Goal: Information Seeking & Learning: Learn about a topic

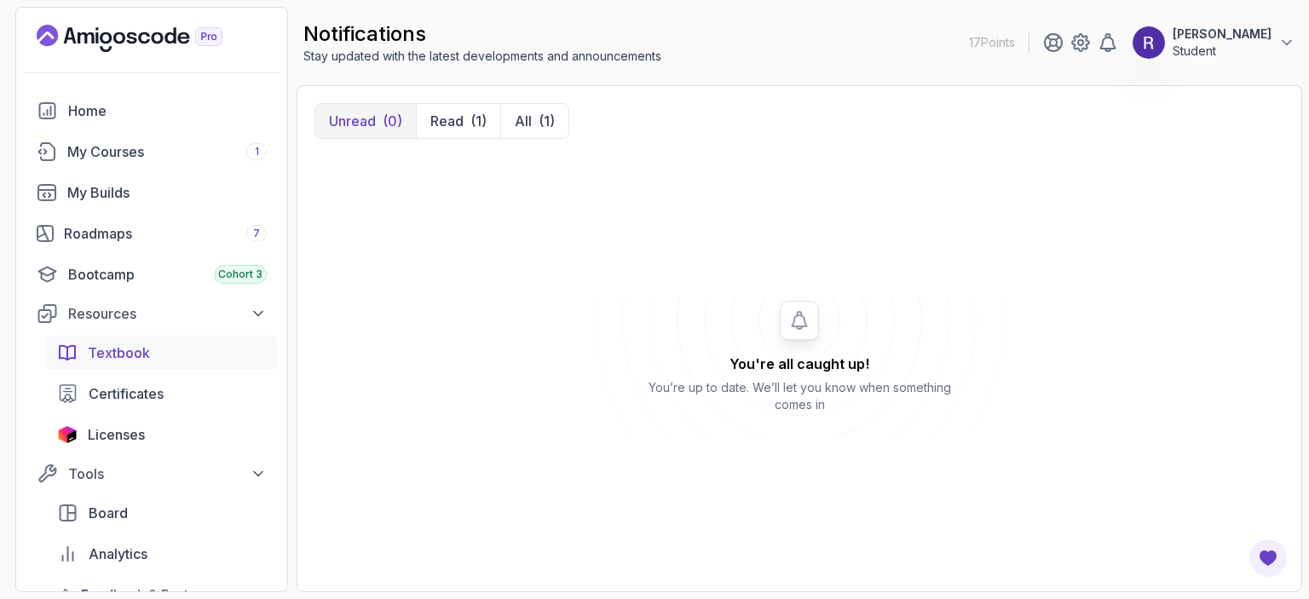
click at [121, 367] on link "Textbook" at bounding box center [162, 353] width 230 height 34
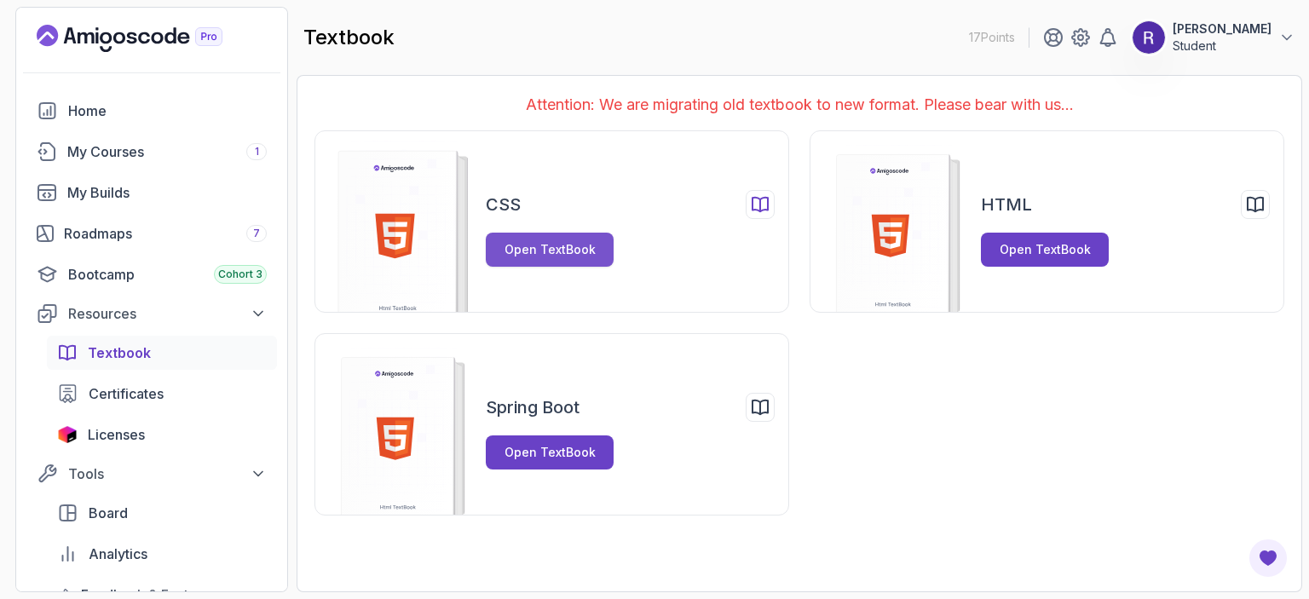
click at [549, 241] on div "Open TextBook" at bounding box center [550, 249] width 91 height 17
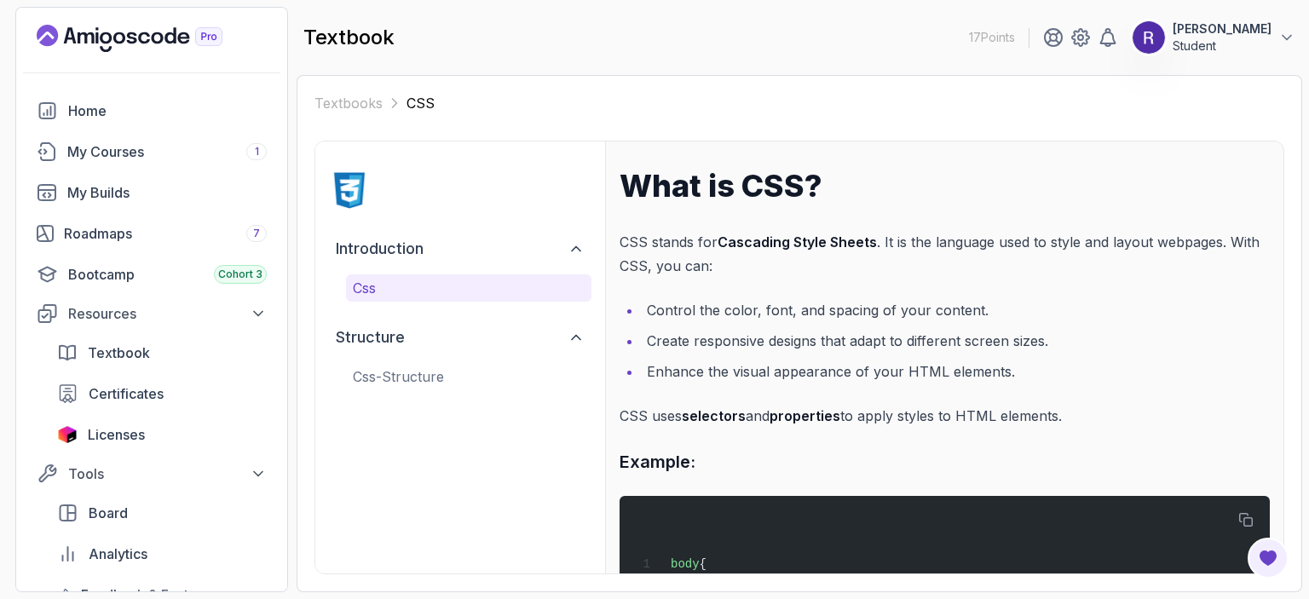
scroll to position [184, 0]
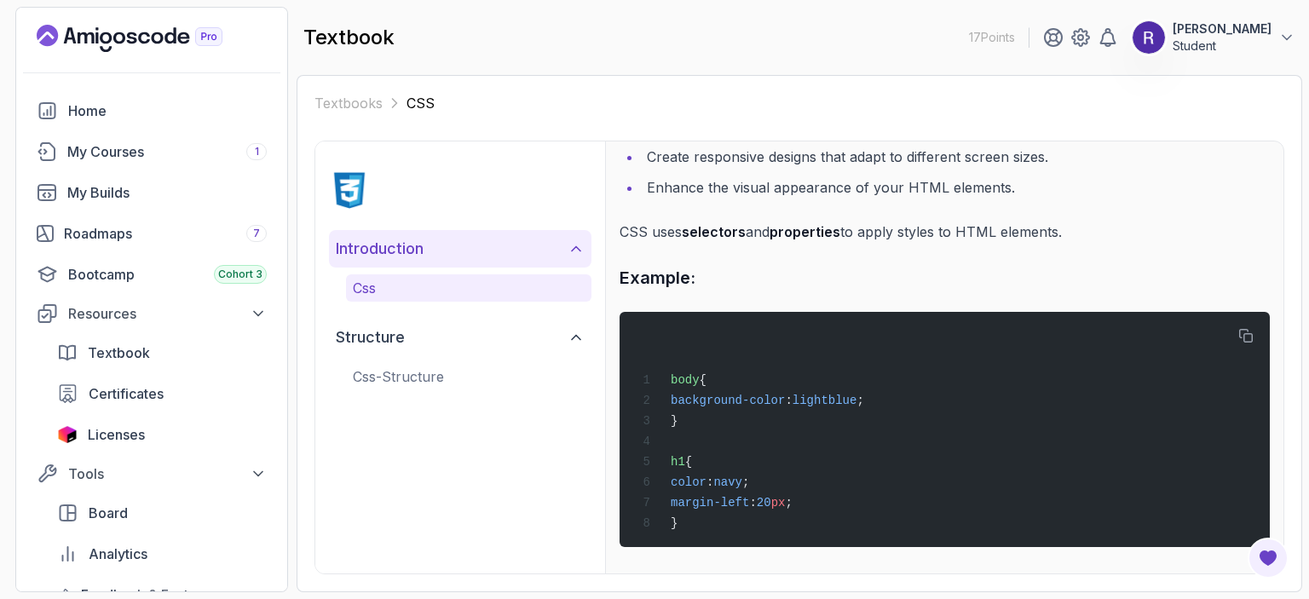
click at [572, 259] on button "introduction" at bounding box center [460, 249] width 263 height 38
click at [550, 285] on p "css" at bounding box center [469, 288] width 232 height 20
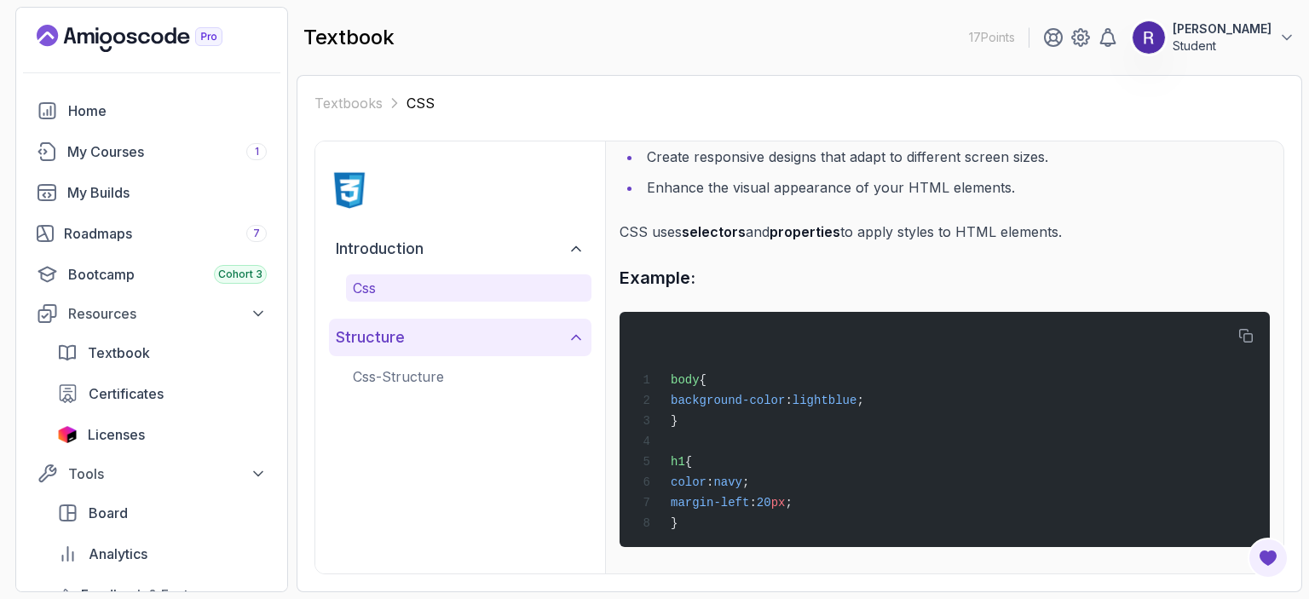
click at [577, 337] on icon at bounding box center [576, 338] width 9 height 4
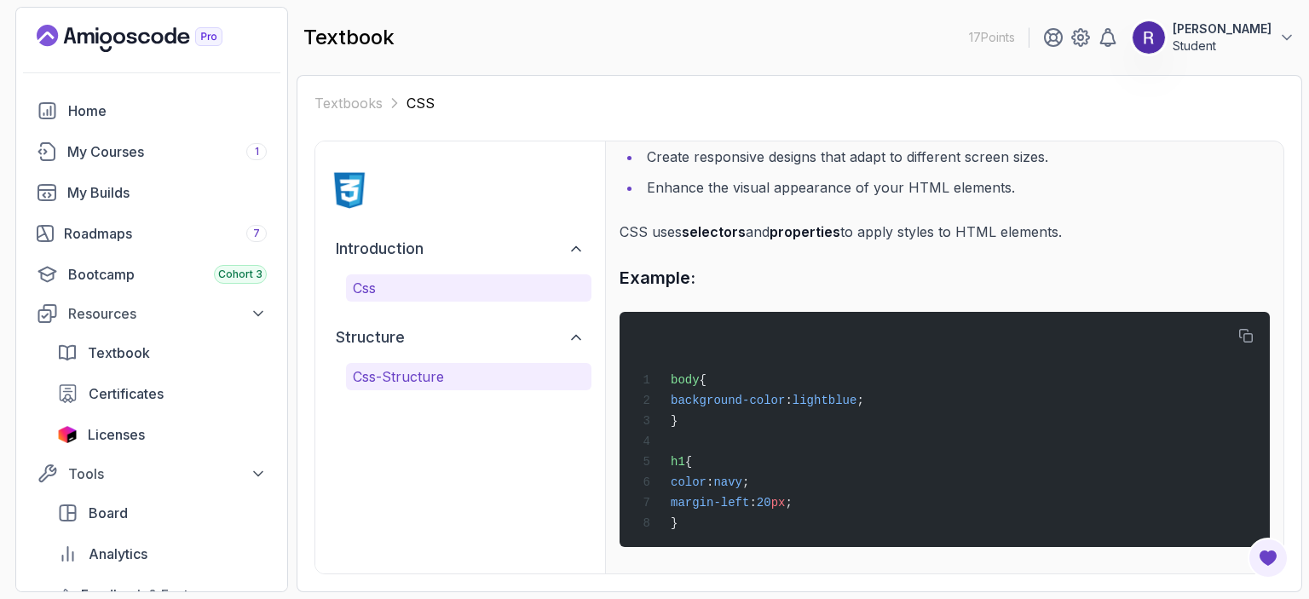
click at [415, 378] on p "css-structure" at bounding box center [469, 376] width 232 height 20
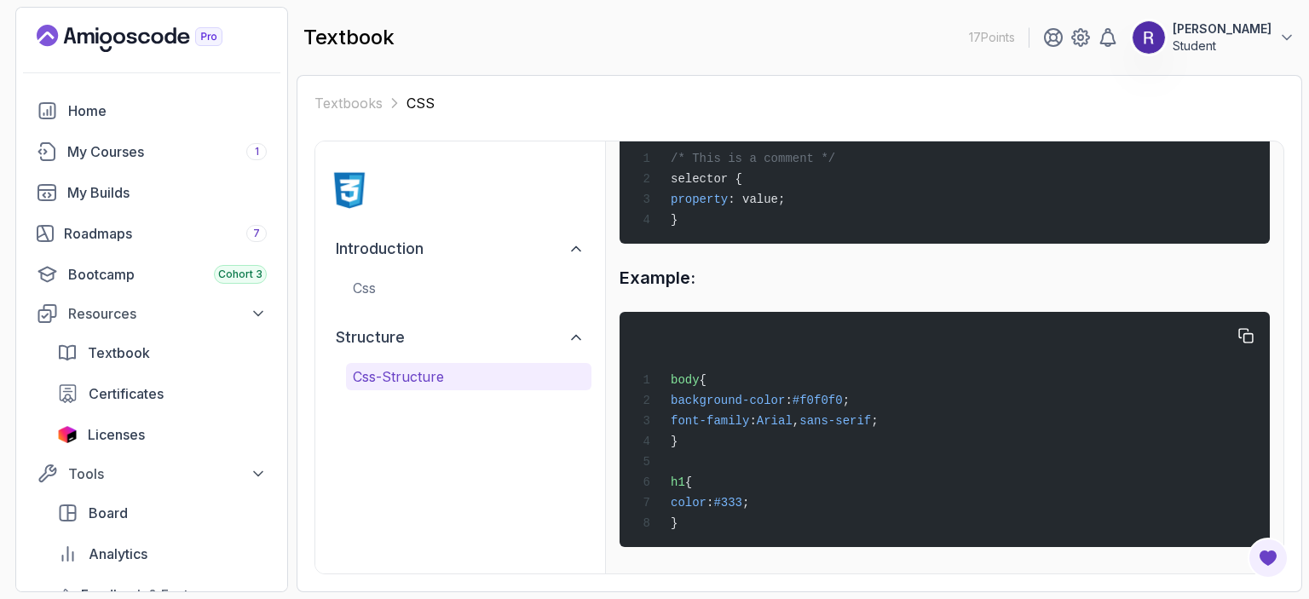
scroll to position [0, 0]
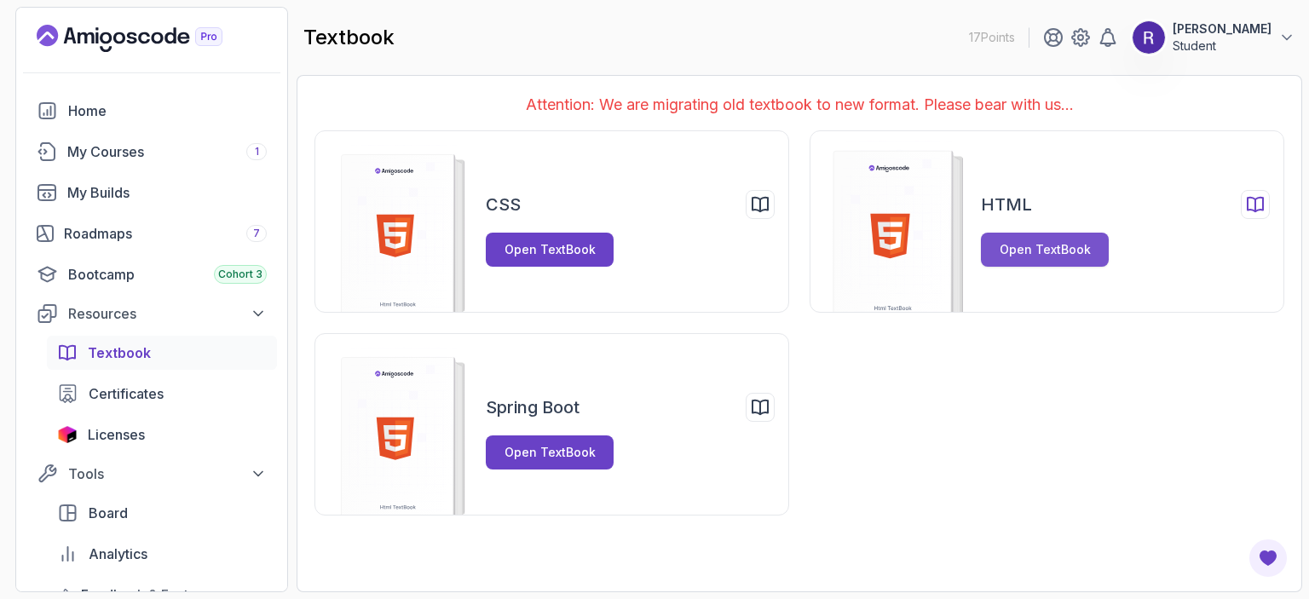
click at [1046, 255] on div "Open TextBook" at bounding box center [1045, 249] width 91 height 17
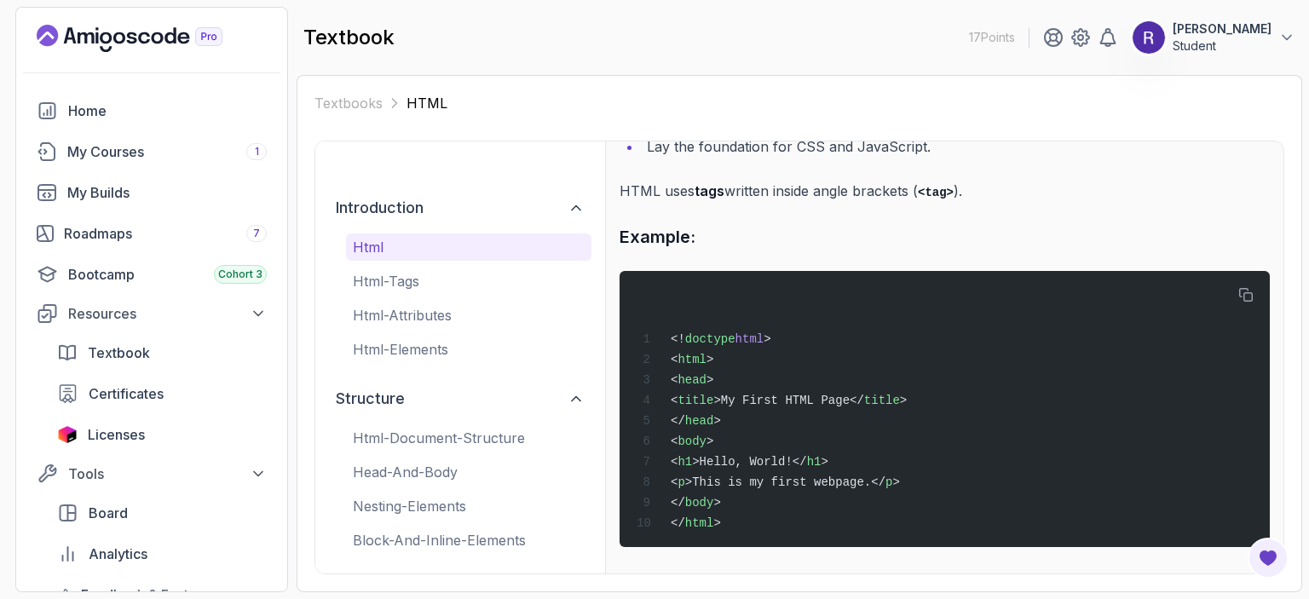
scroll to position [198, 0]
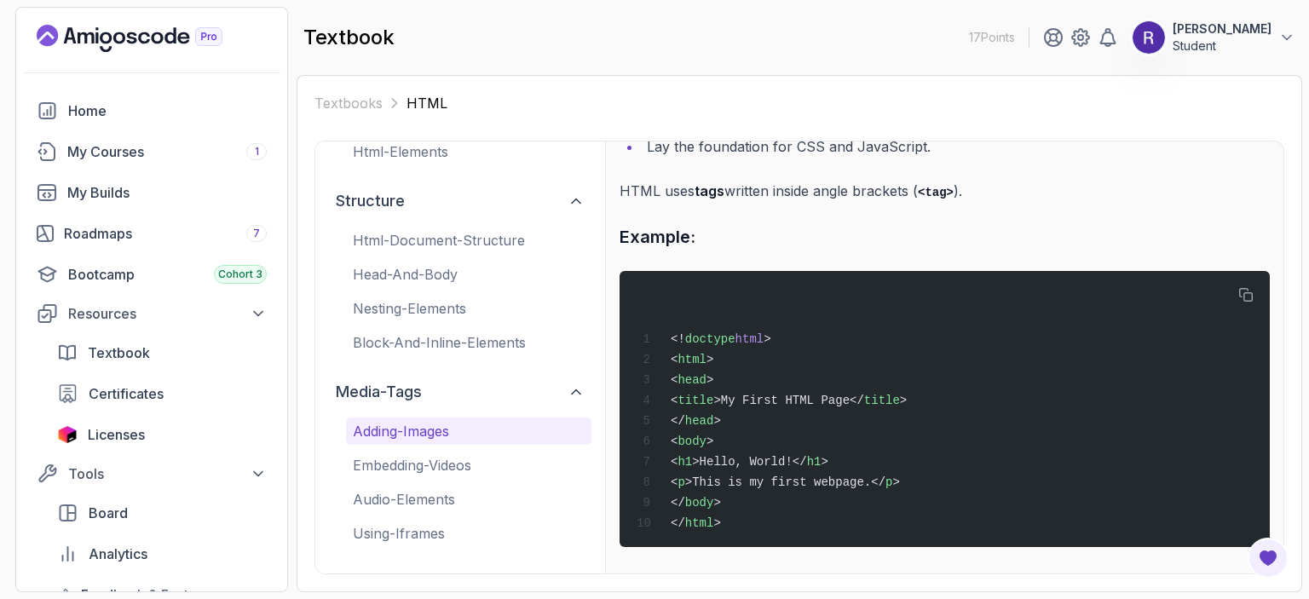
click at [417, 432] on p "adding-images" at bounding box center [469, 431] width 232 height 20
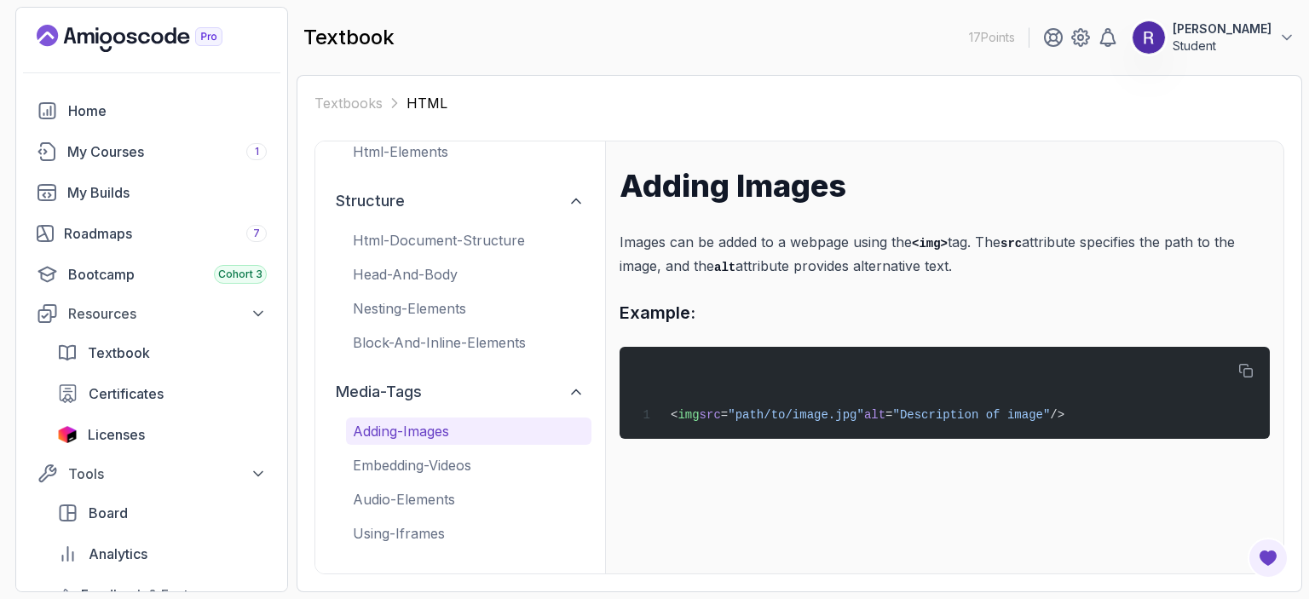
scroll to position [0, 0]
click at [102, 159] on div "My Courses 1" at bounding box center [166, 151] width 199 height 20
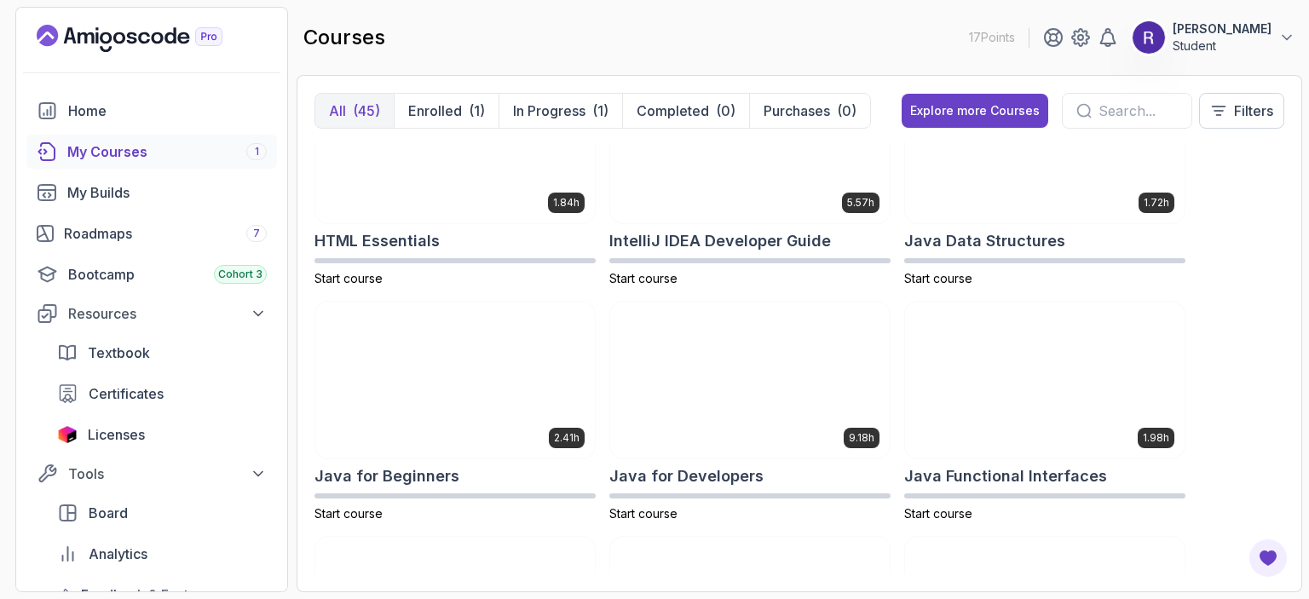
scroll to position [1125, 0]
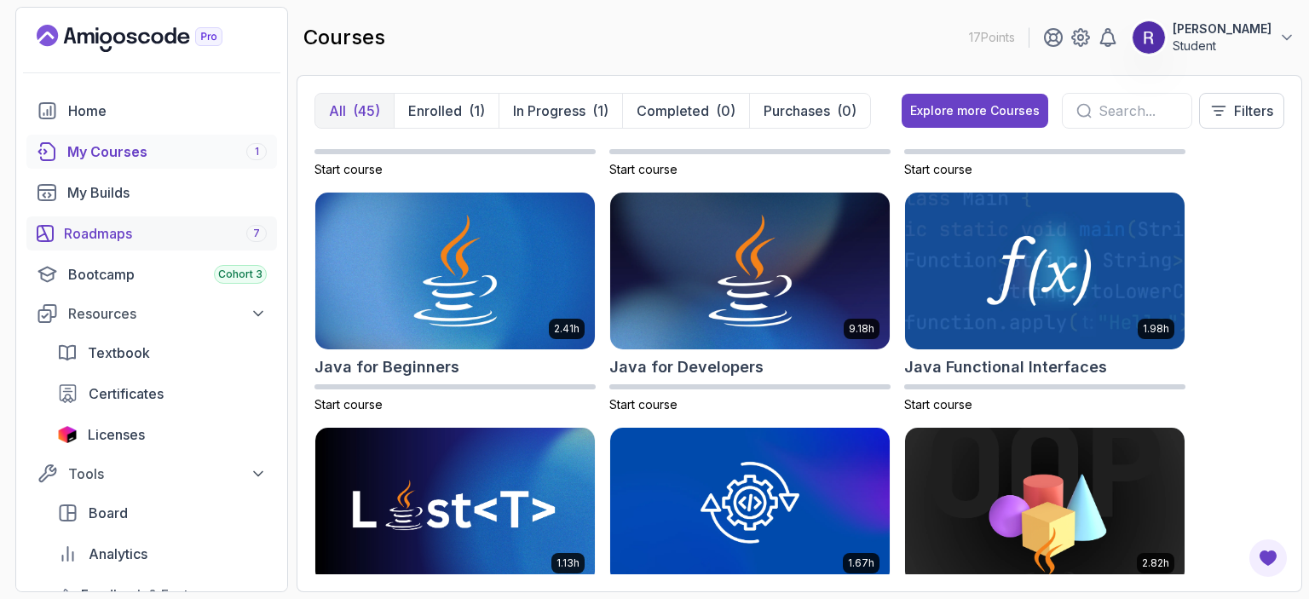
click at [181, 223] on div "Roadmaps 7" at bounding box center [165, 233] width 203 height 20
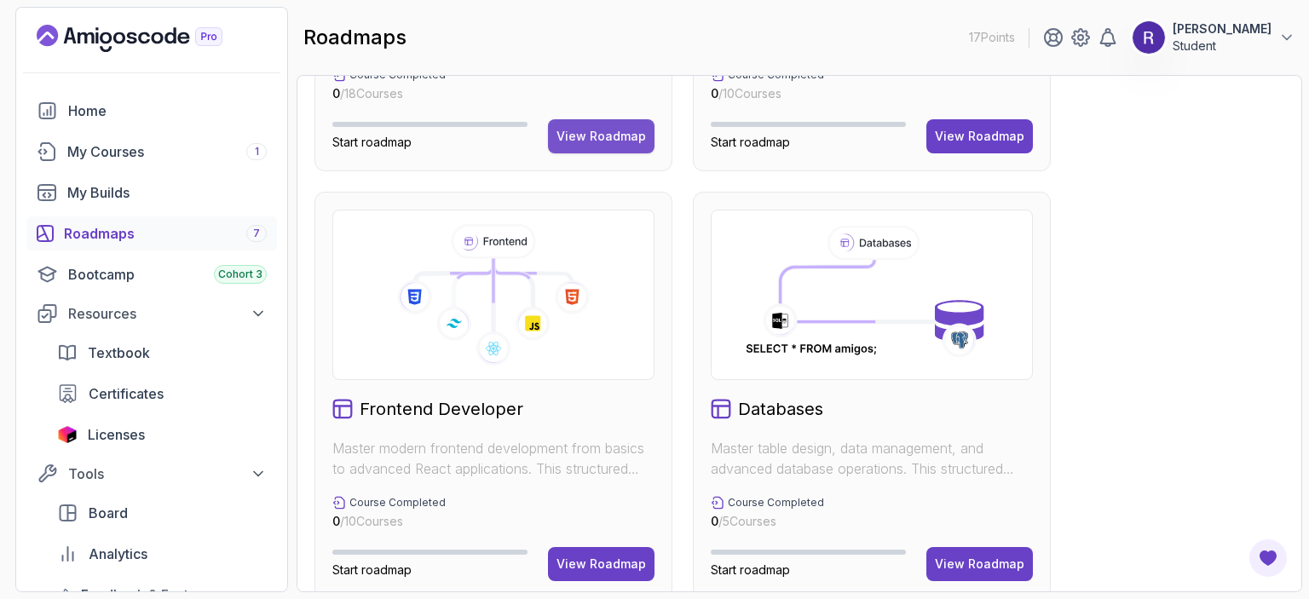
click at [604, 130] on div "View Roadmap" at bounding box center [601, 136] width 89 height 17
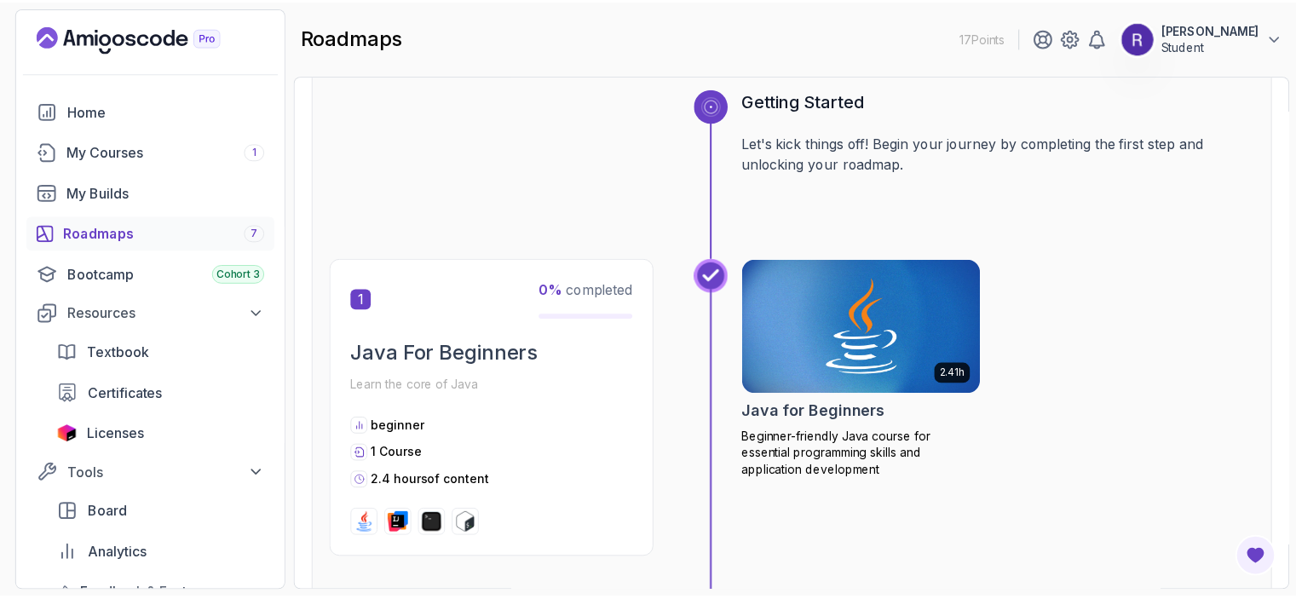
scroll to position [385, 0]
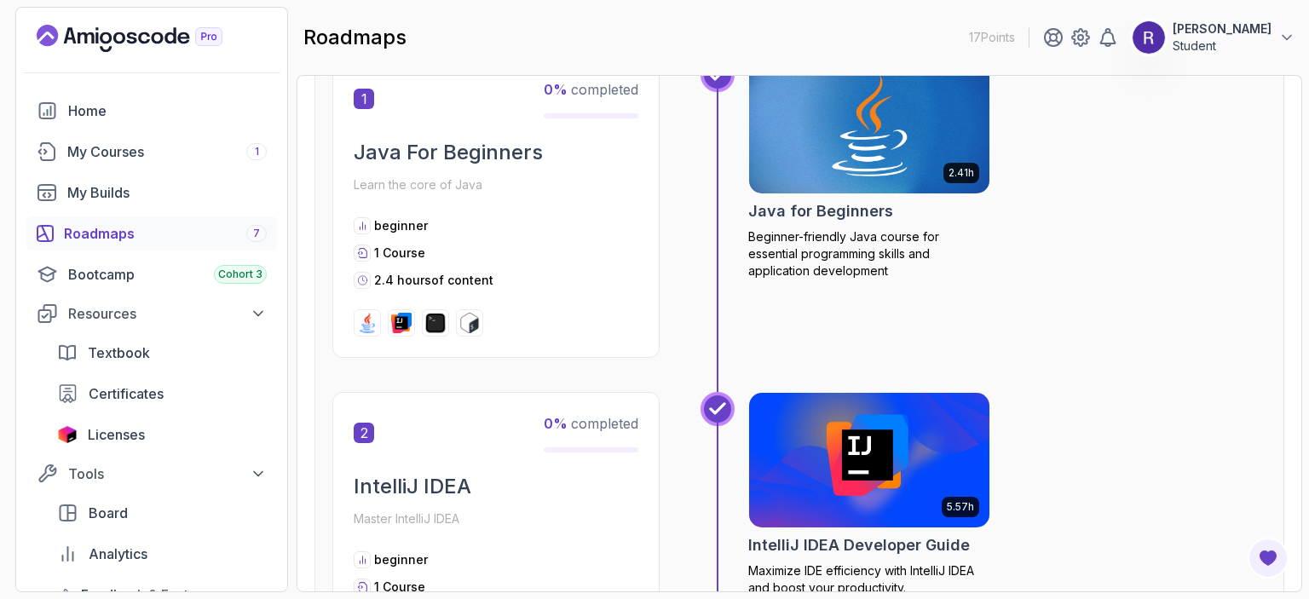
click at [869, 122] on img at bounding box center [869, 125] width 252 height 141
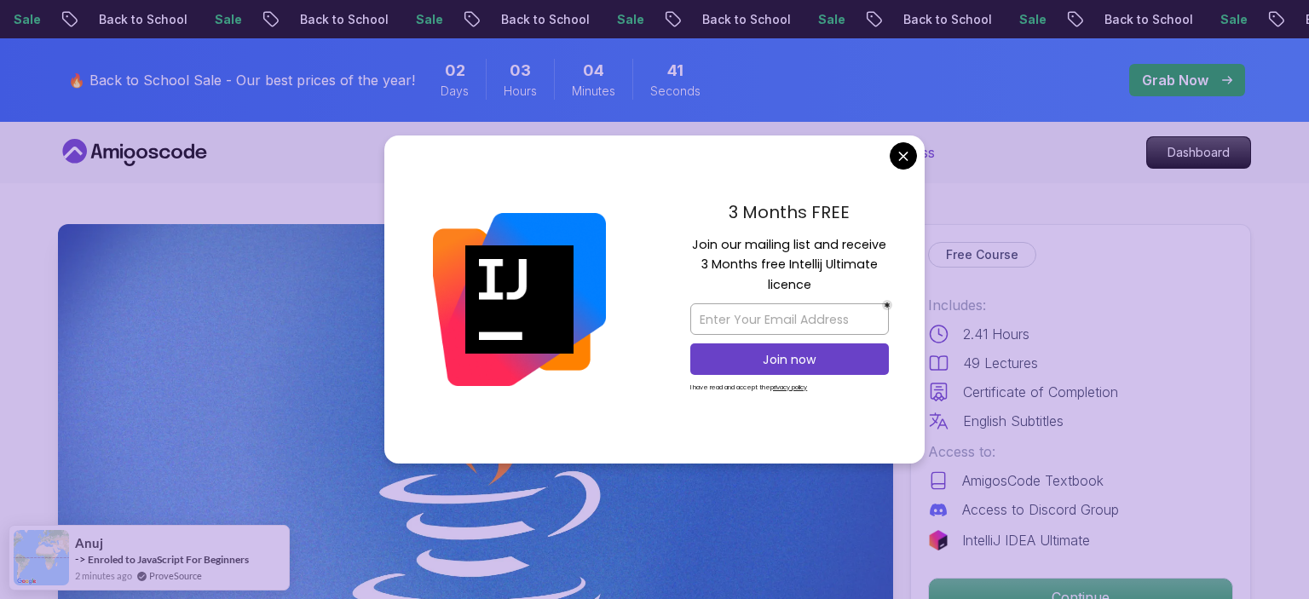
click at [851, 147] on p "For Business" at bounding box center [893, 152] width 84 height 20
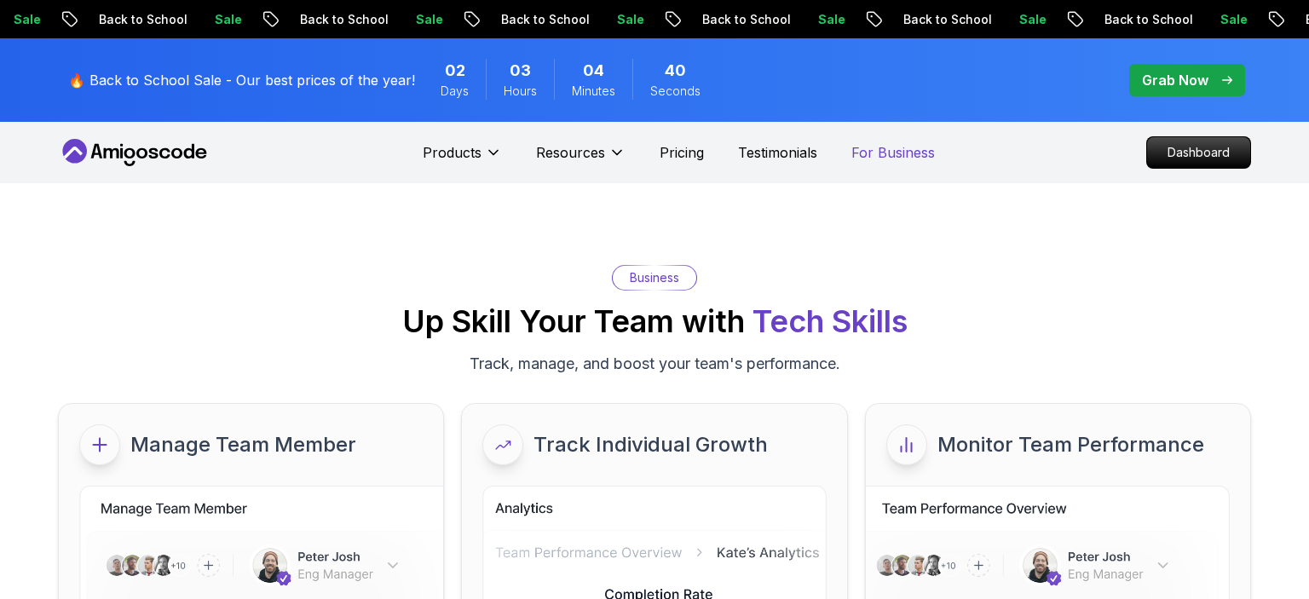
click at [851, 147] on p "For Business" at bounding box center [893, 152] width 84 height 20
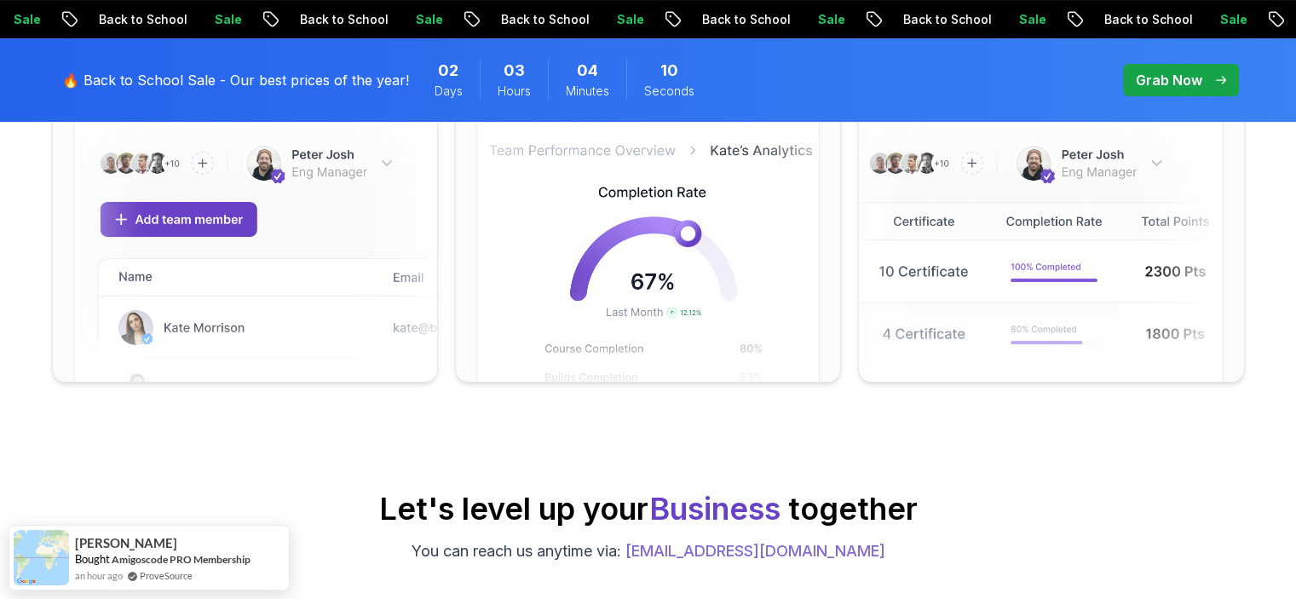
scroll to position [596, 0]
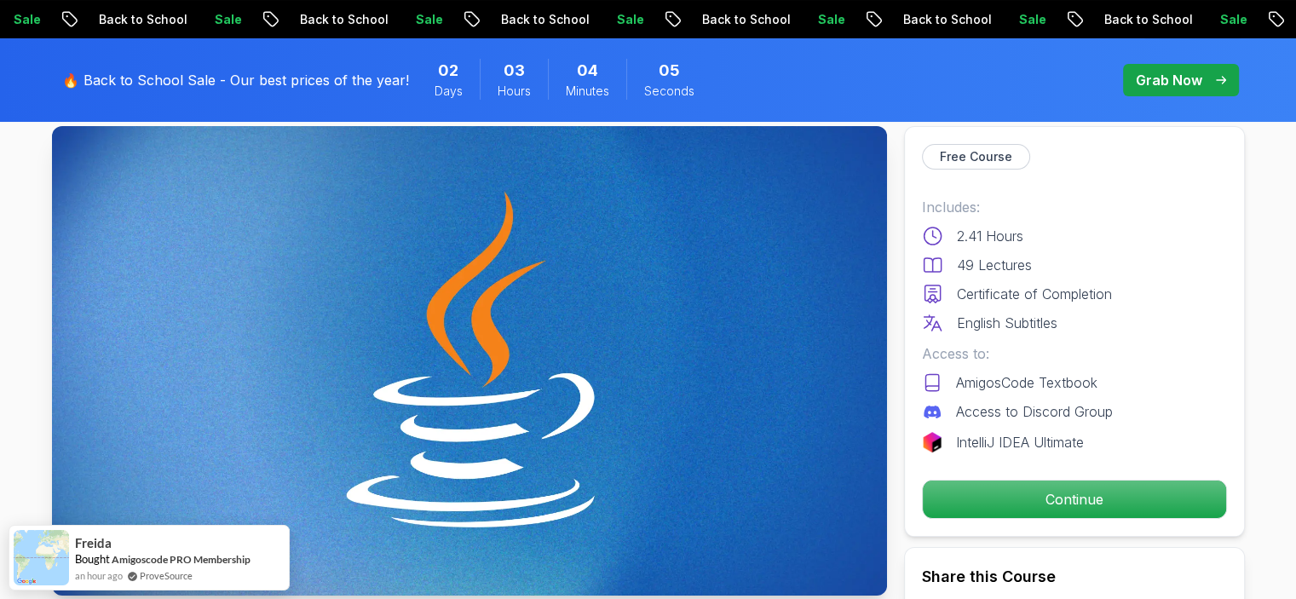
scroll to position [99, 0]
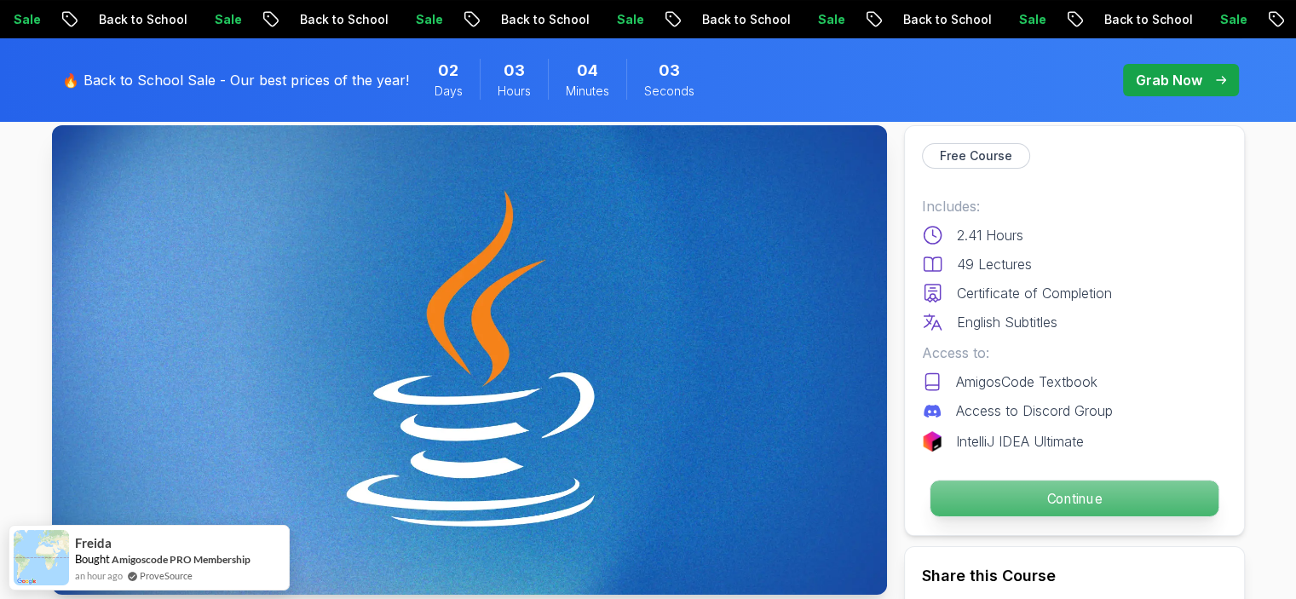
click at [1033, 494] on p "Continue" at bounding box center [1074, 499] width 288 height 36
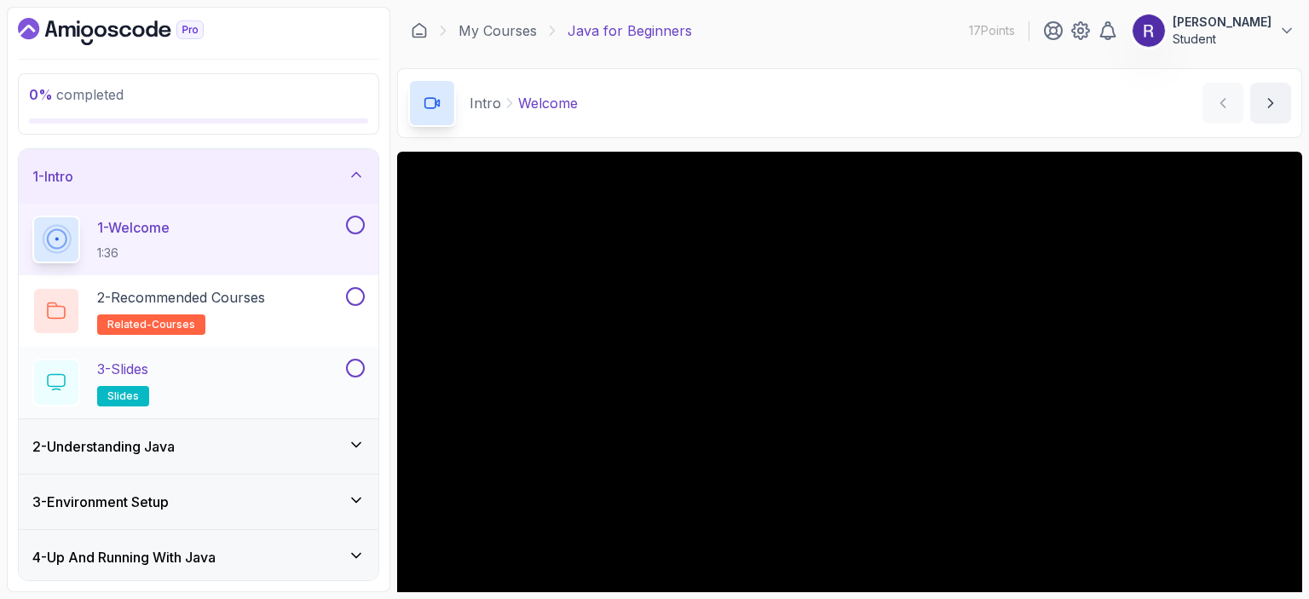
scroll to position [64, 0]
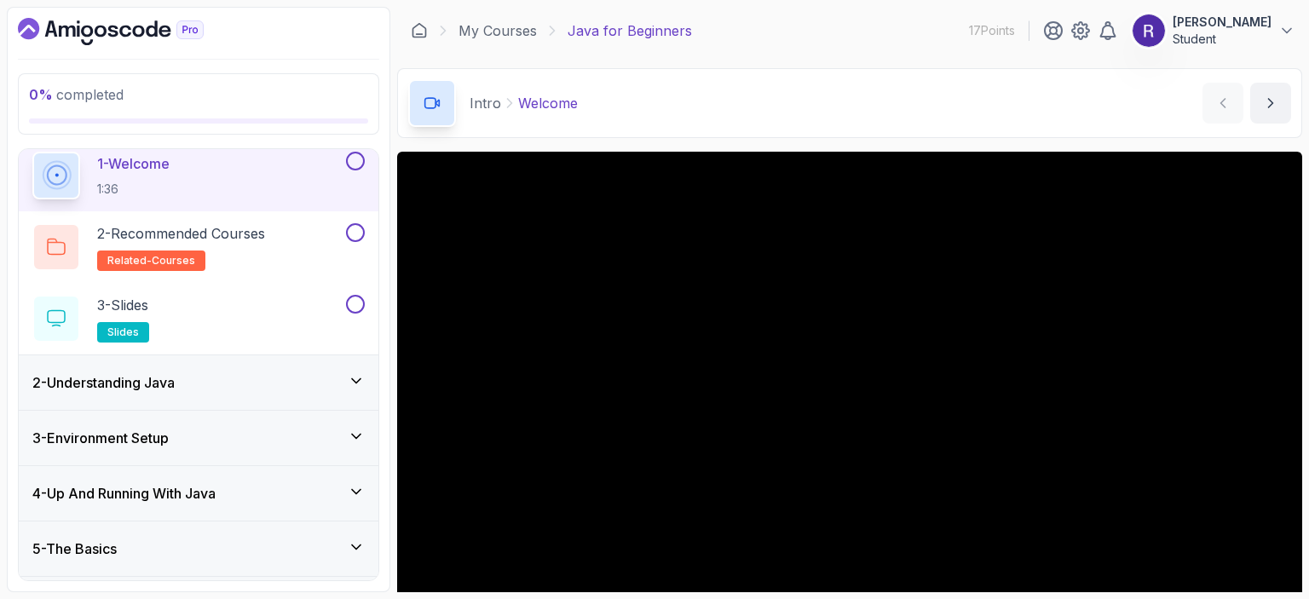
click at [257, 376] on div "2 - Understanding Java" at bounding box center [198, 382] width 332 height 20
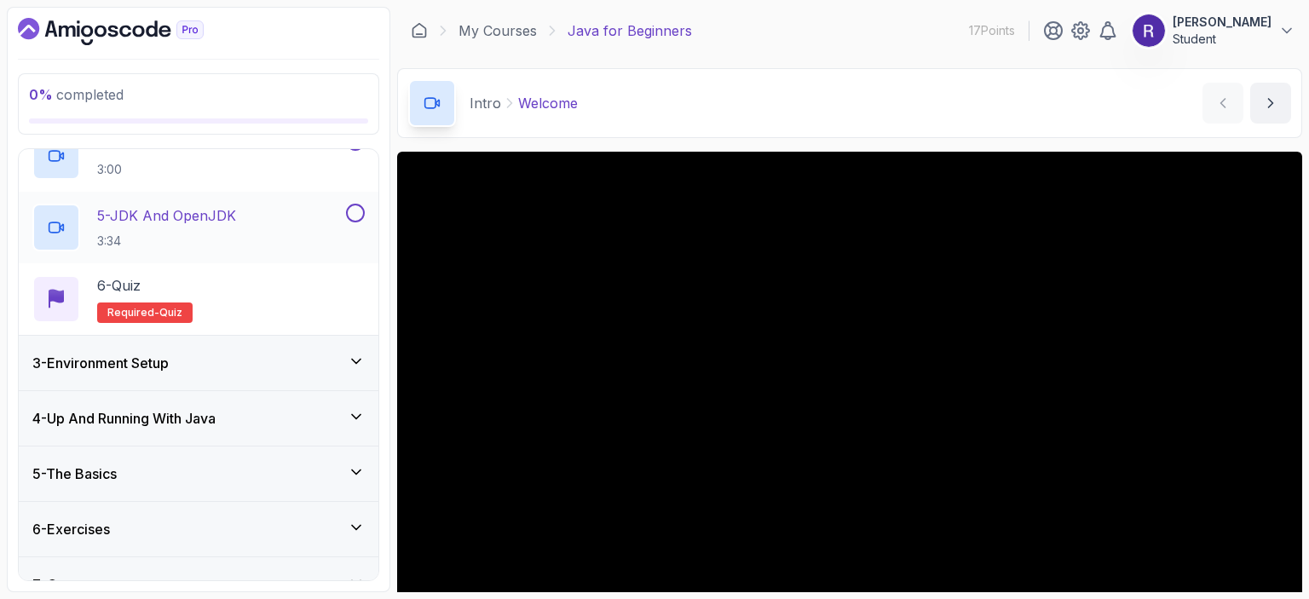
scroll to position [382, 0]
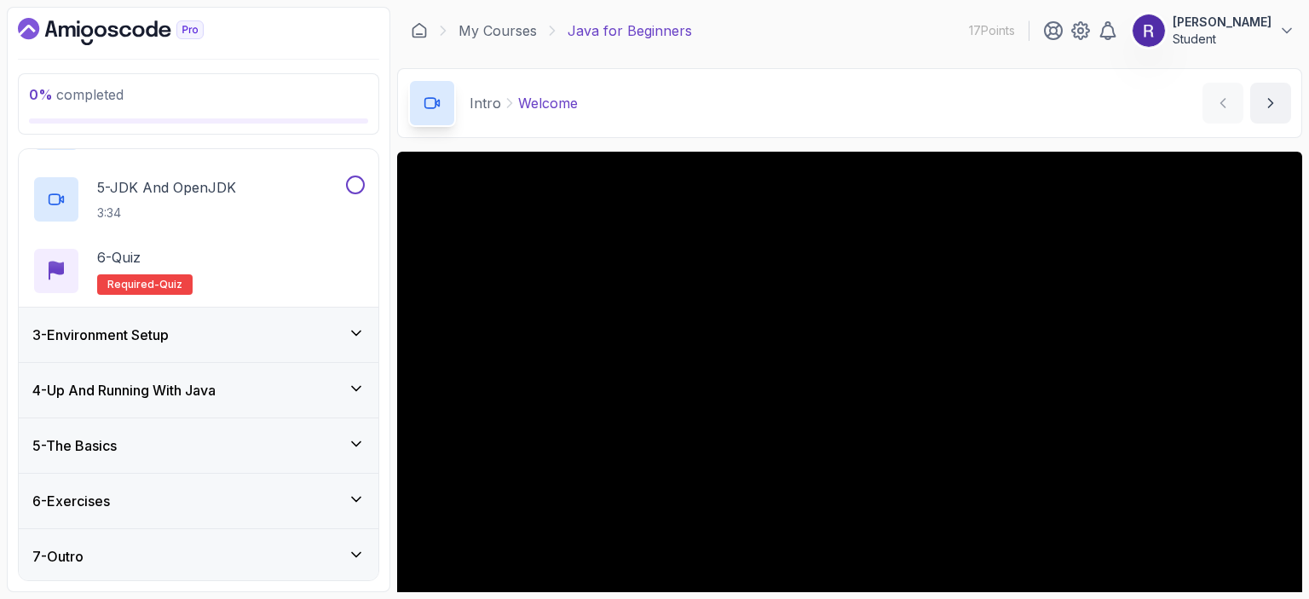
click at [363, 332] on icon at bounding box center [356, 333] width 17 height 17
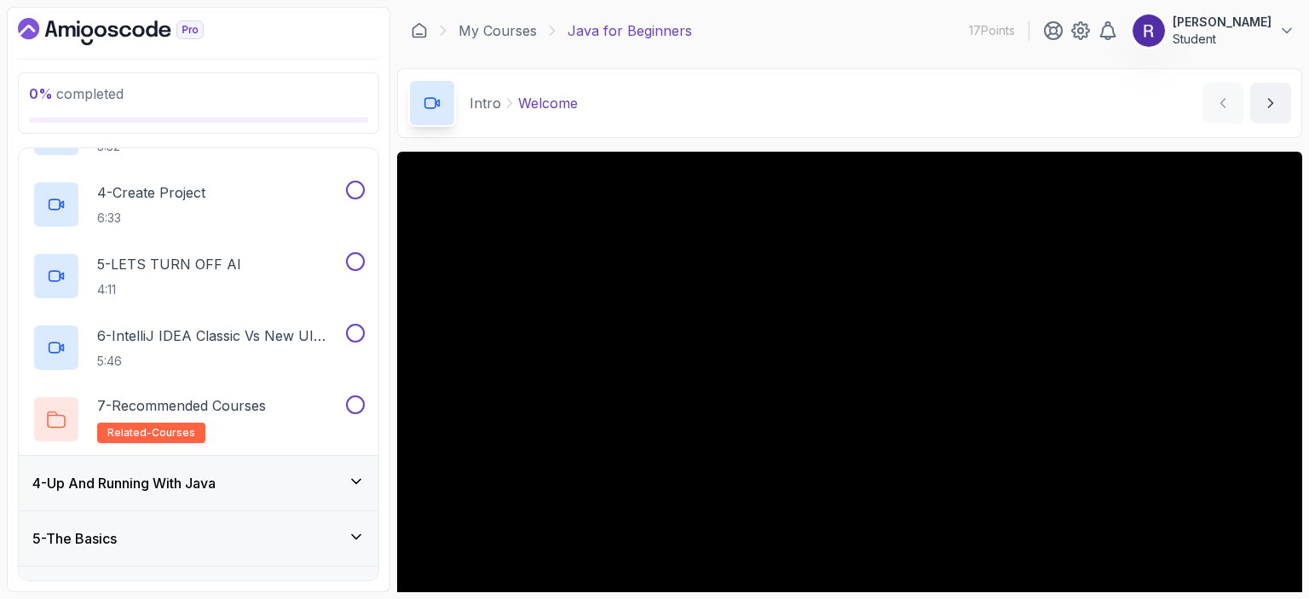
scroll to position [453, 0]
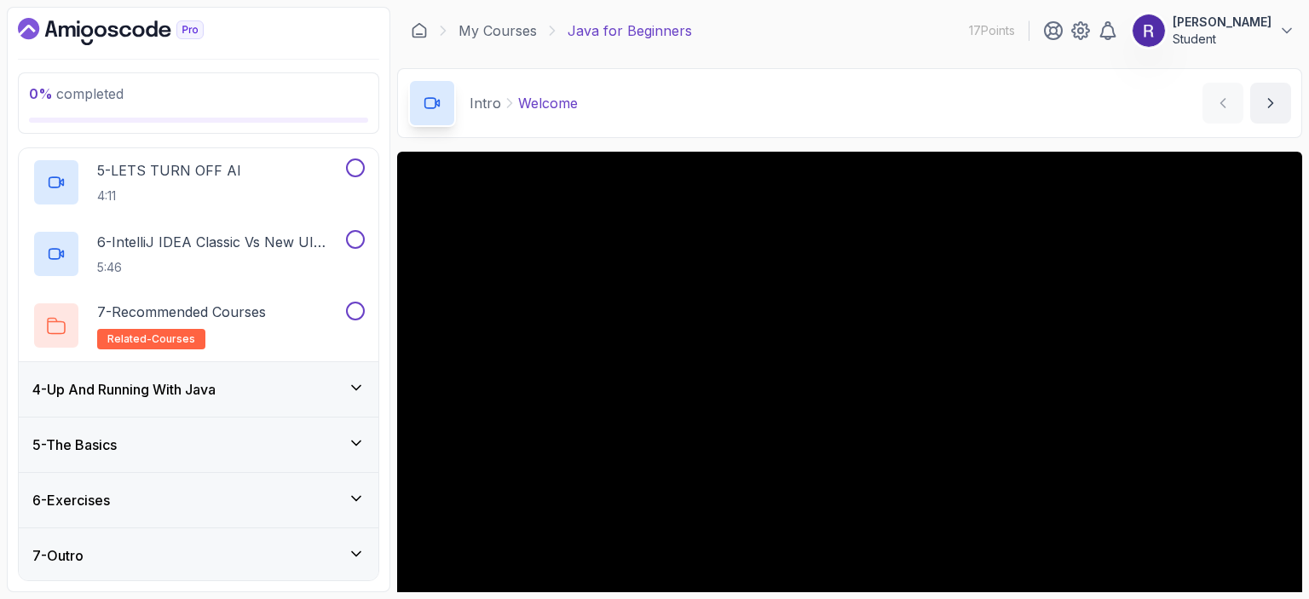
click at [252, 391] on div "4 - Up And Running With Java" at bounding box center [198, 389] width 332 height 20
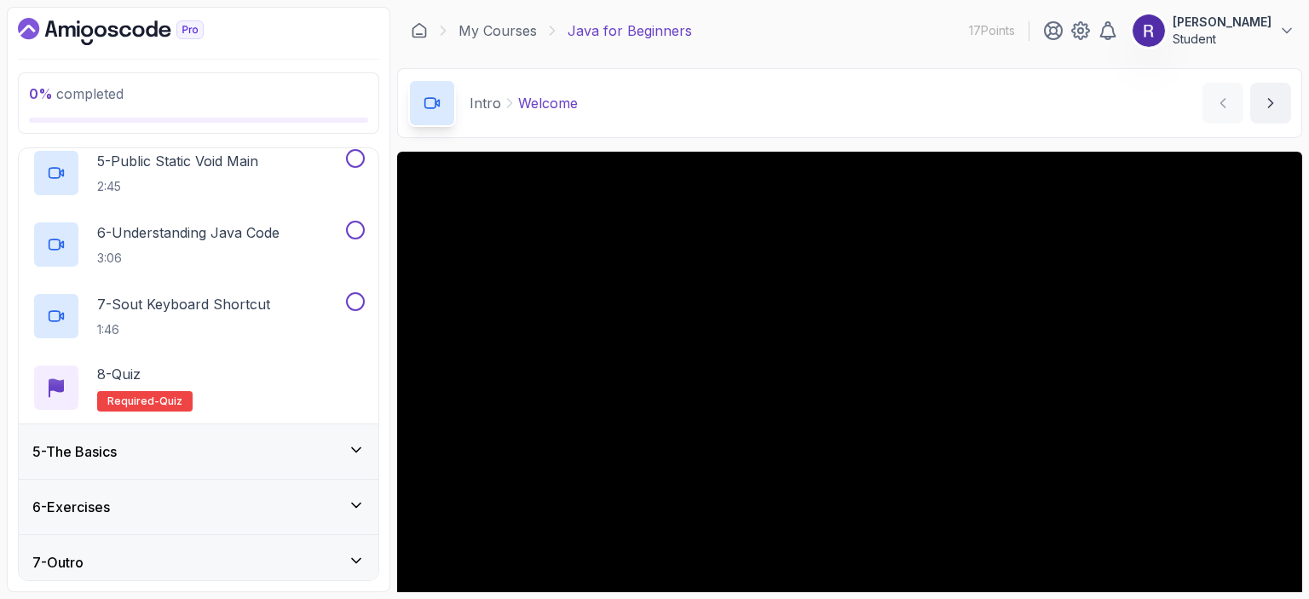
scroll to position [525, 0]
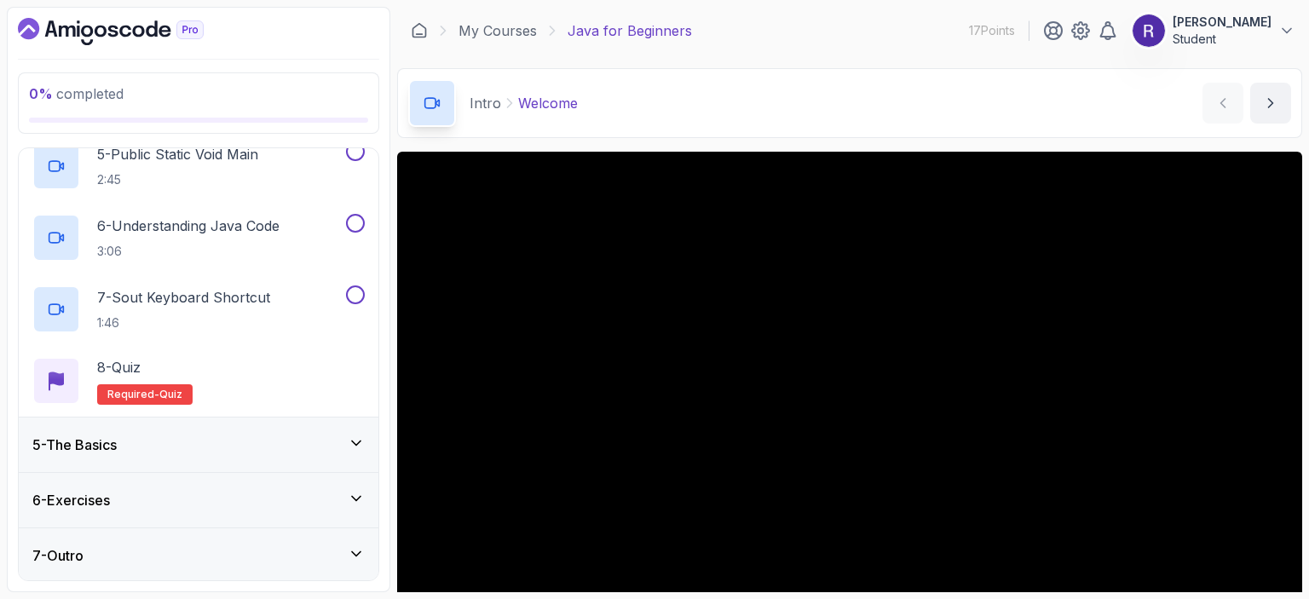
click at [211, 463] on div "5 - The Basics" at bounding box center [199, 445] width 360 height 55
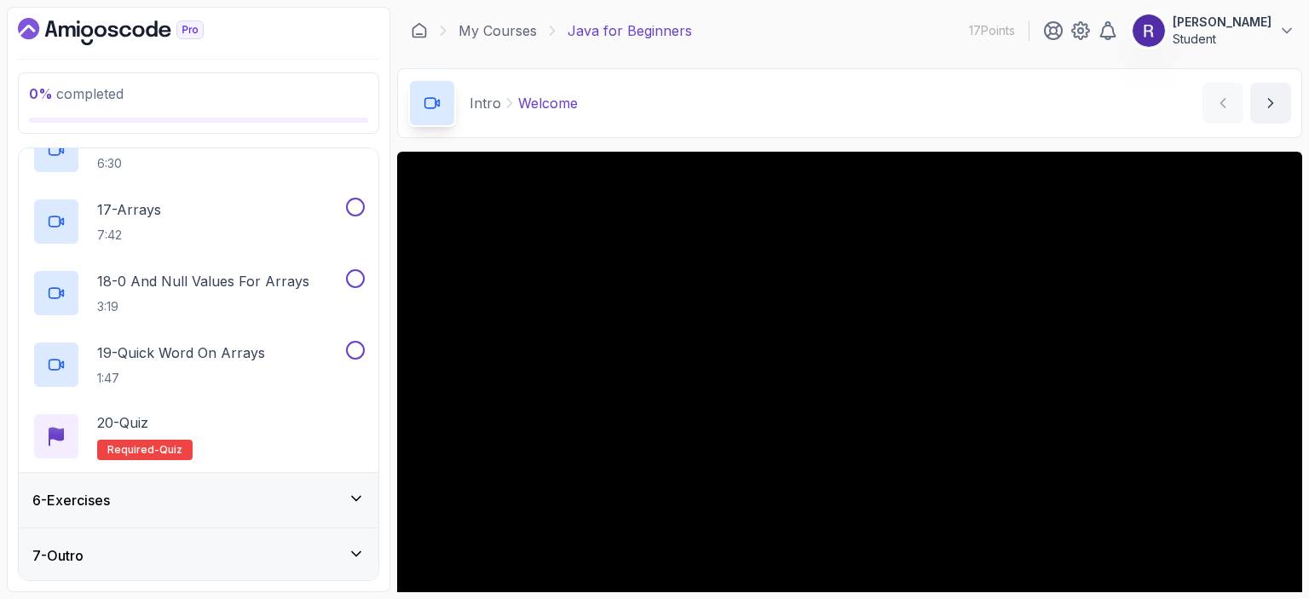
scroll to position [1384, 0]
click at [203, 506] on div "6 - Exercises" at bounding box center [198, 500] width 332 height 20
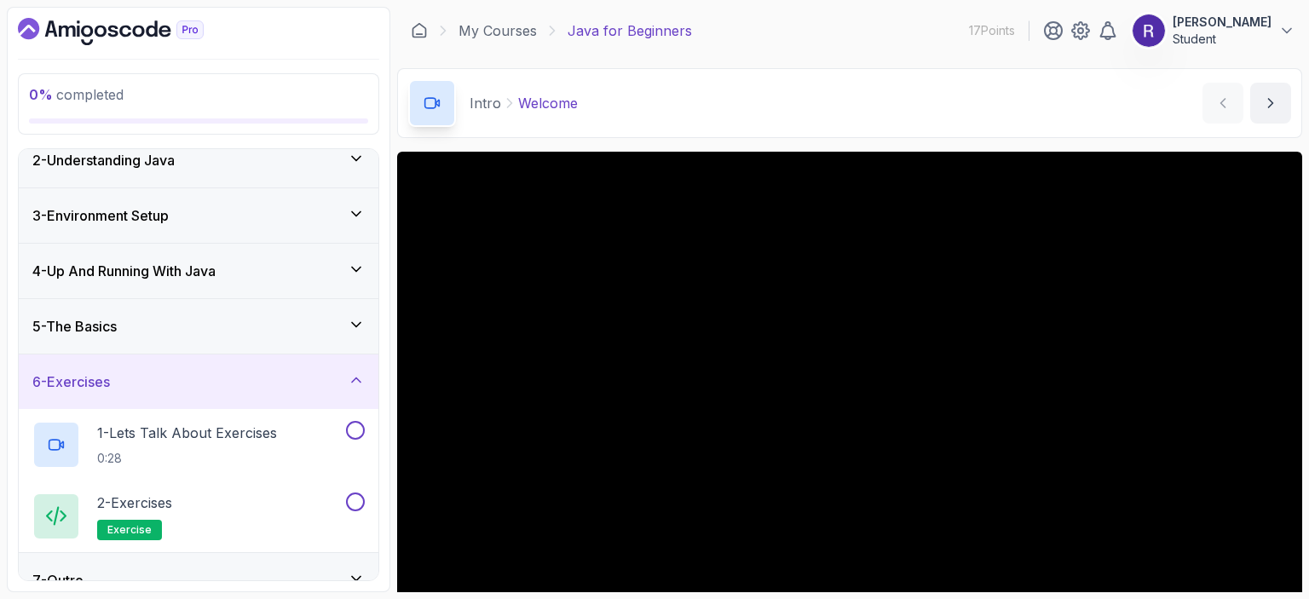
scroll to position [96, 0]
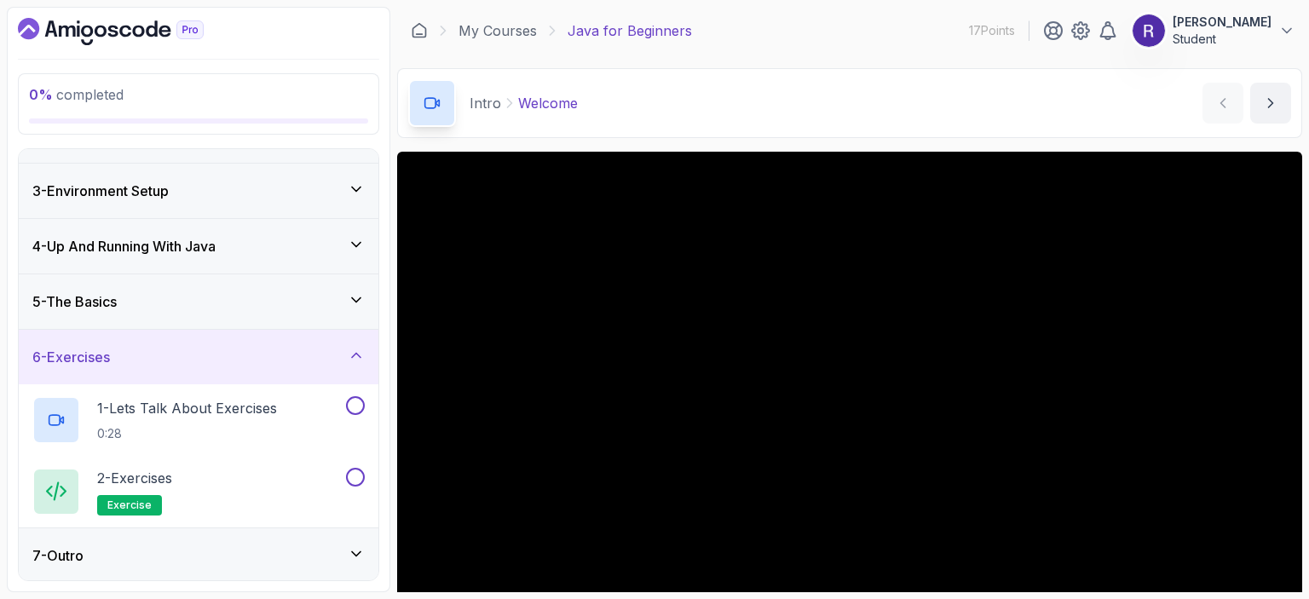
click at [177, 548] on div "7 - Outro" at bounding box center [198, 555] width 332 height 20
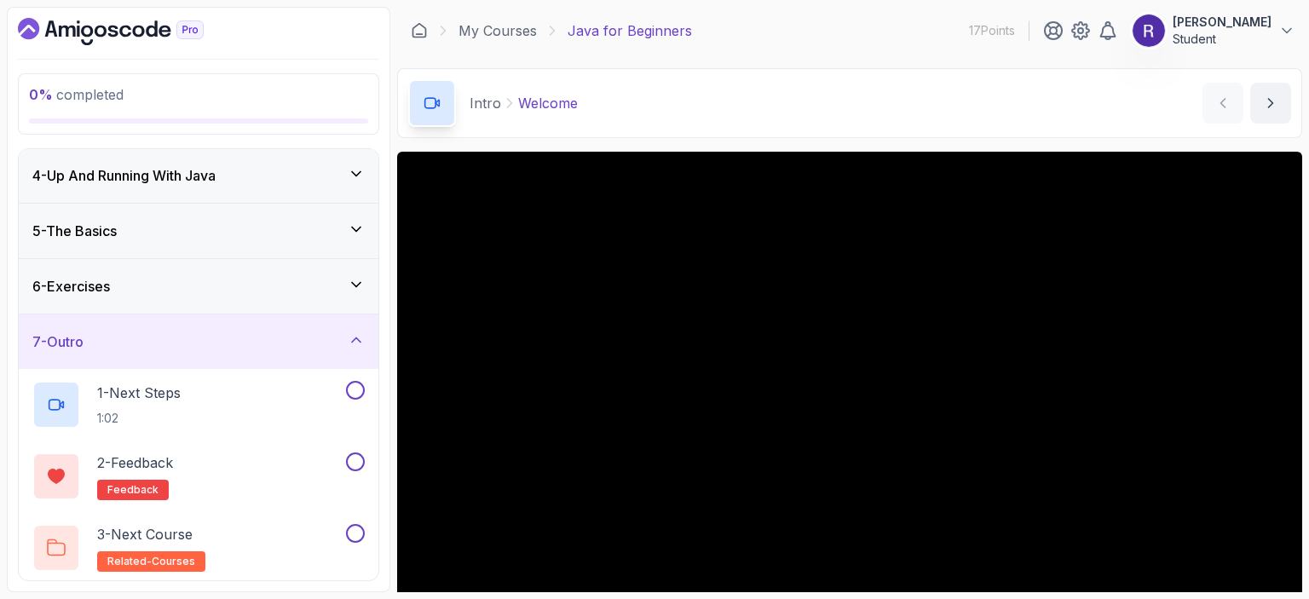
scroll to position [0, 0]
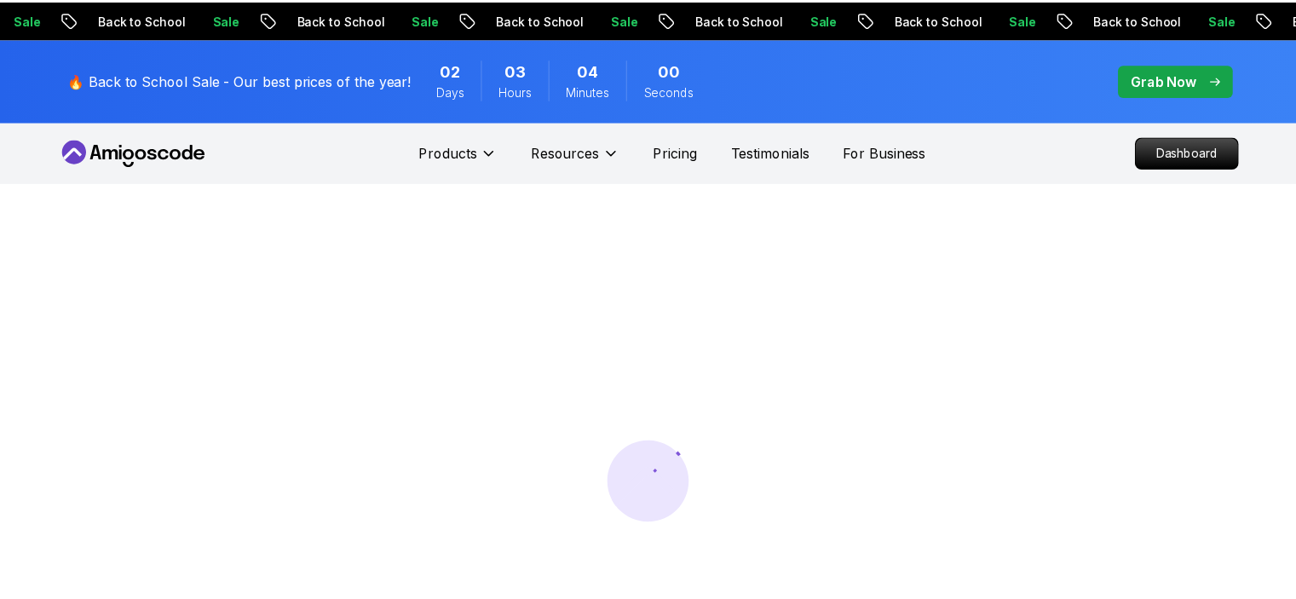
scroll to position [99, 0]
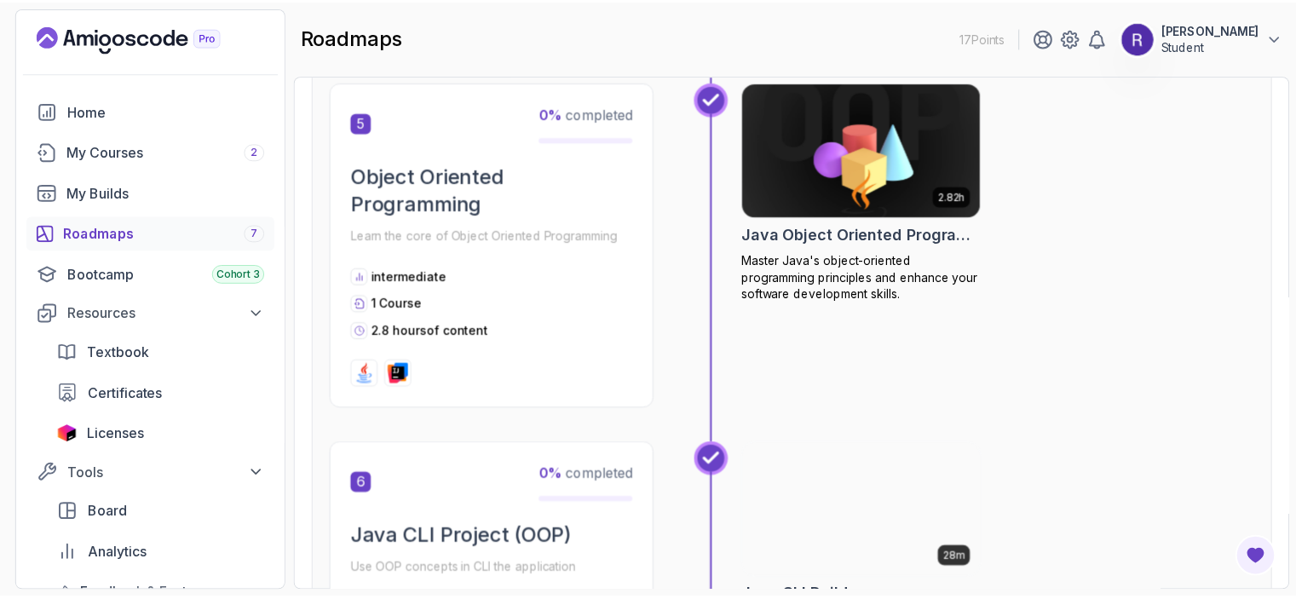
scroll to position [1796, 0]
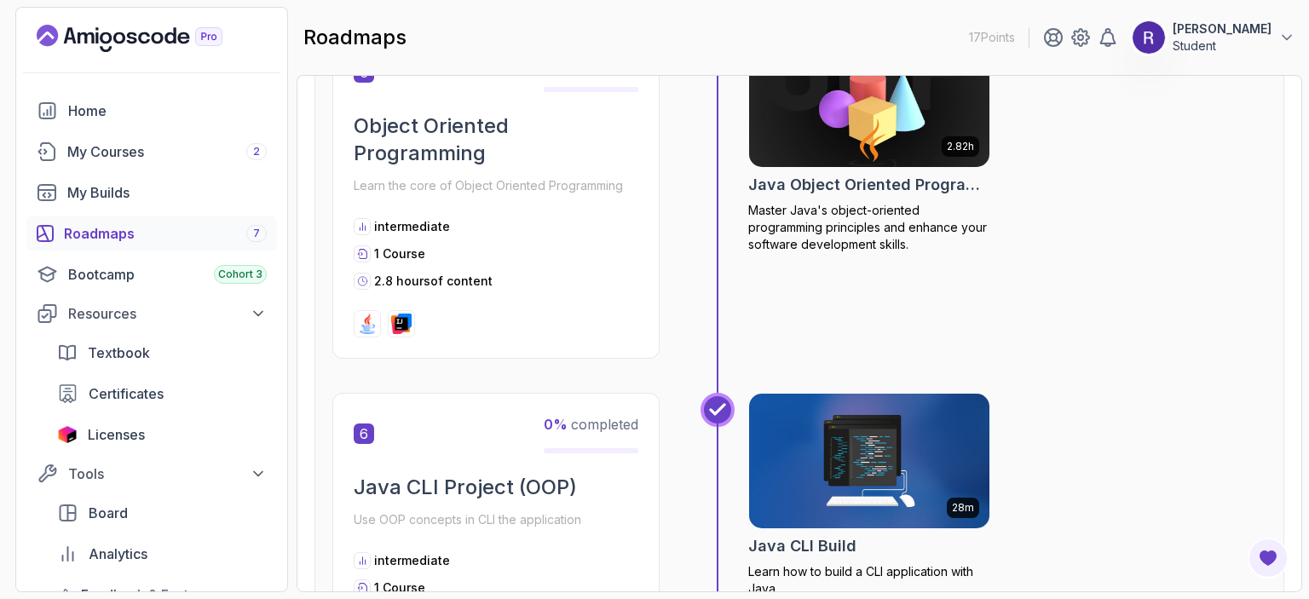
click at [858, 115] on img at bounding box center [869, 99] width 252 height 141
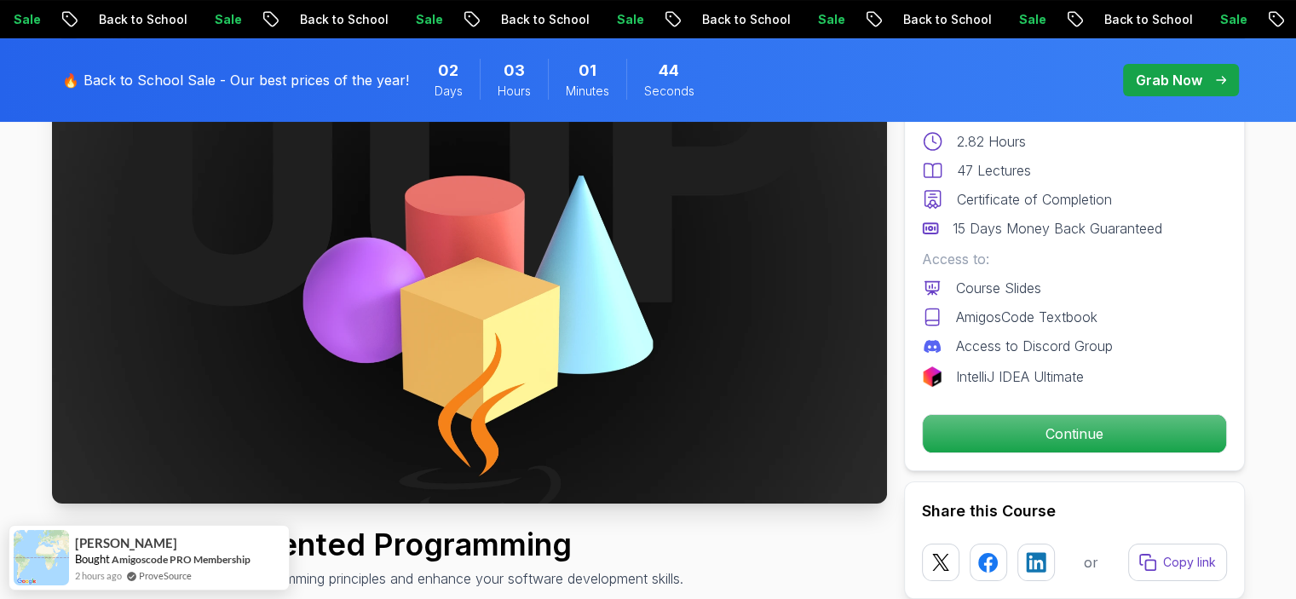
scroll to position [194, 0]
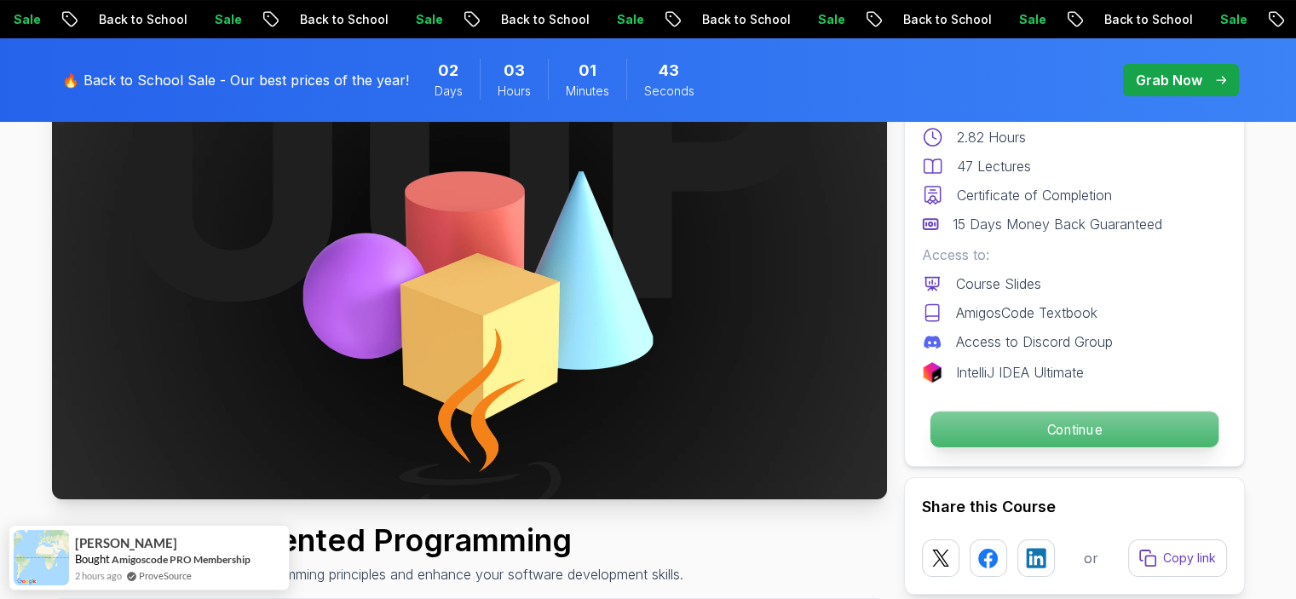
click at [1044, 421] on p "Continue" at bounding box center [1074, 430] width 288 height 36
click at [1033, 435] on p "Continue" at bounding box center [1074, 430] width 288 height 36
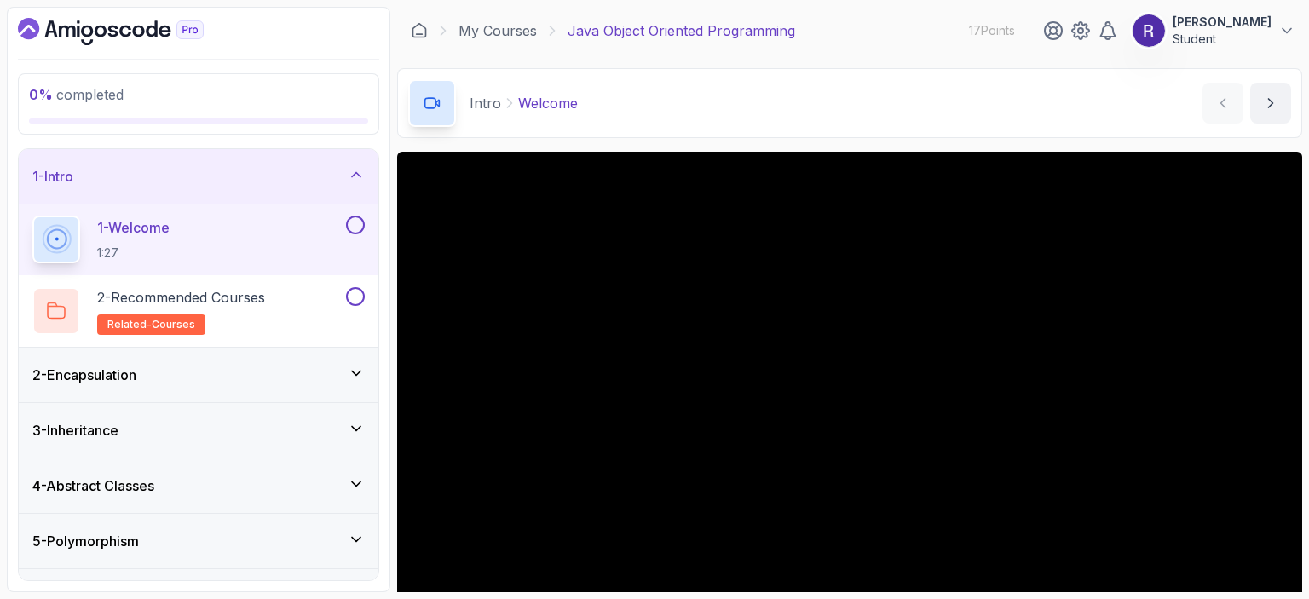
click at [345, 367] on div "2 - Encapsulation" at bounding box center [198, 375] width 332 height 20
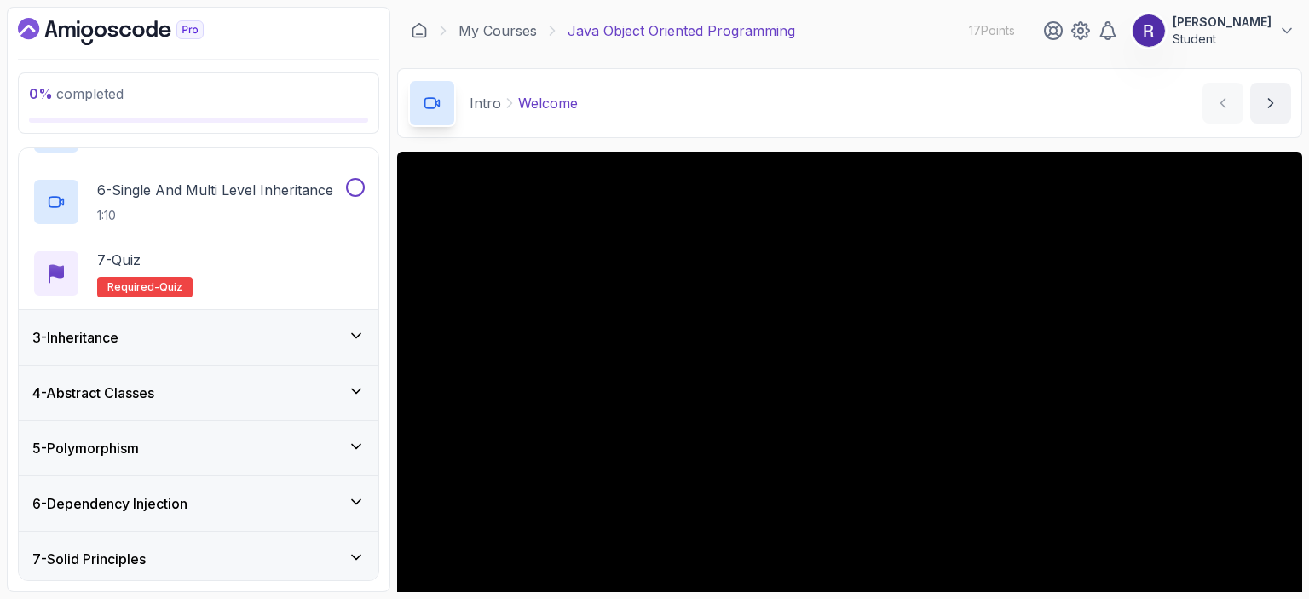
scroll to position [453, 0]
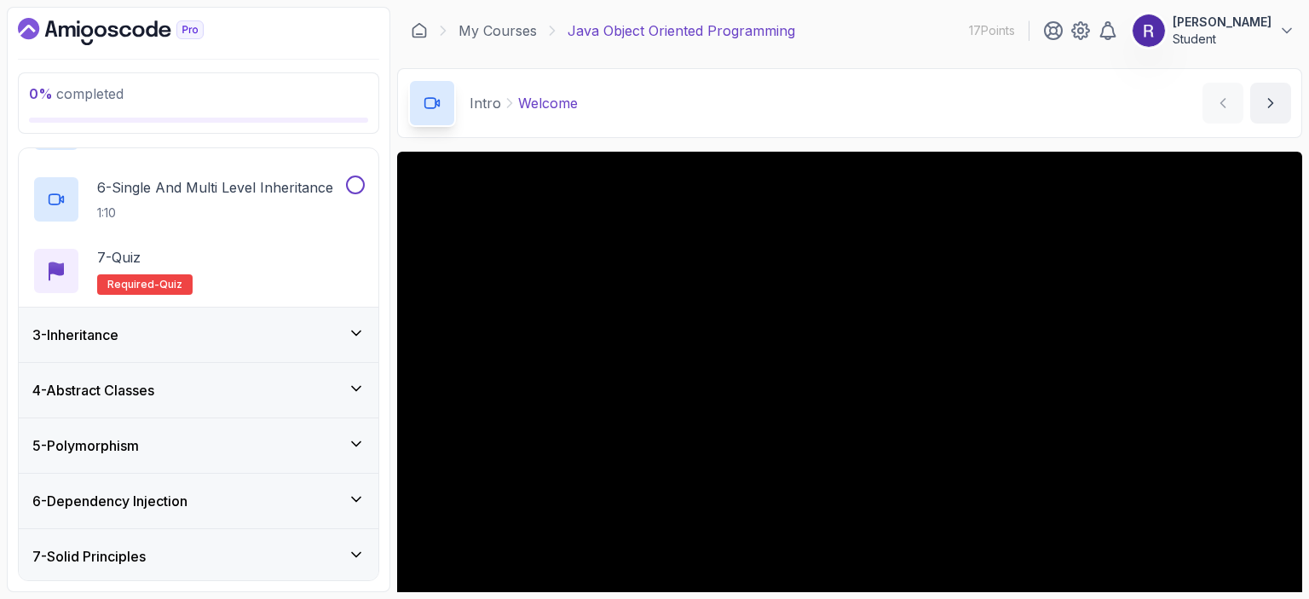
click at [258, 343] on div "3 - Inheritance" at bounding box center [198, 335] width 332 height 20
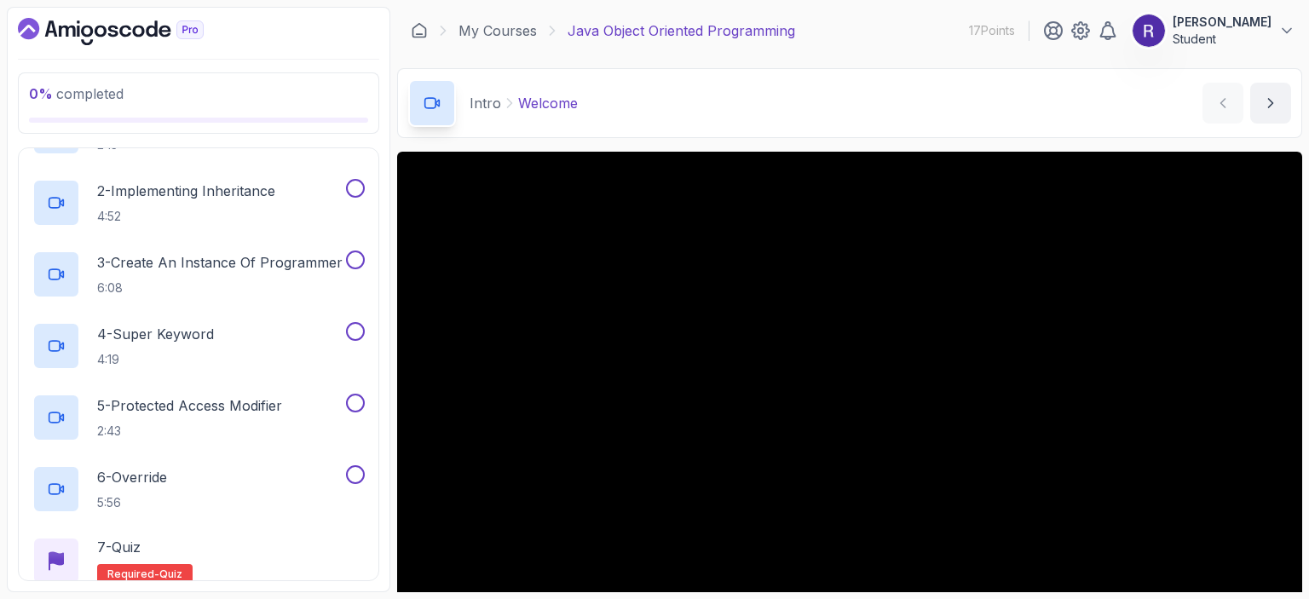
scroll to position [355, 0]
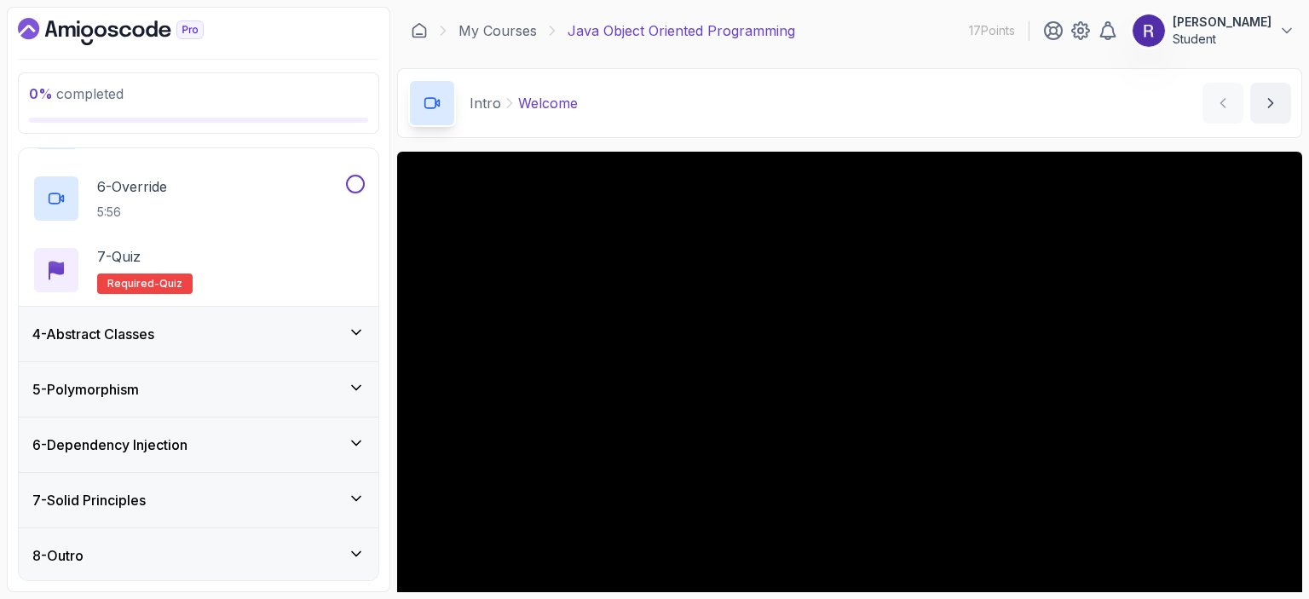
click at [258, 343] on div "4 - Abstract Classes" at bounding box center [199, 334] width 360 height 55
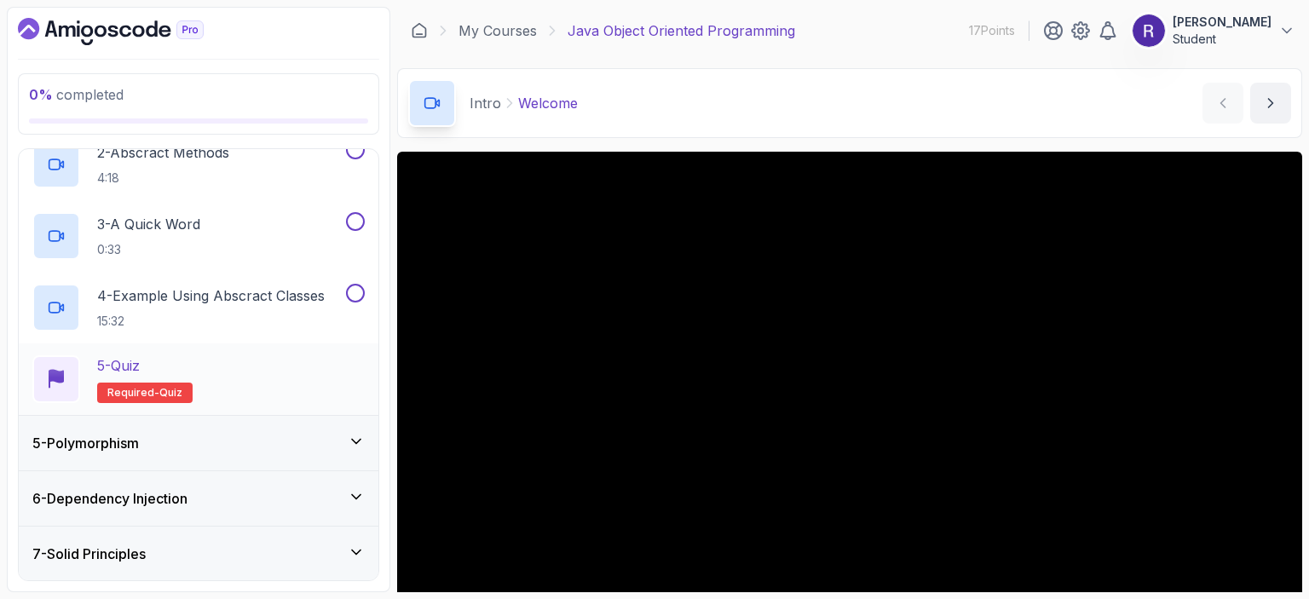
scroll to position [366, 0]
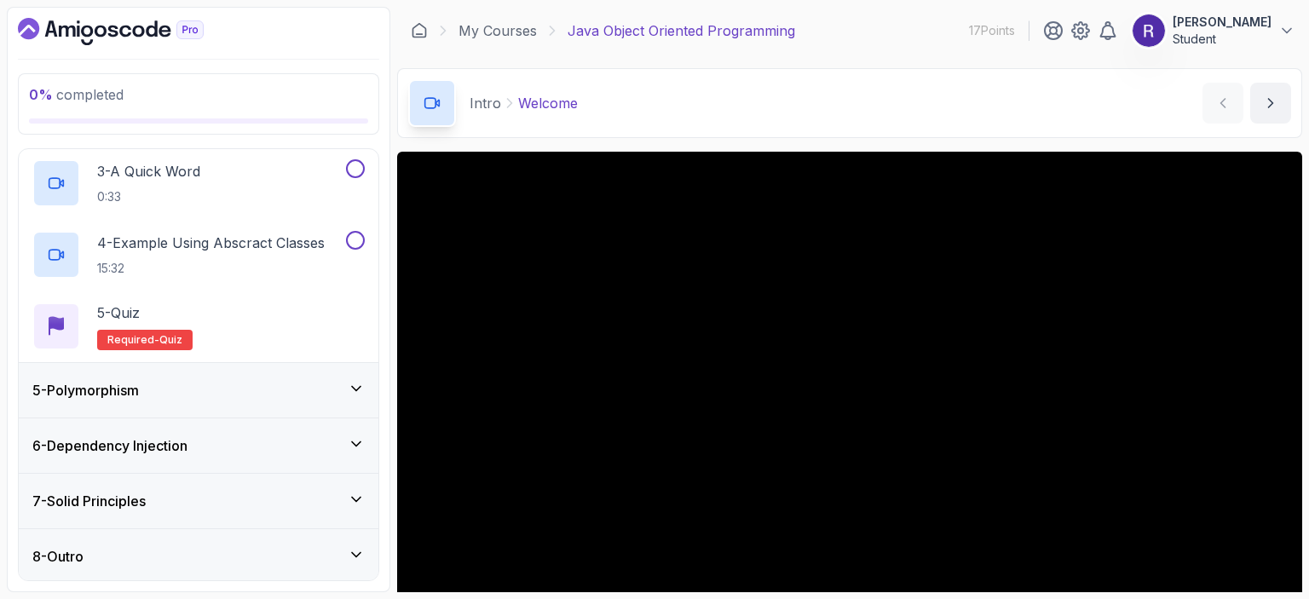
click at [281, 395] on div "5 - Polymorphism" at bounding box center [198, 390] width 332 height 20
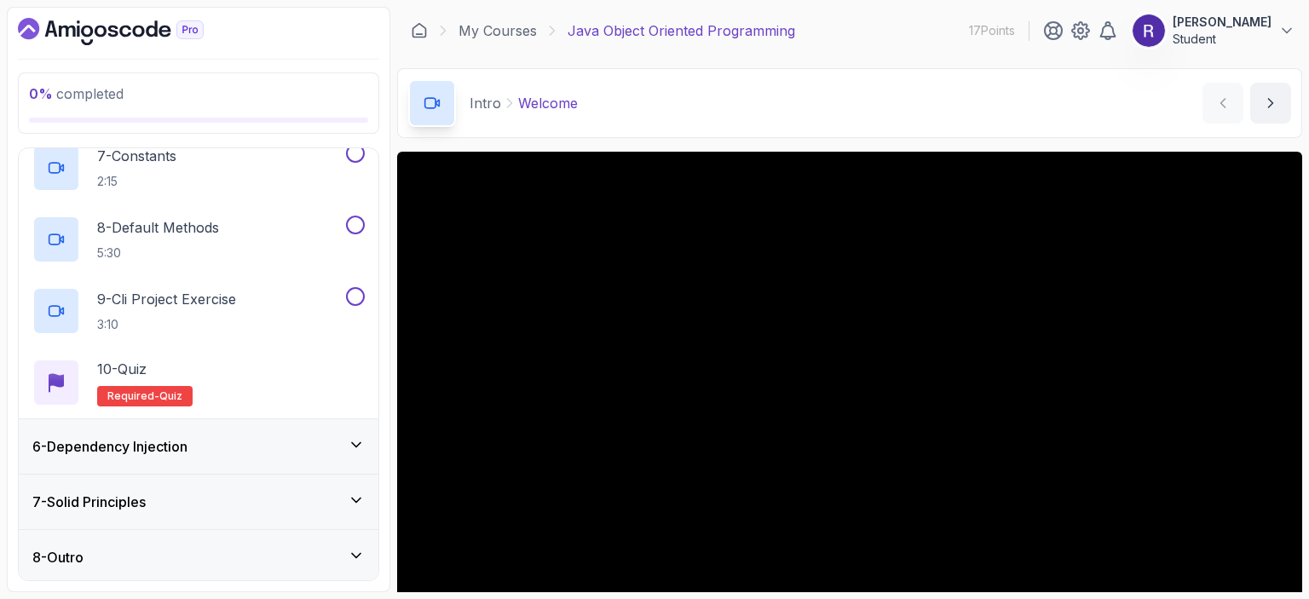
scroll to position [724, 0]
click at [218, 446] on div "6 - Dependency Injection" at bounding box center [198, 445] width 332 height 20
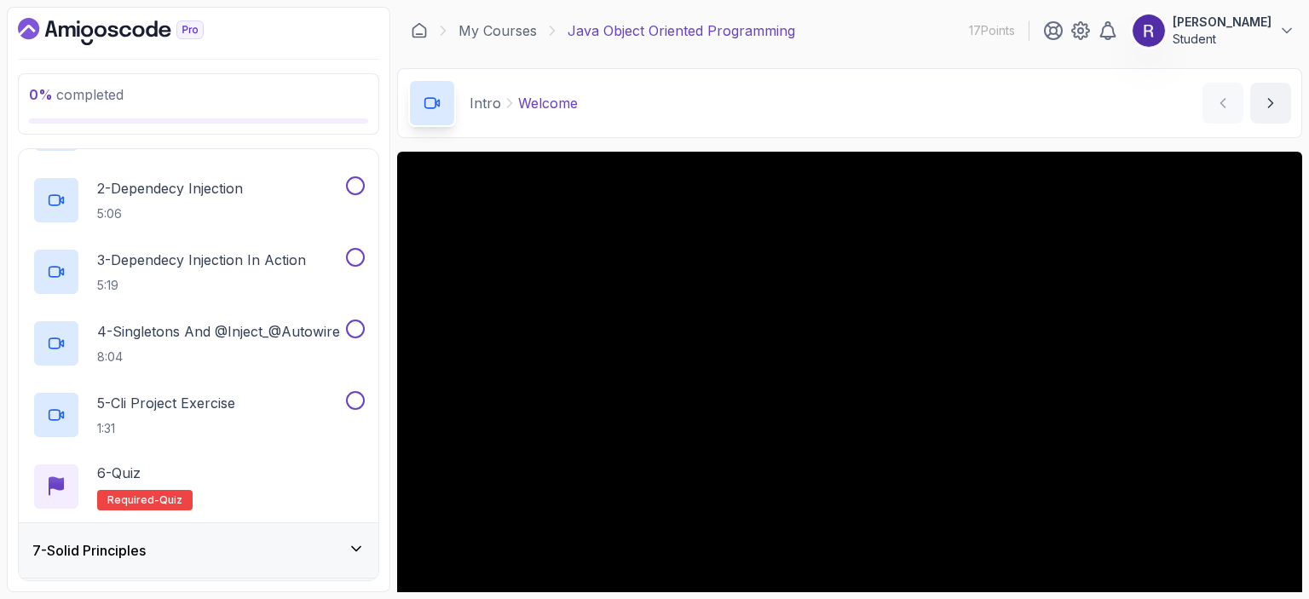
scroll to position [437, 0]
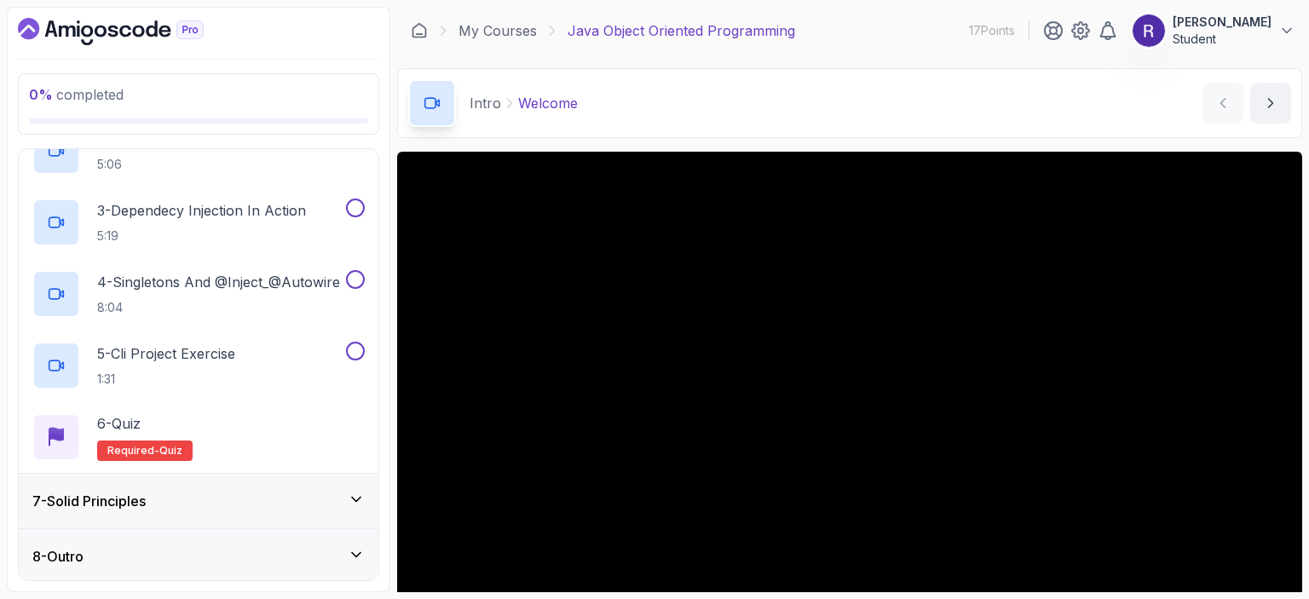
click at [184, 497] on div "7 - Solid Principles" at bounding box center [198, 501] width 332 height 20
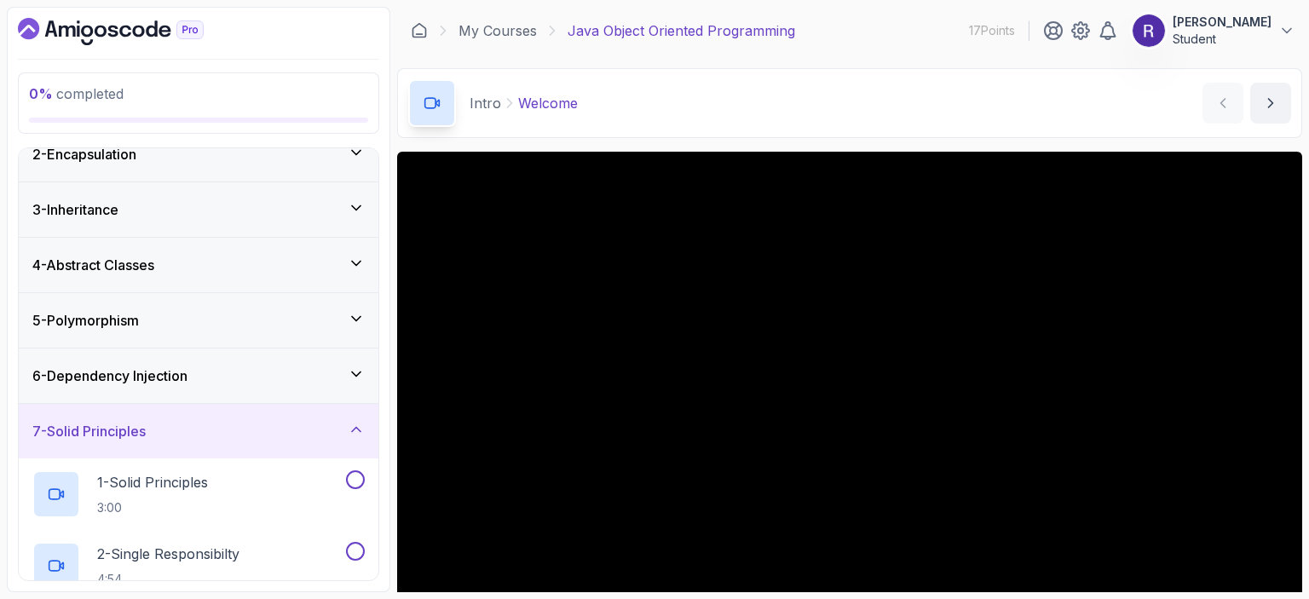
scroll to position [0, 0]
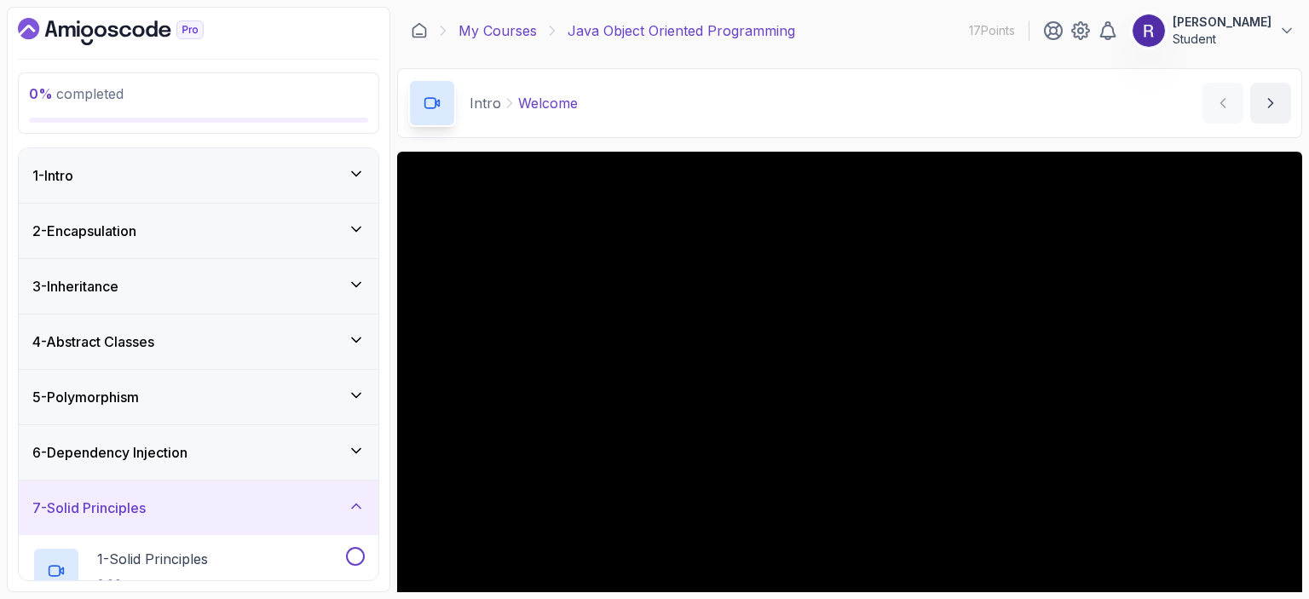
click at [488, 34] on link "My Courses" at bounding box center [498, 30] width 78 height 20
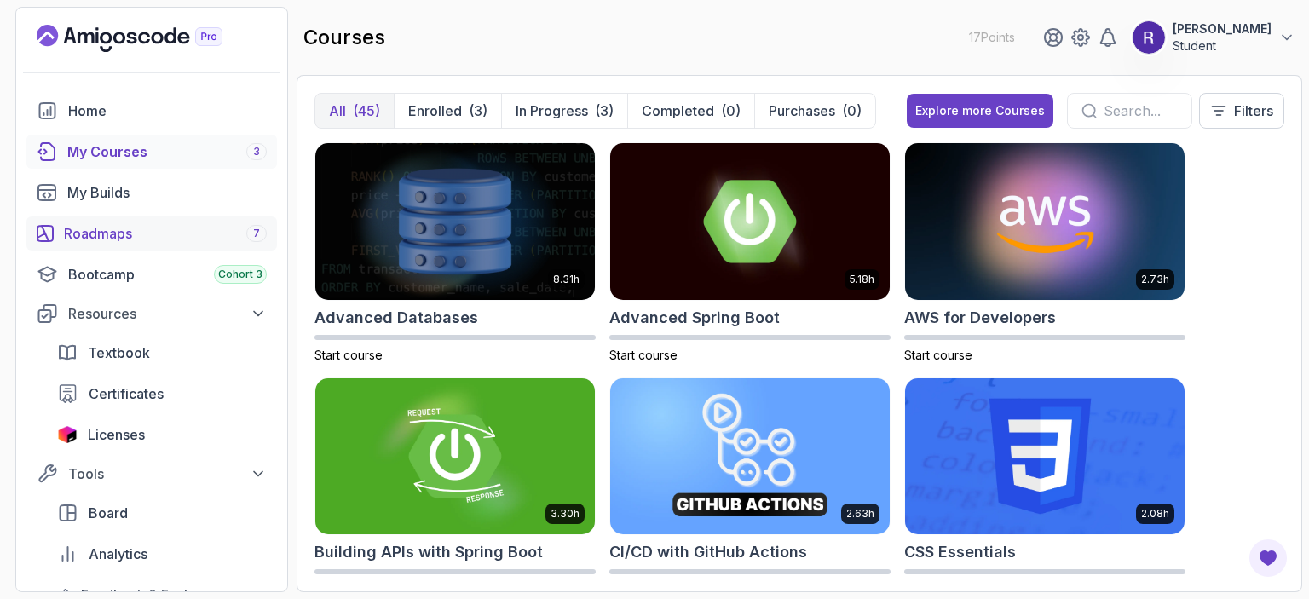
click at [164, 228] on div "Roadmaps 7" at bounding box center [165, 233] width 203 height 20
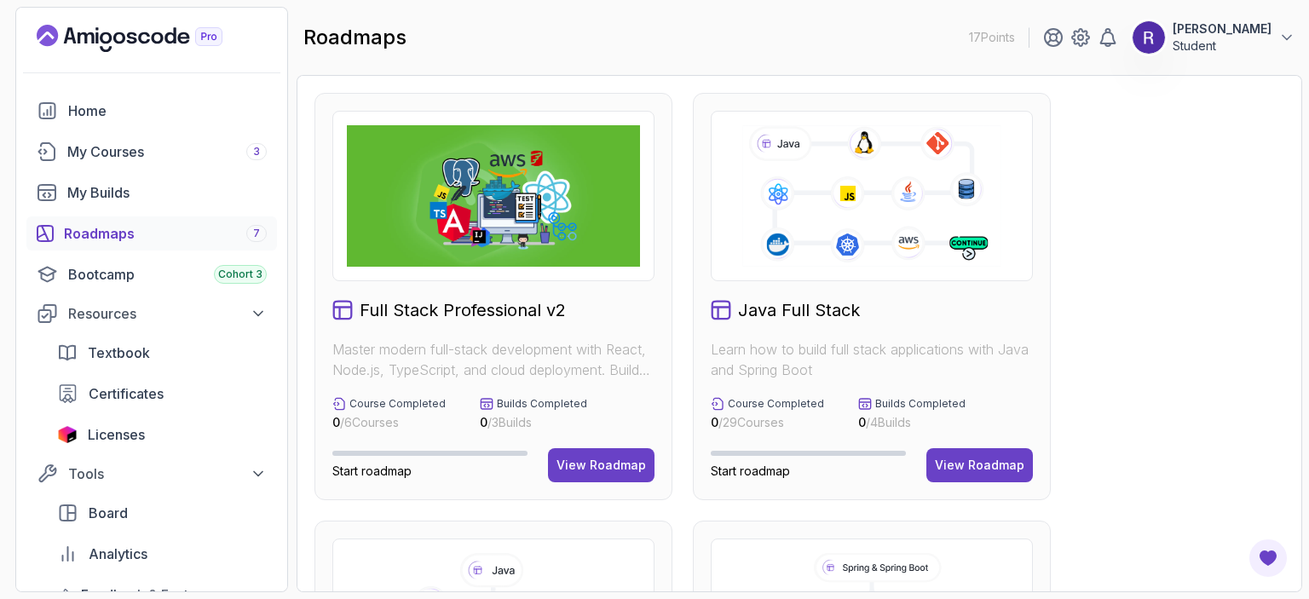
click at [99, 236] on div "Roadmaps 7" at bounding box center [165, 233] width 203 height 20
click at [721, 152] on div at bounding box center [872, 196] width 322 height 170
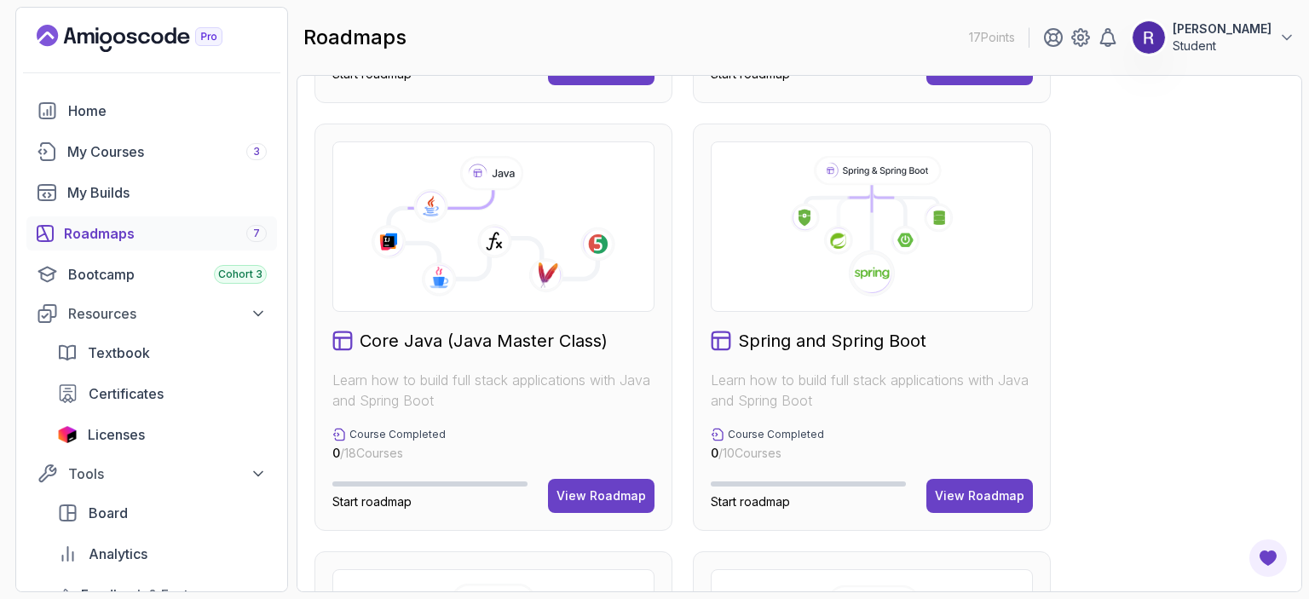
scroll to position [521, 0]
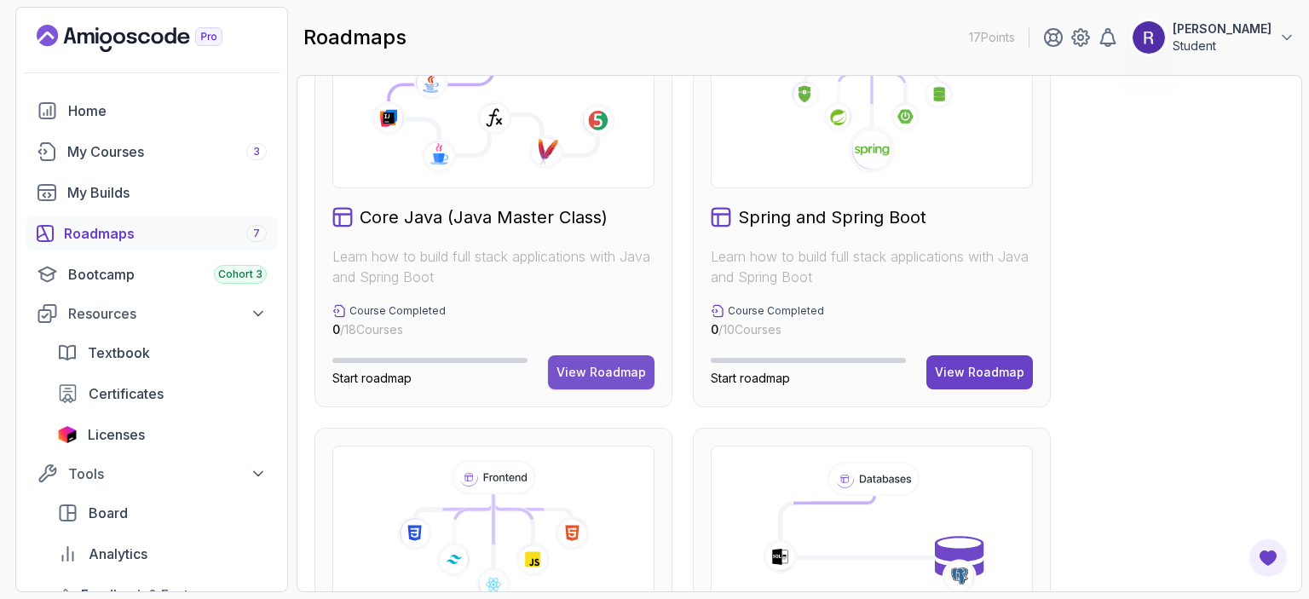
click at [590, 368] on div "View Roadmap" at bounding box center [601, 372] width 89 height 17
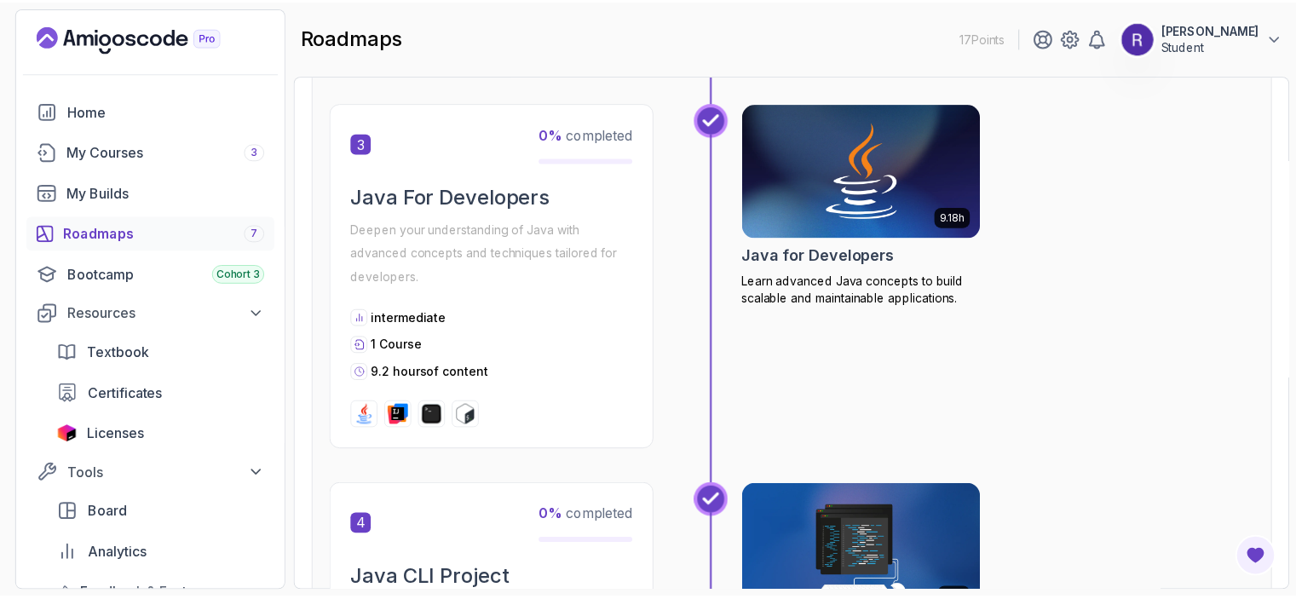
scroll to position [1060, 0]
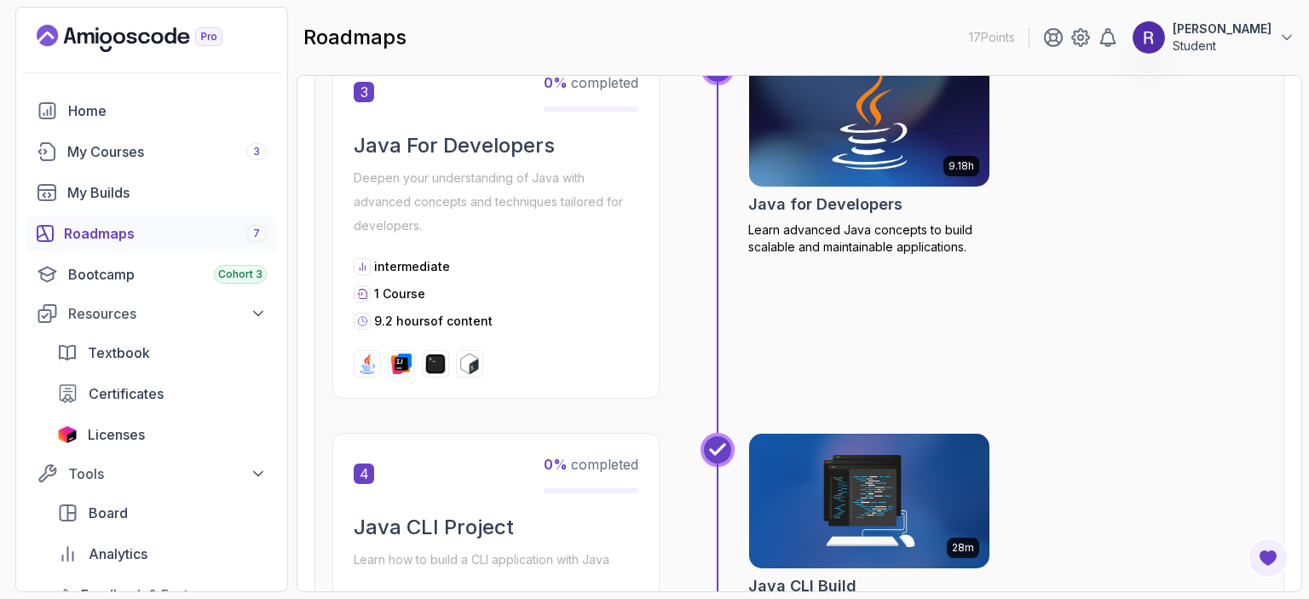
click at [845, 156] on img at bounding box center [869, 119] width 252 height 141
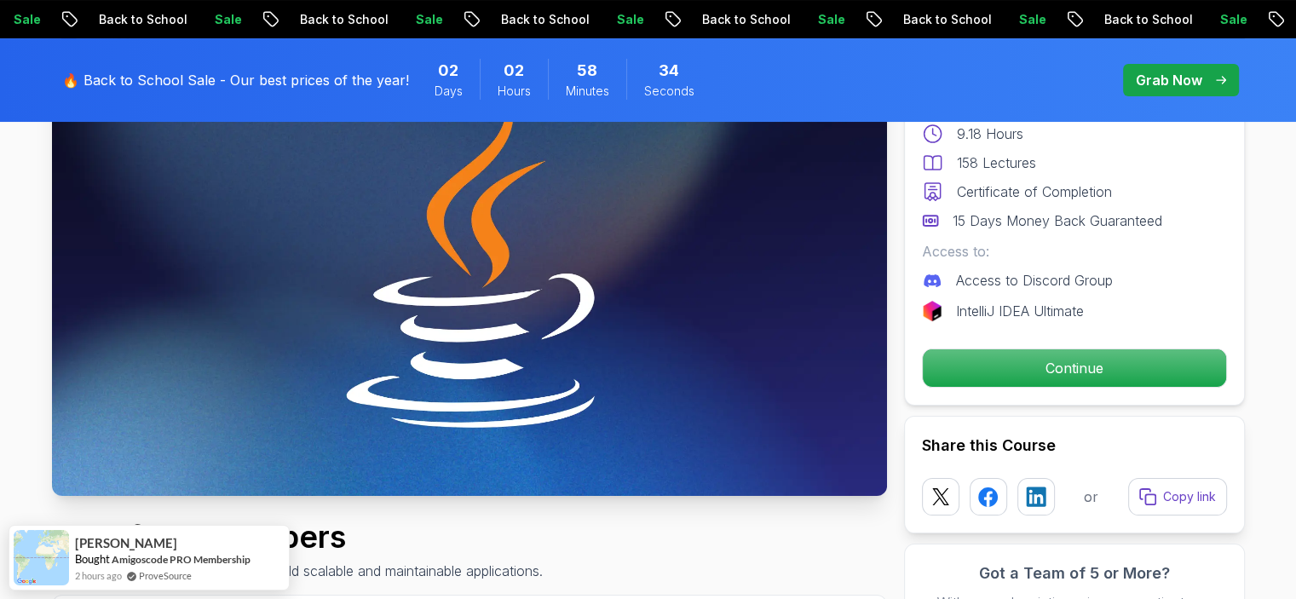
scroll to position [199, 0]
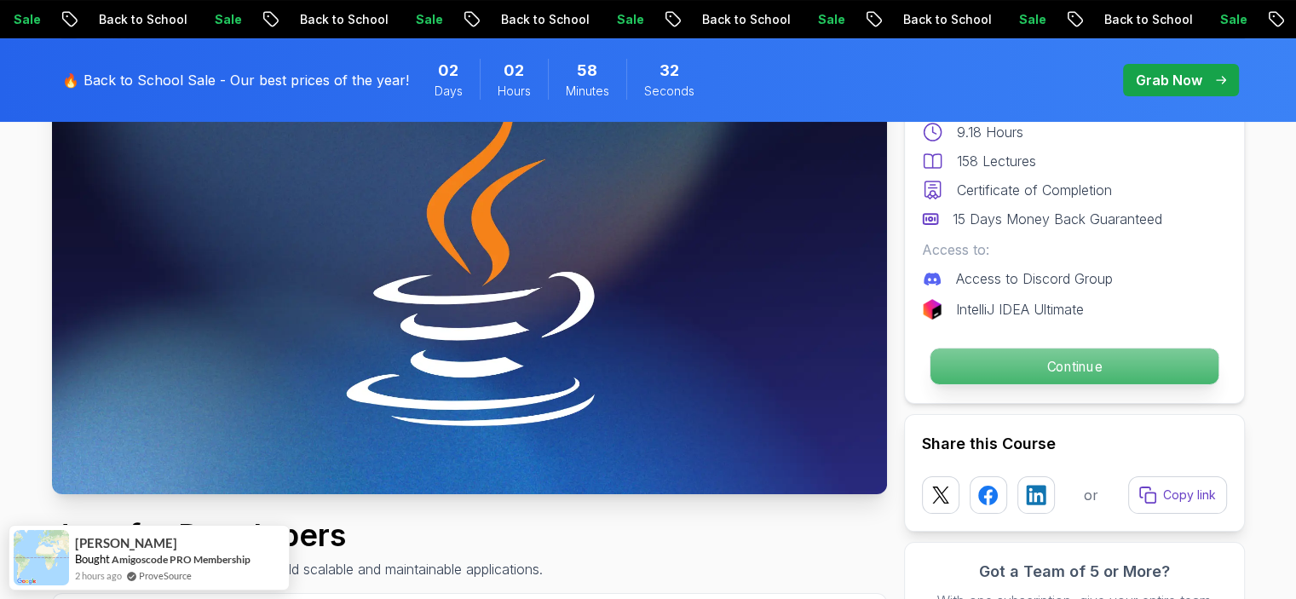
click at [1077, 362] on p "Continue" at bounding box center [1074, 367] width 288 height 36
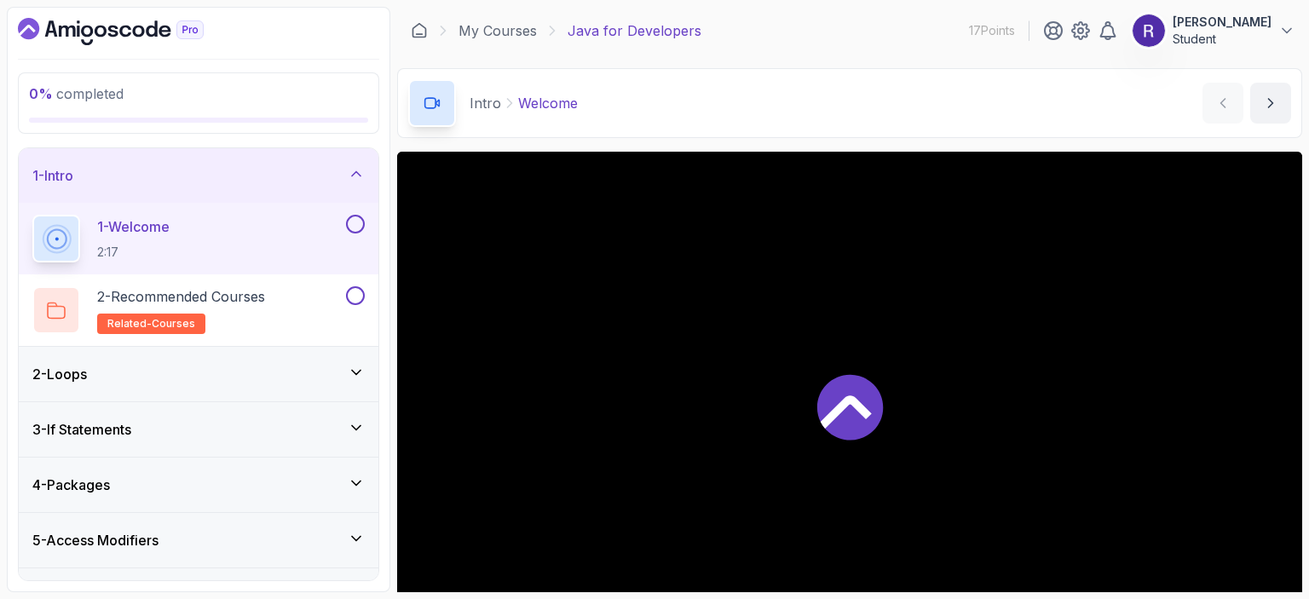
click at [280, 371] on div "2 - Loops" at bounding box center [198, 374] width 332 height 20
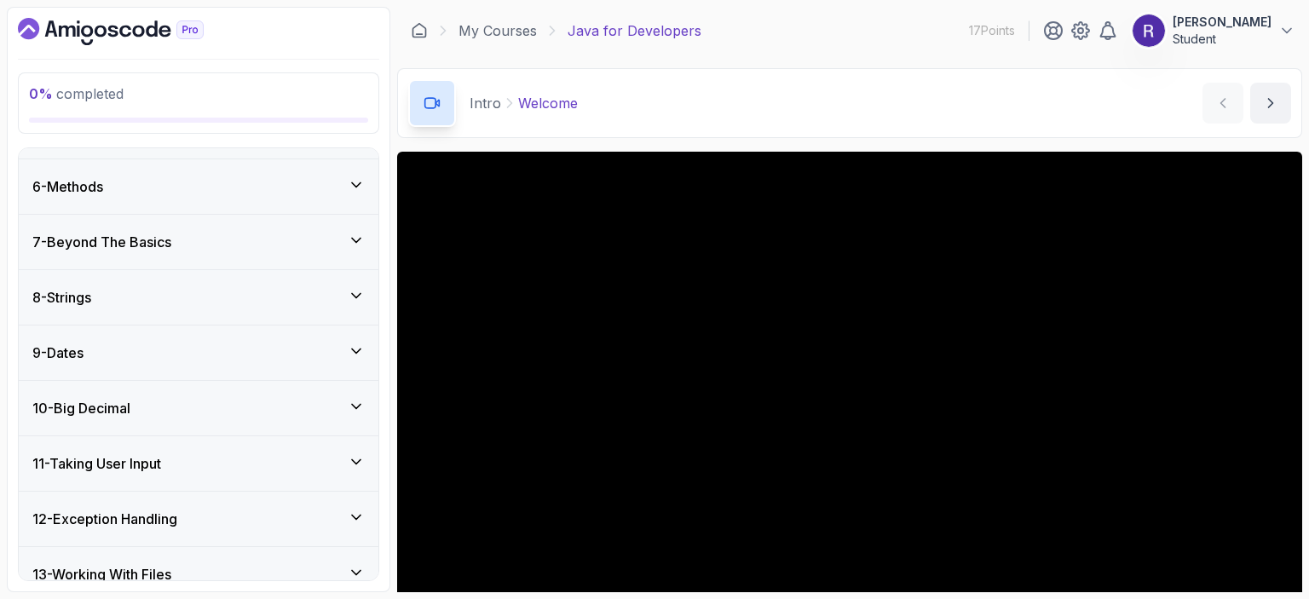
scroll to position [825, 0]
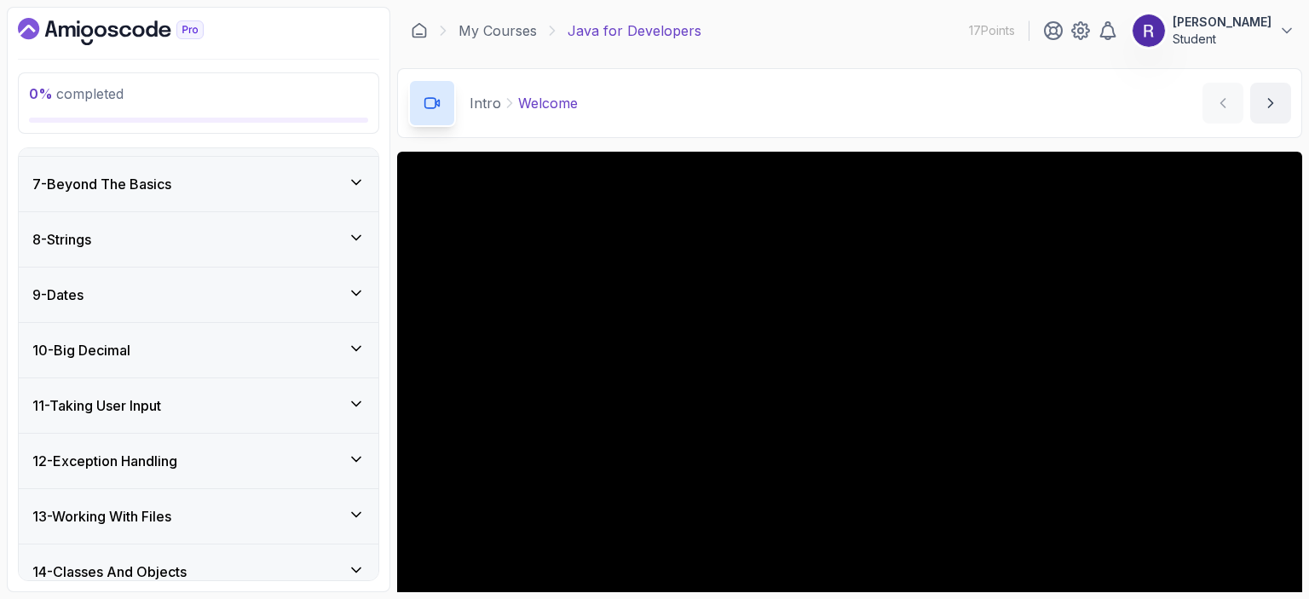
click at [347, 239] on div "8 - Strings" at bounding box center [198, 239] width 332 height 20
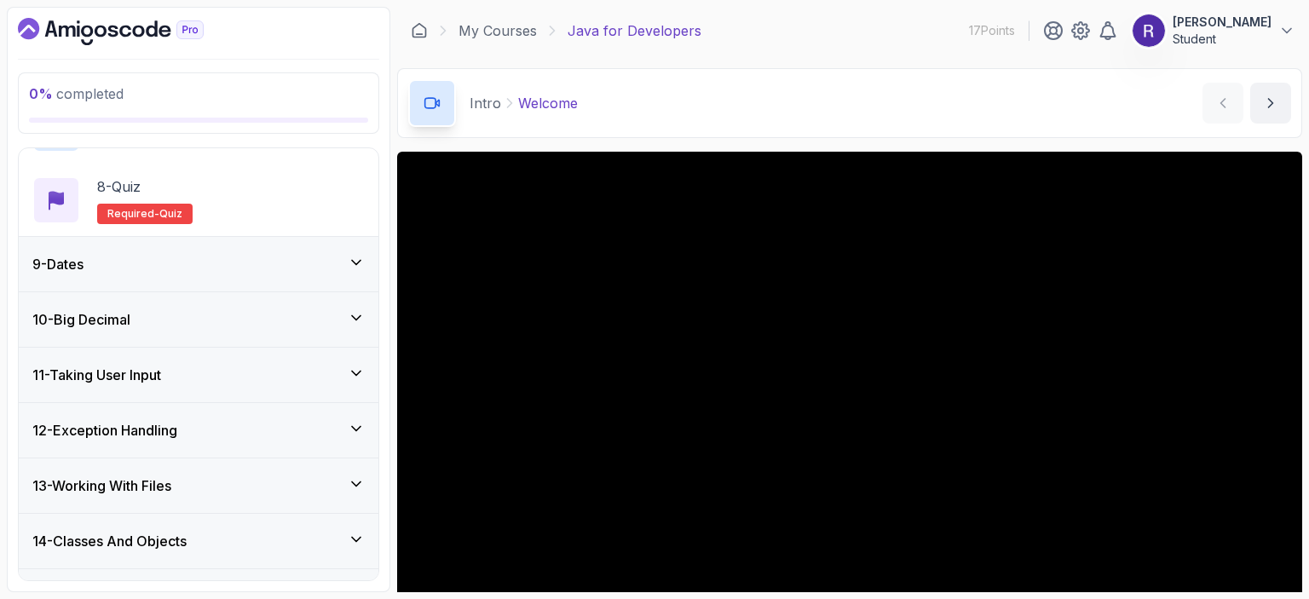
scroll to position [929, 0]
click at [352, 254] on icon at bounding box center [356, 260] width 17 height 17
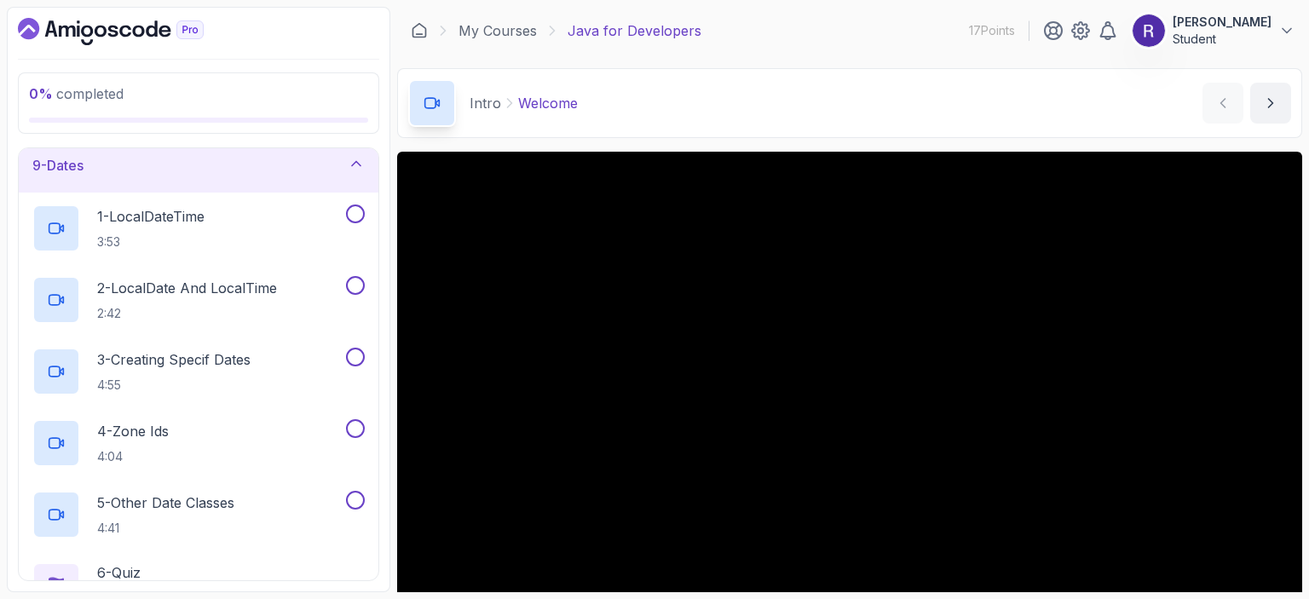
scroll to position [433, 0]
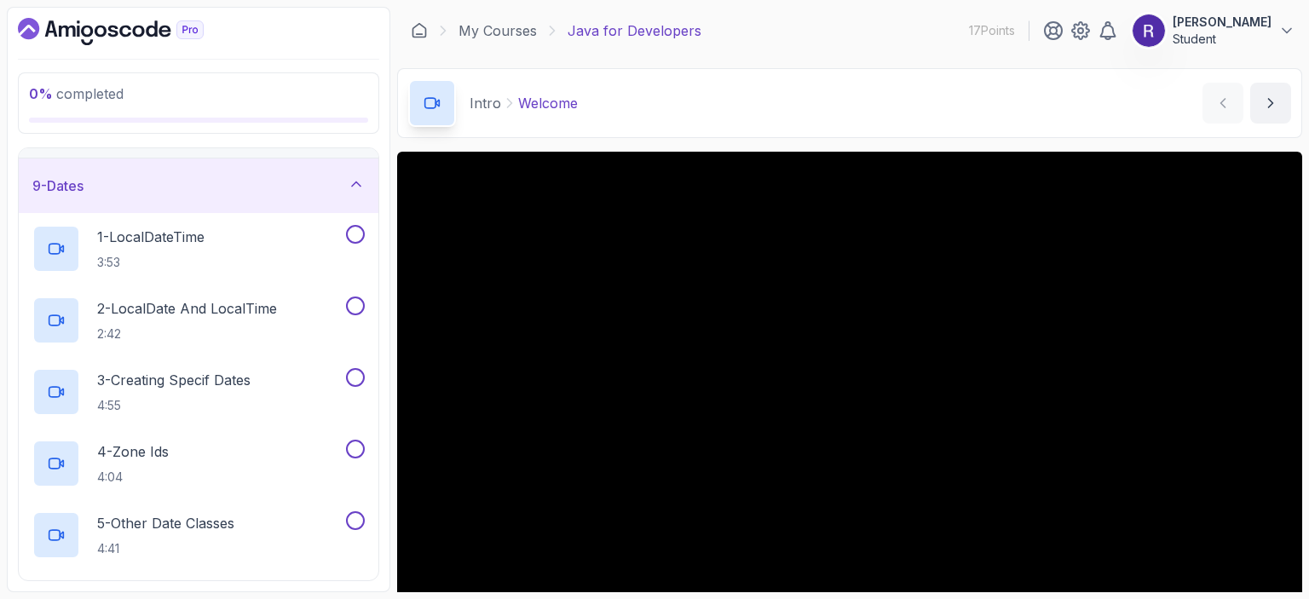
click at [356, 183] on icon at bounding box center [356, 184] width 17 height 17
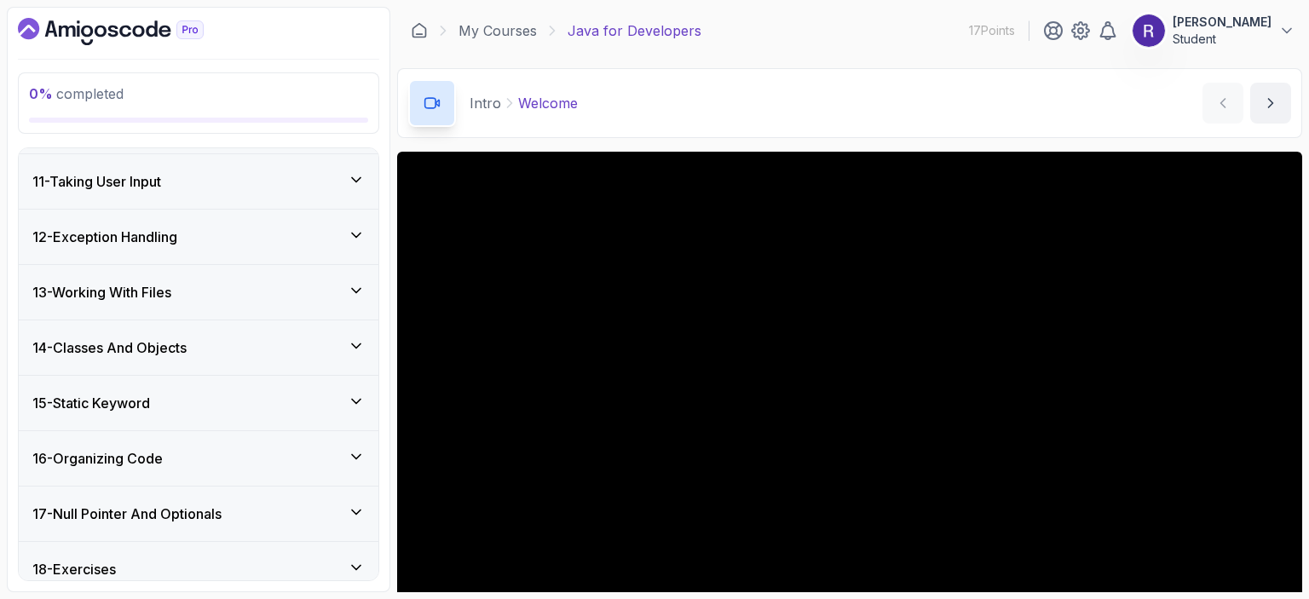
scroll to position [549, 0]
click at [306, 233] on div "12 - Exception Handling" at bounding box center [198, 236] width 332 height 20
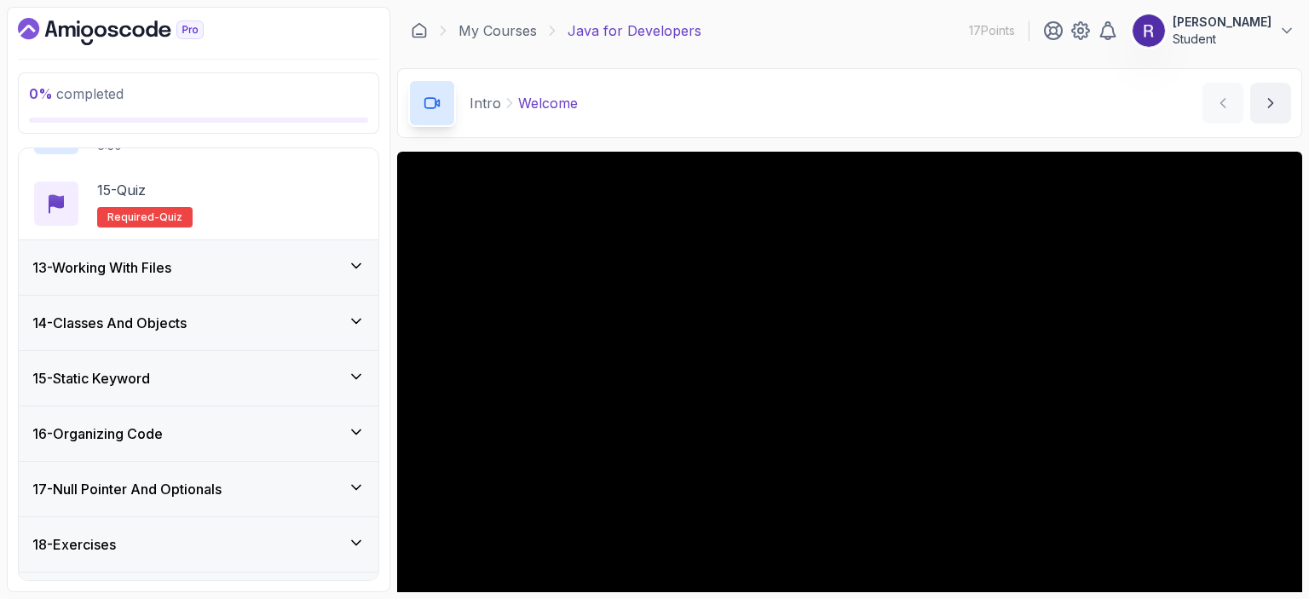
scroll to position [1689, 0]
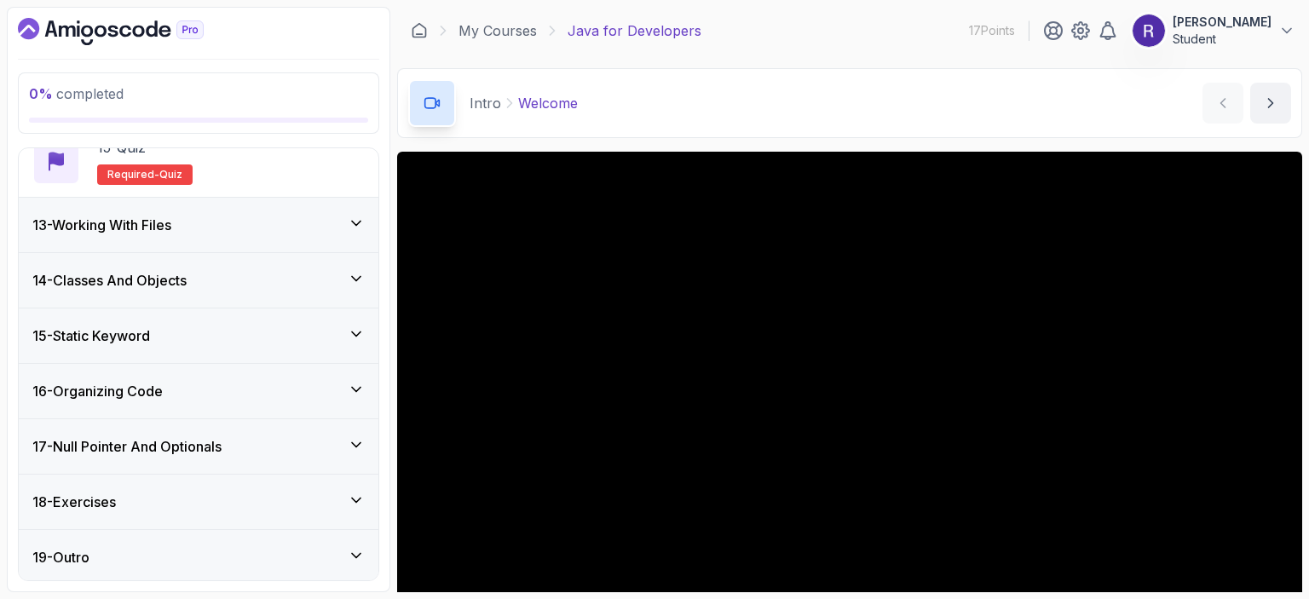
click at [194, 429] on div "17 - Null Pointer And Optionals" at bounding box center [199, 446] width 360 height 55
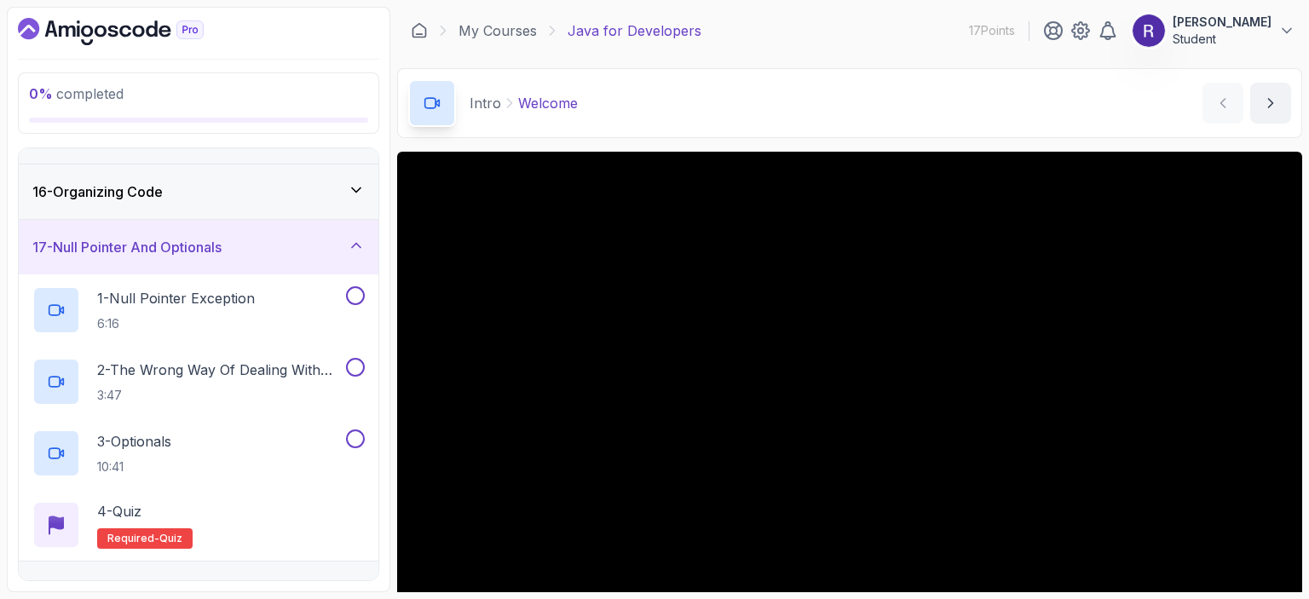
scroll to position [902, 0]
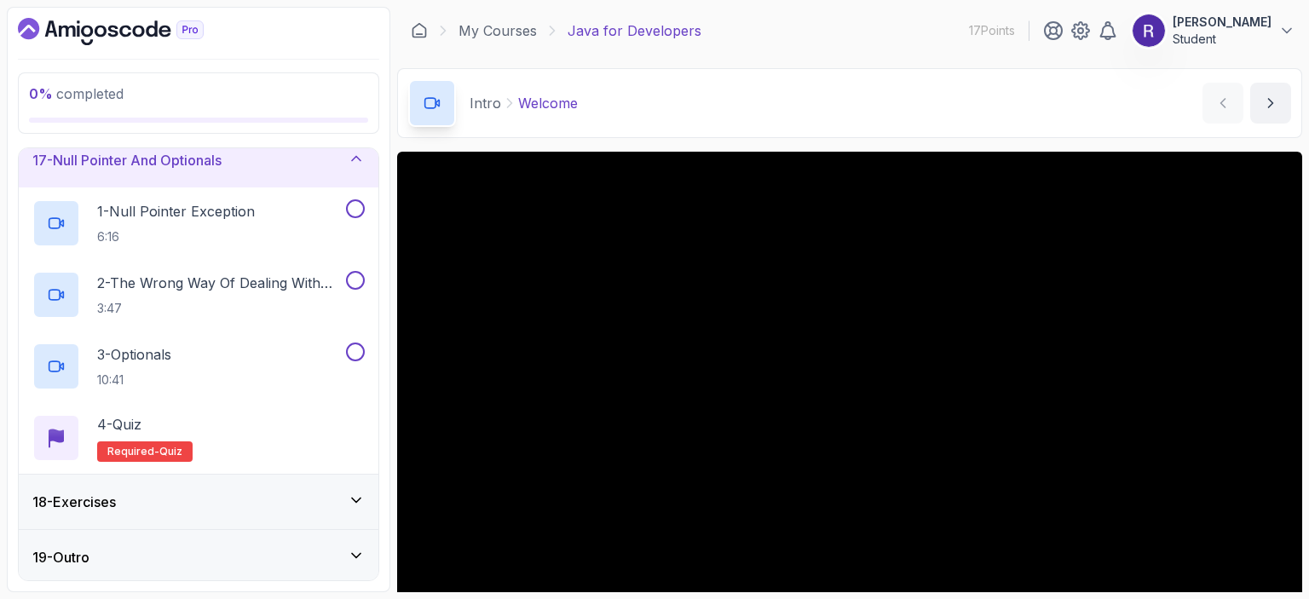
click at [174, 495] on div "18 - Exercises" at bounding box center [198, 502] width 332 height 20
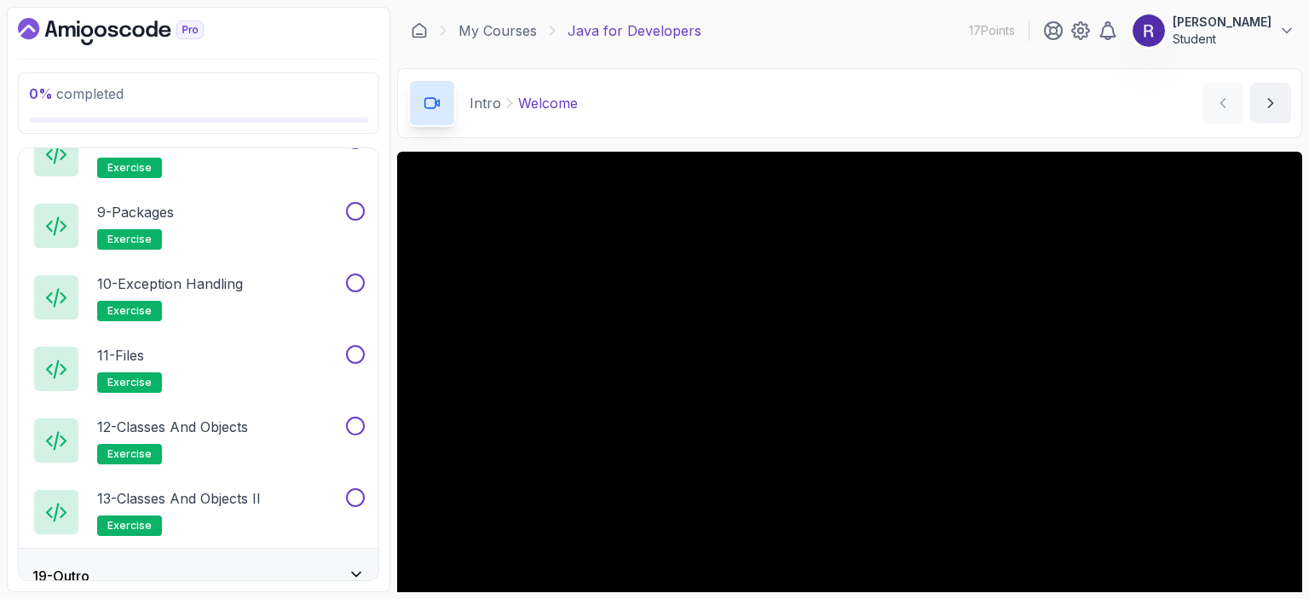
scroll to position [1546, 0]
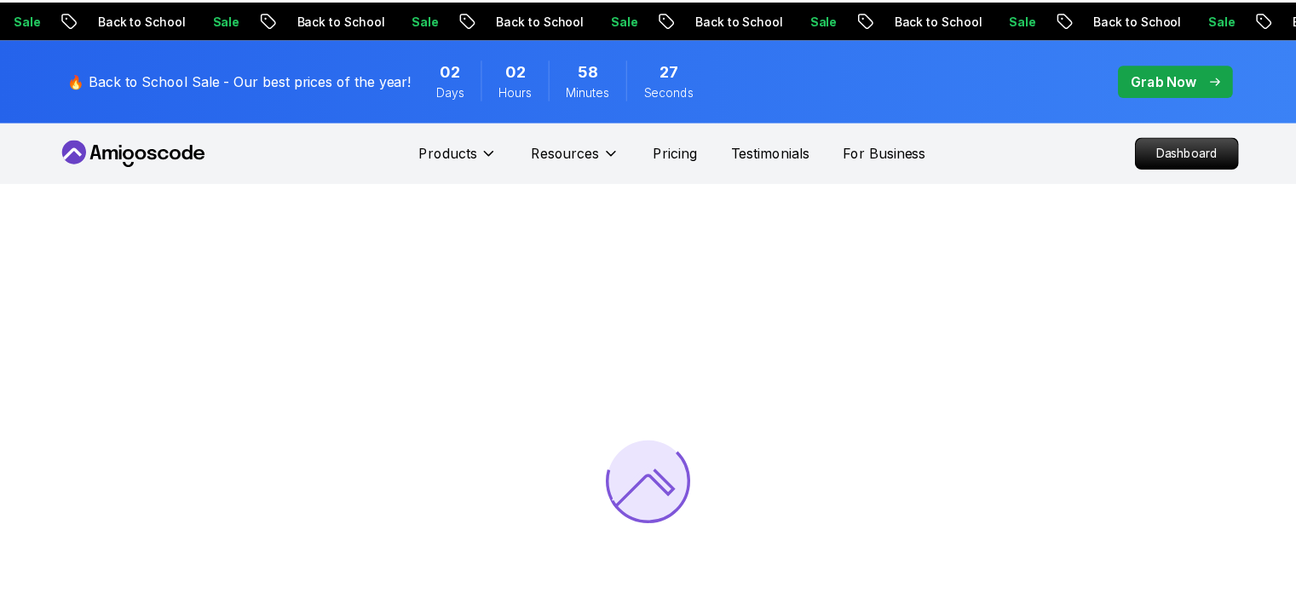
scroll to position [199, 0]
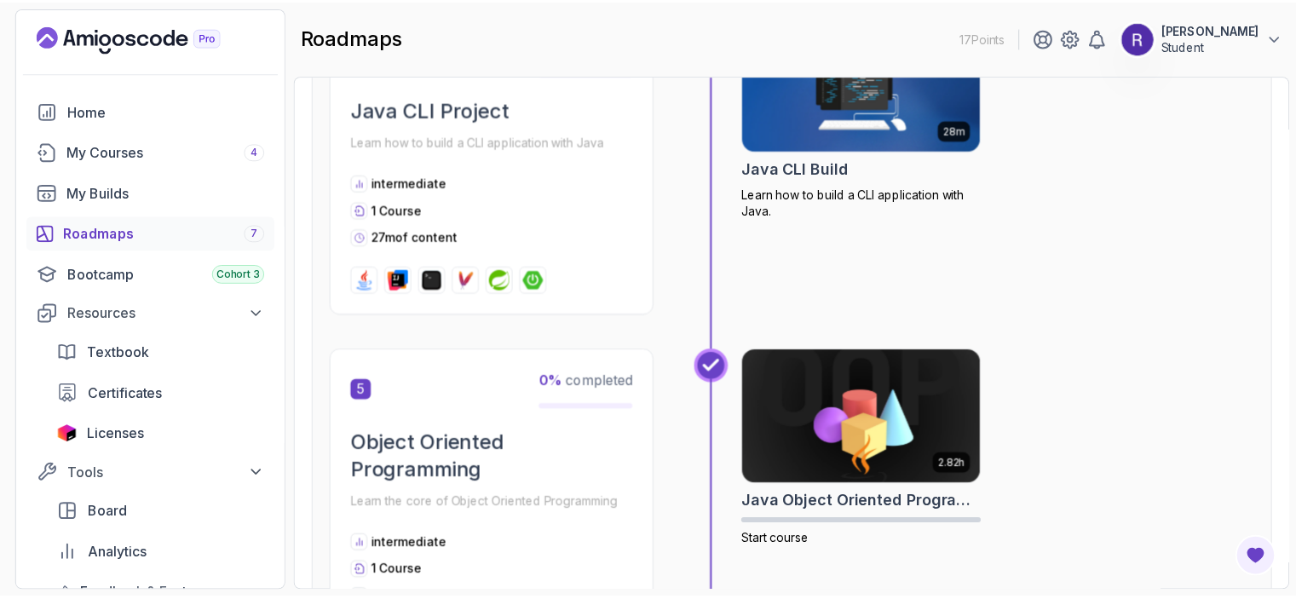
scroll to position [1480, 0]
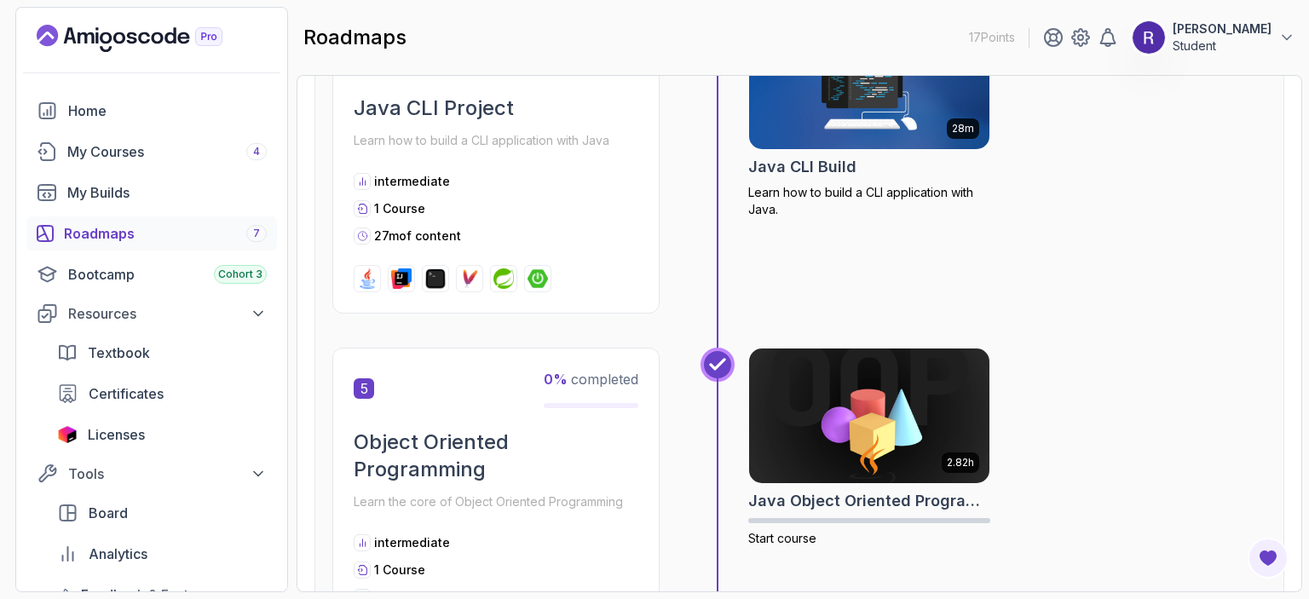
click at [843, 106] on img at bounding box center [869, 81] width 252 height 141
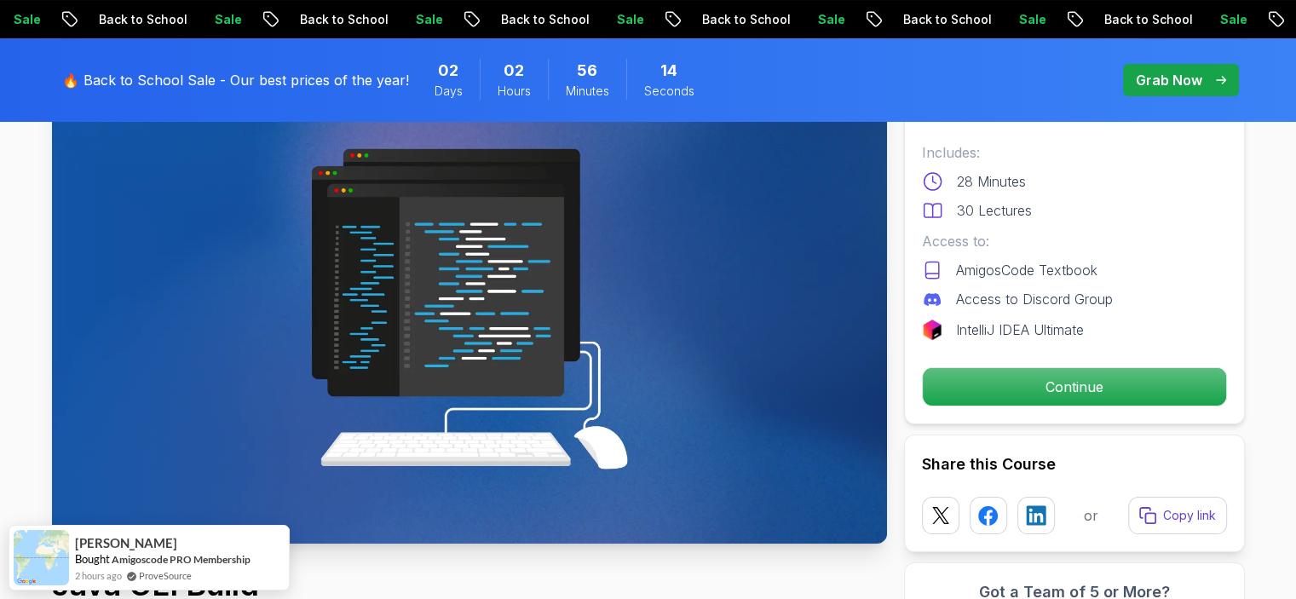
scroll to position [170, 0]
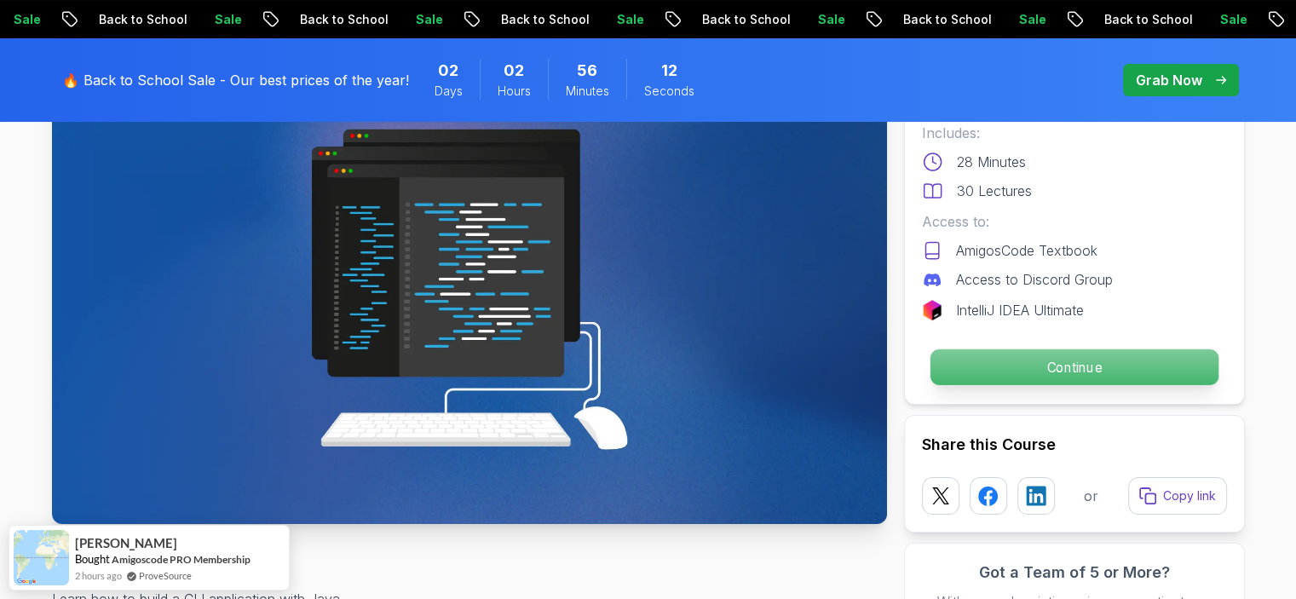
click at [975, 363] on p "Continue" at bounding box center [1074, 367] width 288 height 36
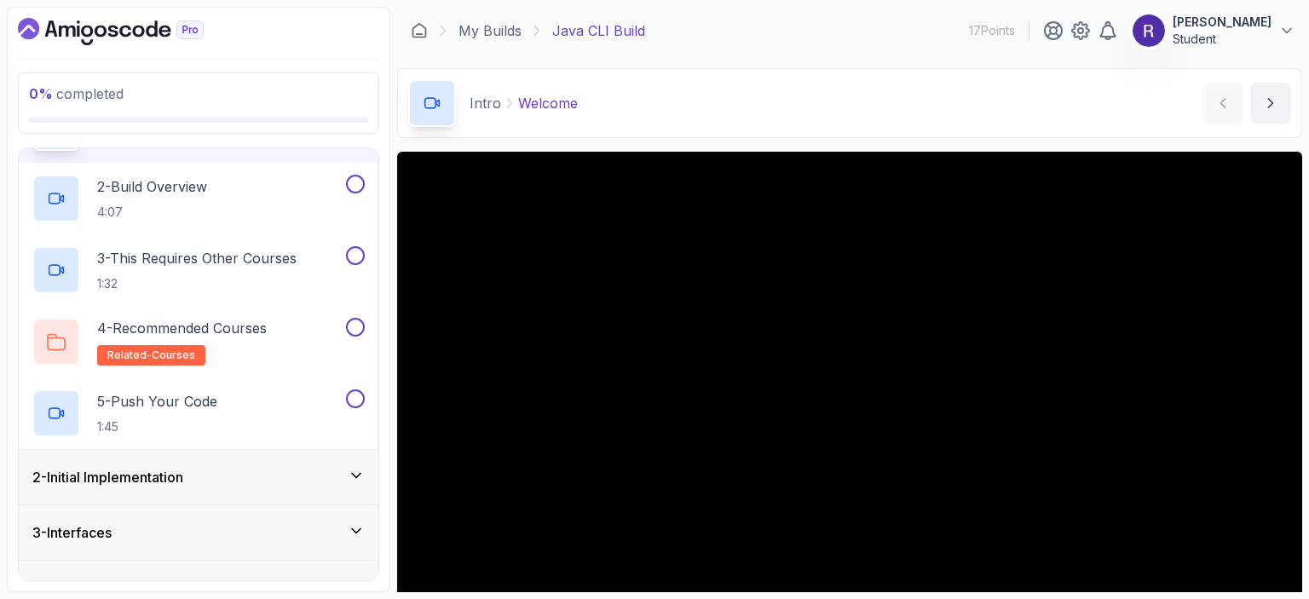
scroll to position [131, 0]
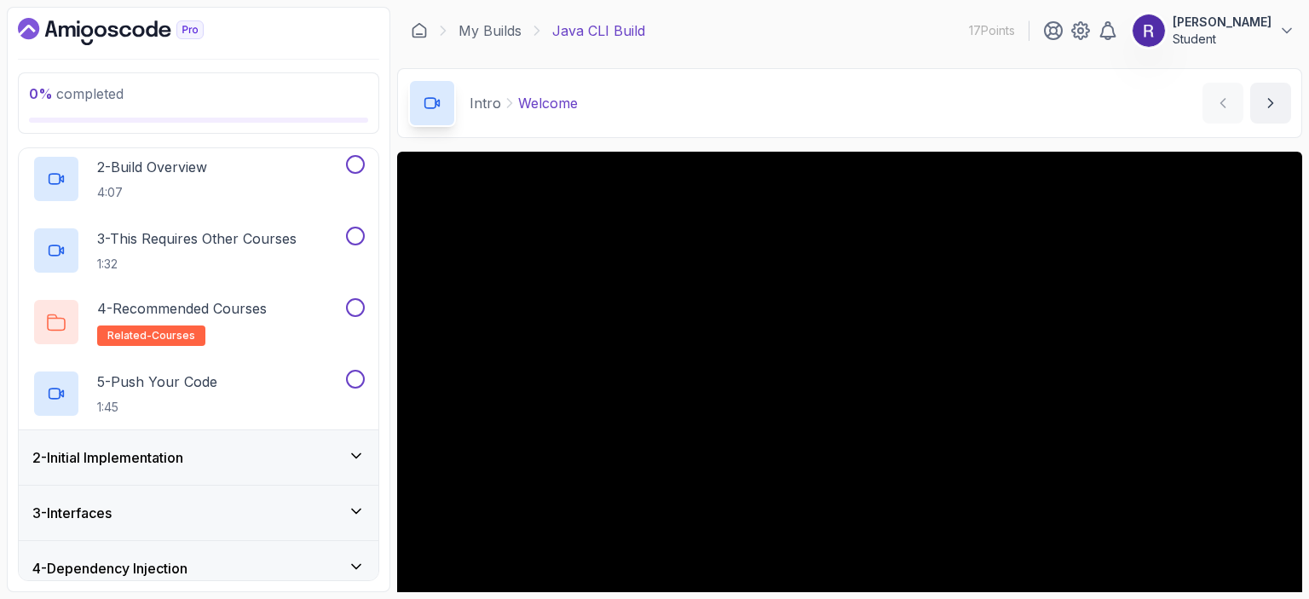
click at [295, 443] on div "2 - Initial Implementation" at bounding box center [199, 457] width 360 height 55
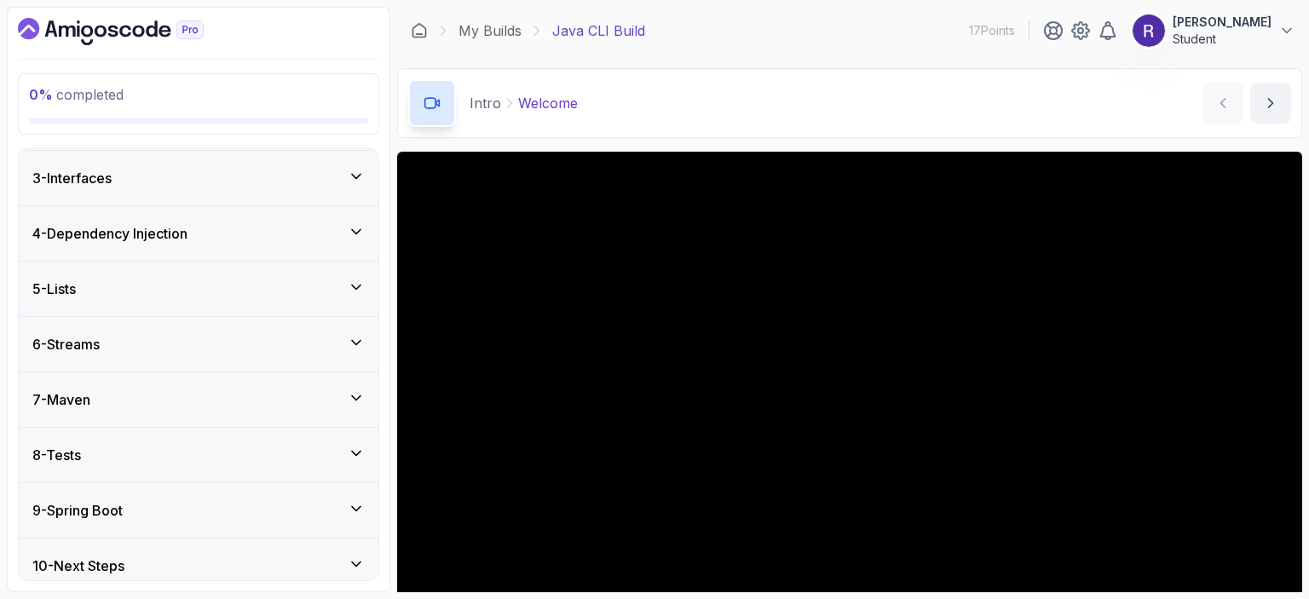
scroll to position [333, 0]
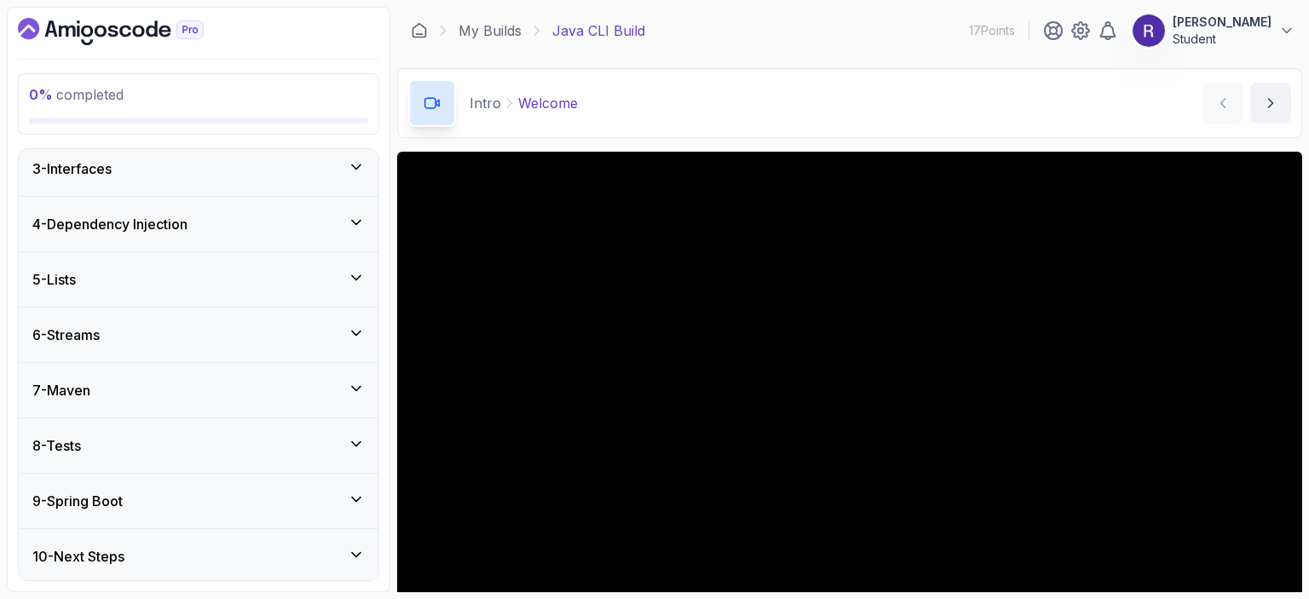
click at [359, 170] on icon at bounding box center [356, 167] width 17 height 17
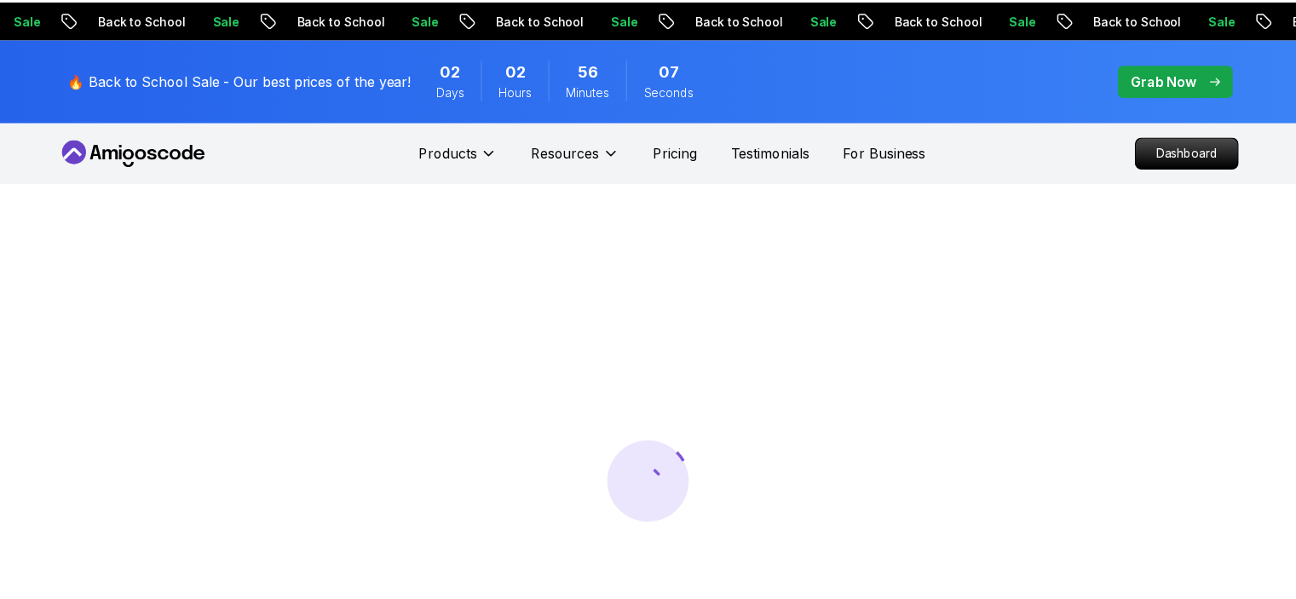
scroll to position [234, 0]
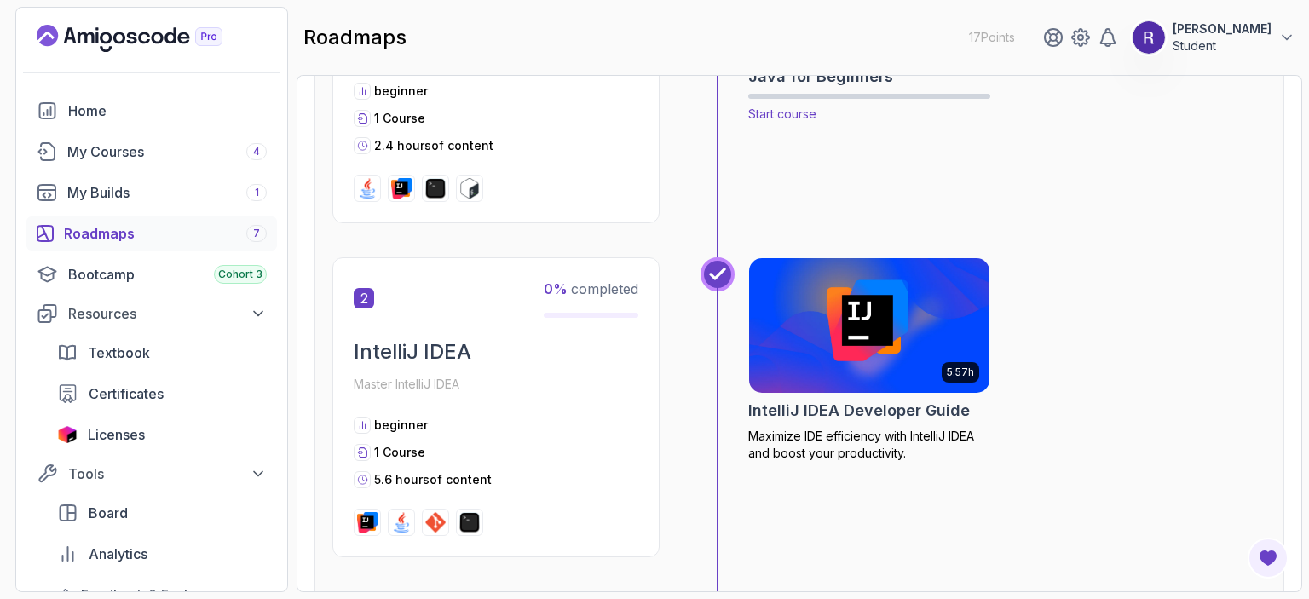
scroll to position [613, 0]
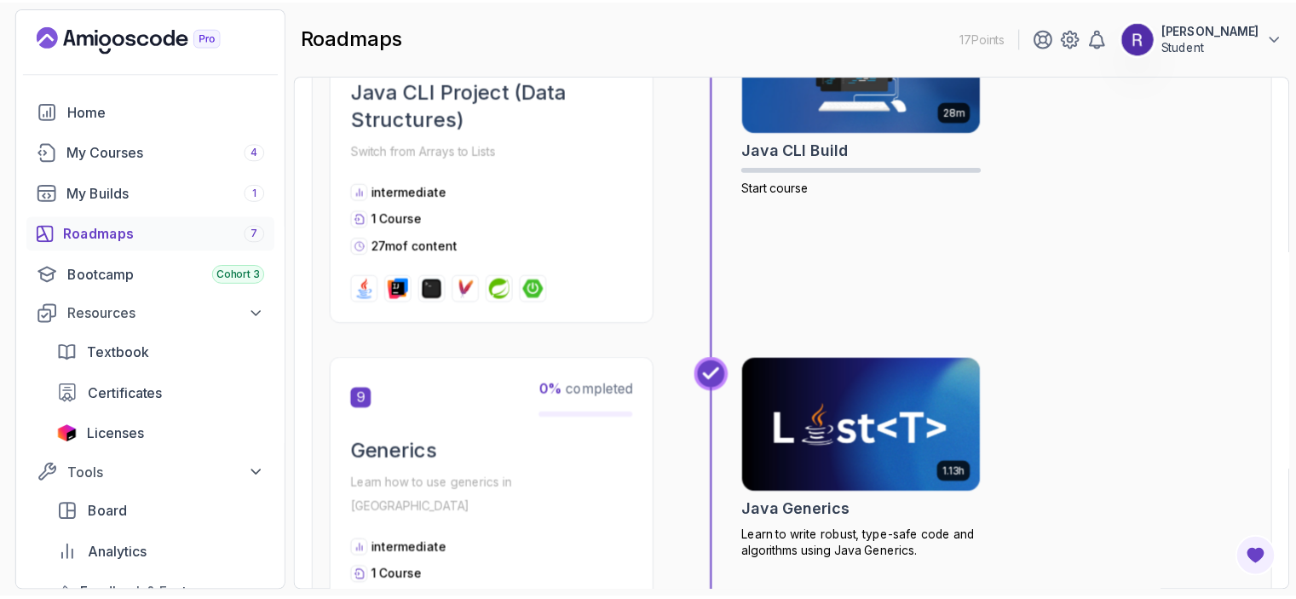
scroll to position [2887, 0]
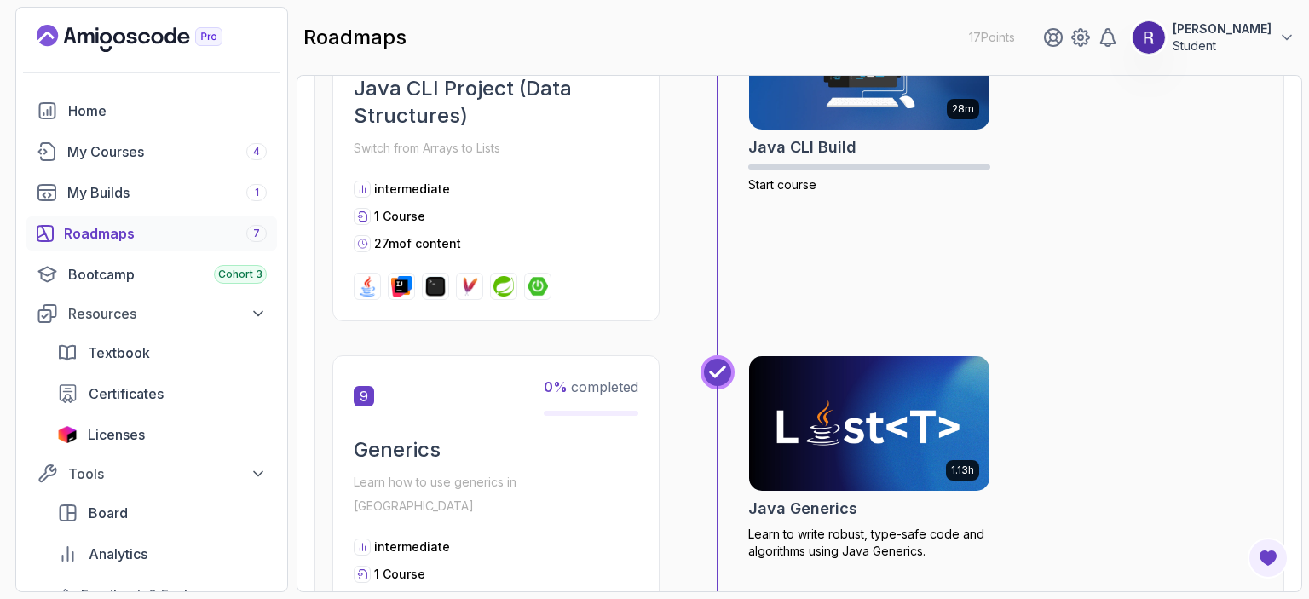
click at [874, 450] on img at bounding box center [869, 423] width 252 height 141
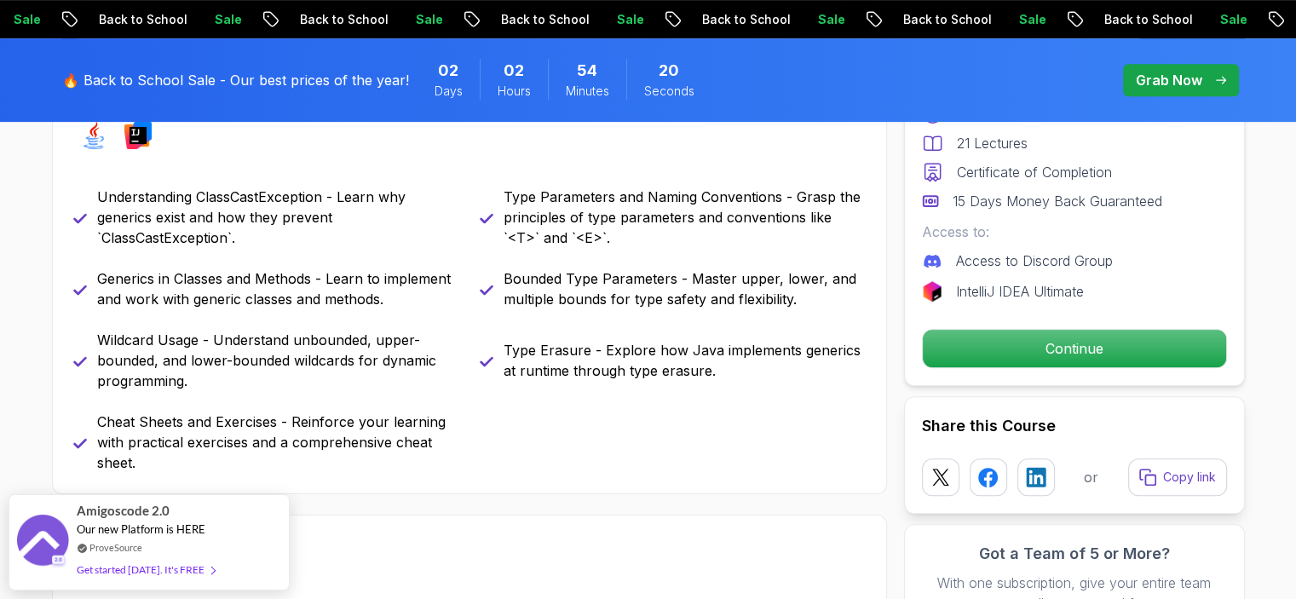
scroll to position [807, 0]
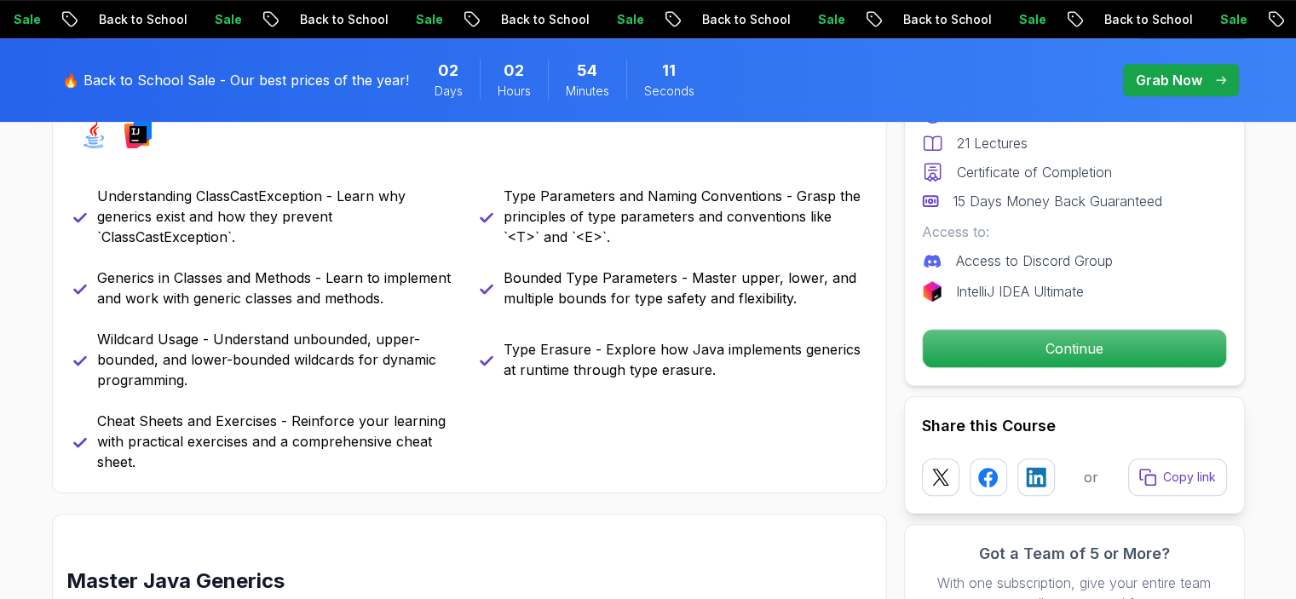
click at [969, 367] on div "Pro Course Includes: 1.13 Hours 21 Lectures Certificate of Completion 15 Days M…" at bounding box center [1074, 196] width 341 height 379
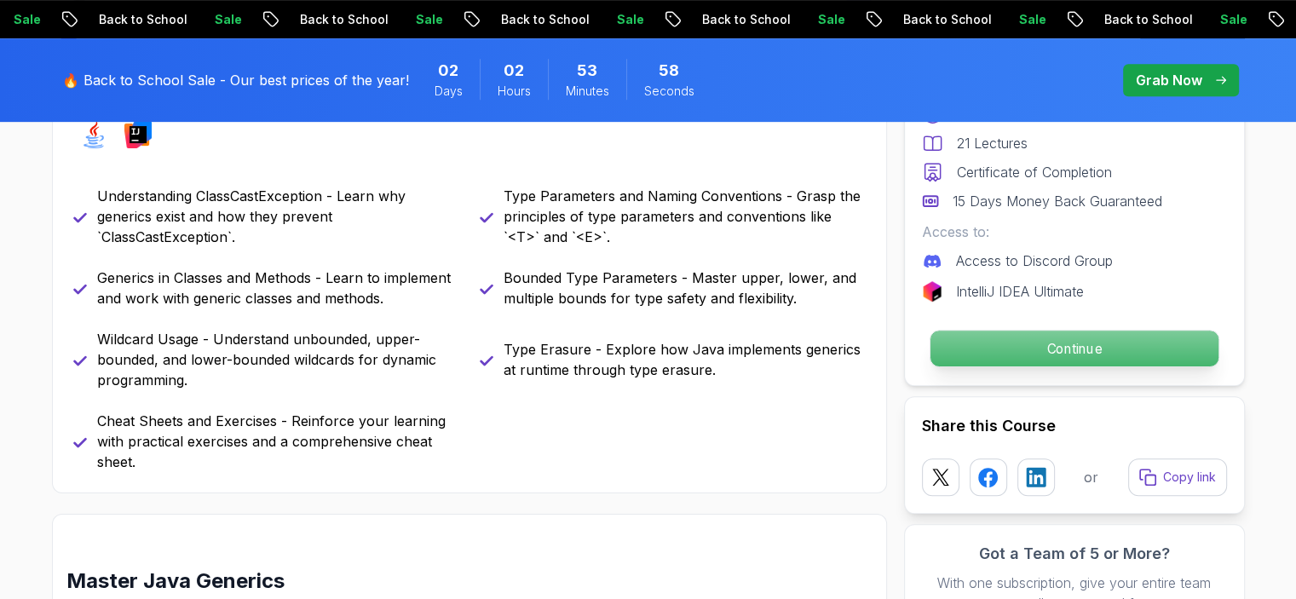
click at [1070, 348] on p "Continue" at bounding box center [1074, 349] width 288 height 36
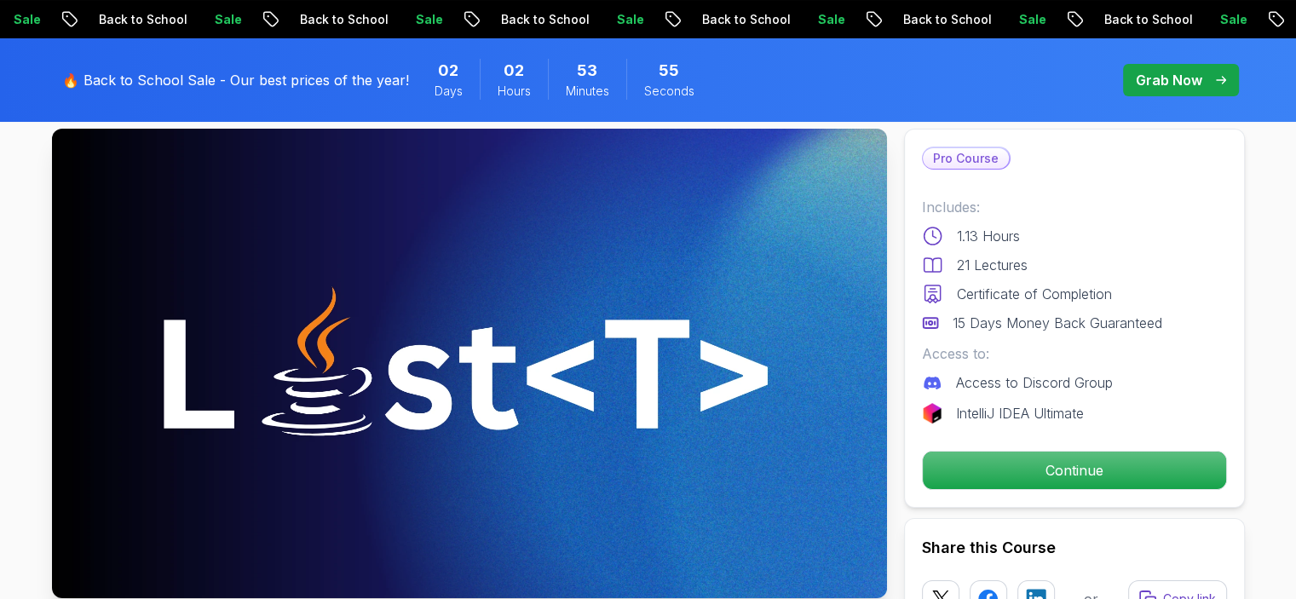
scroll to position [68, 0]
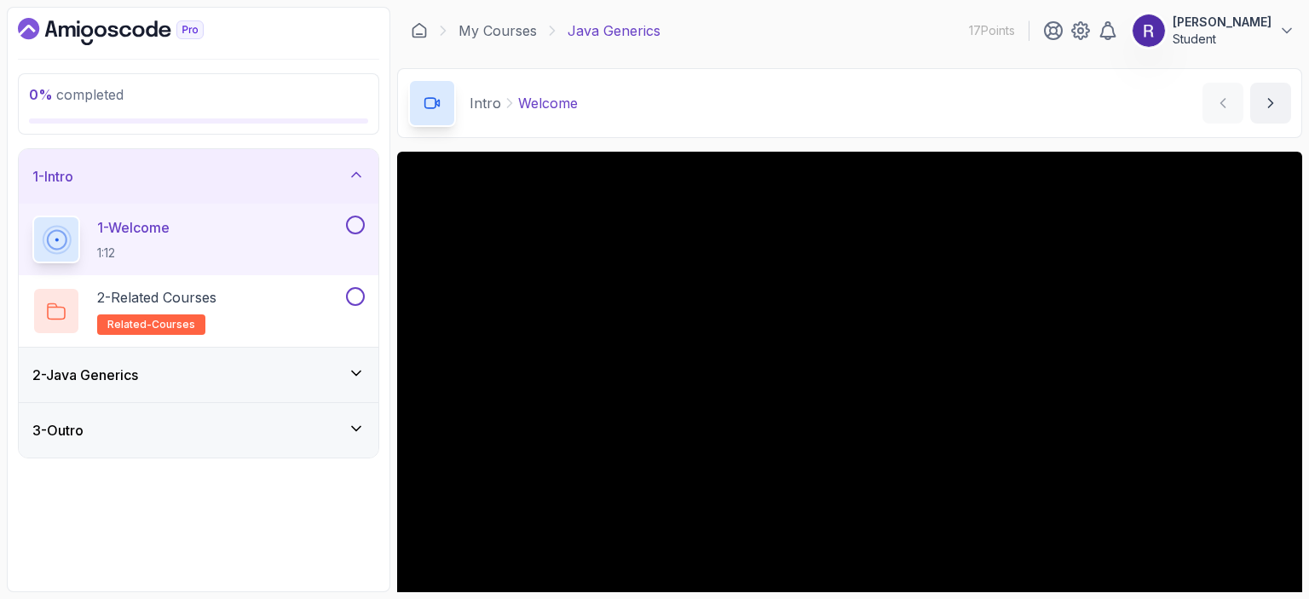
click at [333, 371] on div "2 - Java Generics" at bounding box center [198, 375] width 332 height 20
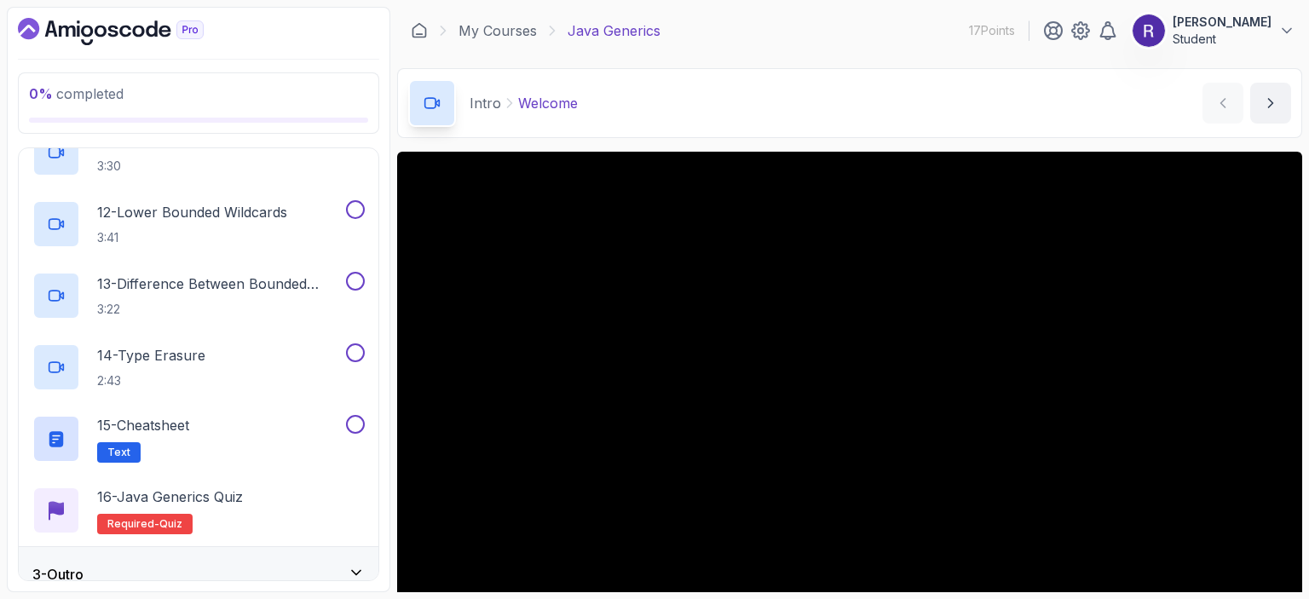
scroll to position [877, 0]
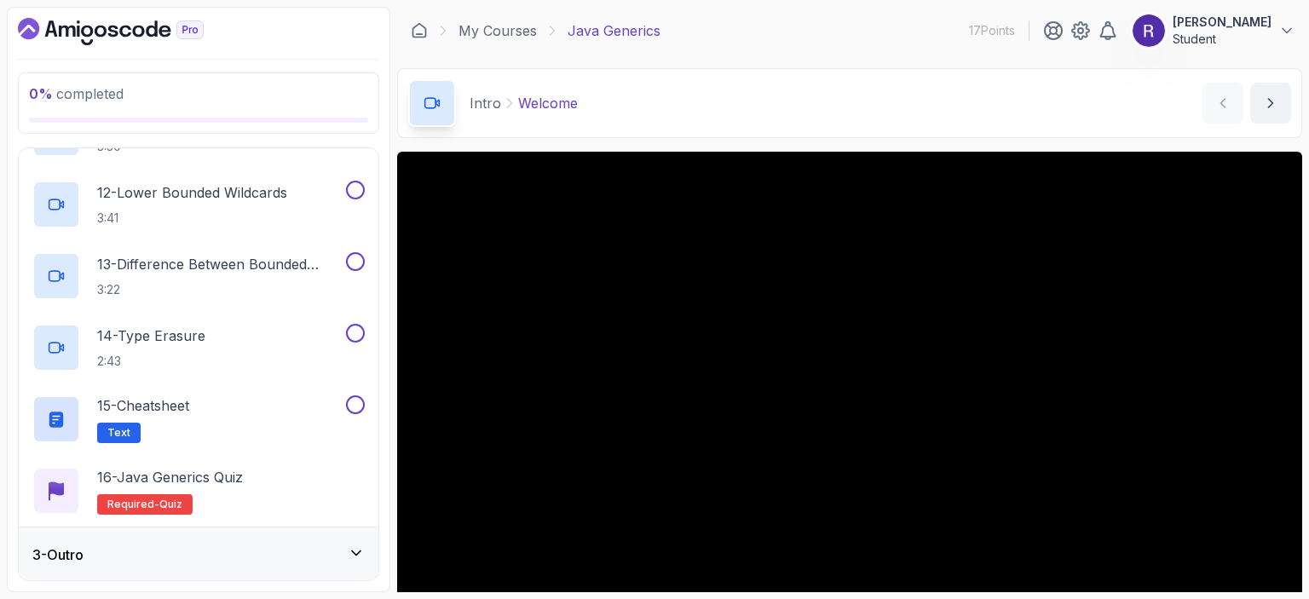
click at [291, 555] on div "3 - Outro" at bounding box center [198, 555] width 332 height 20
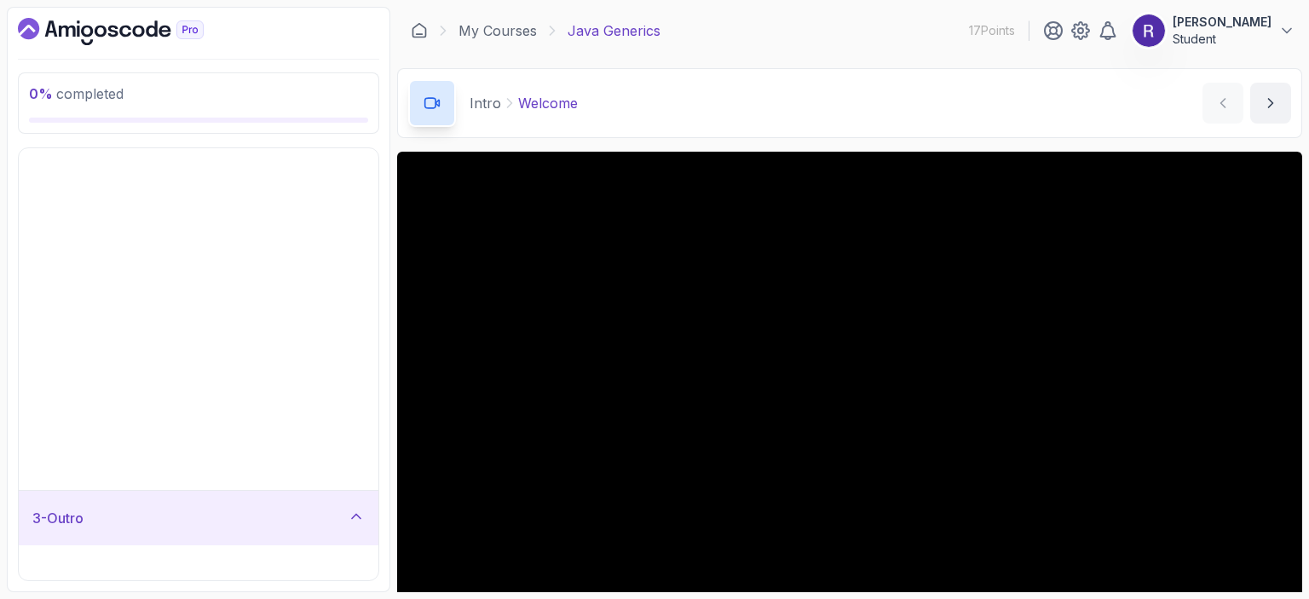
scroll to position [0, 0]
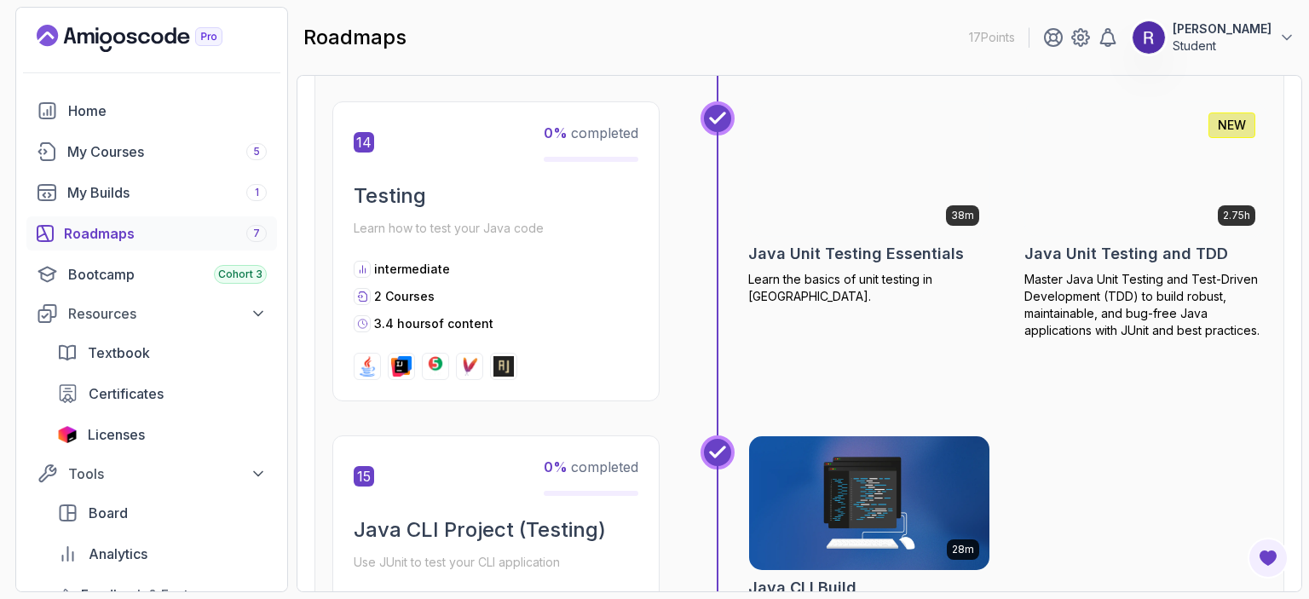
scroll to position [5032, 0]
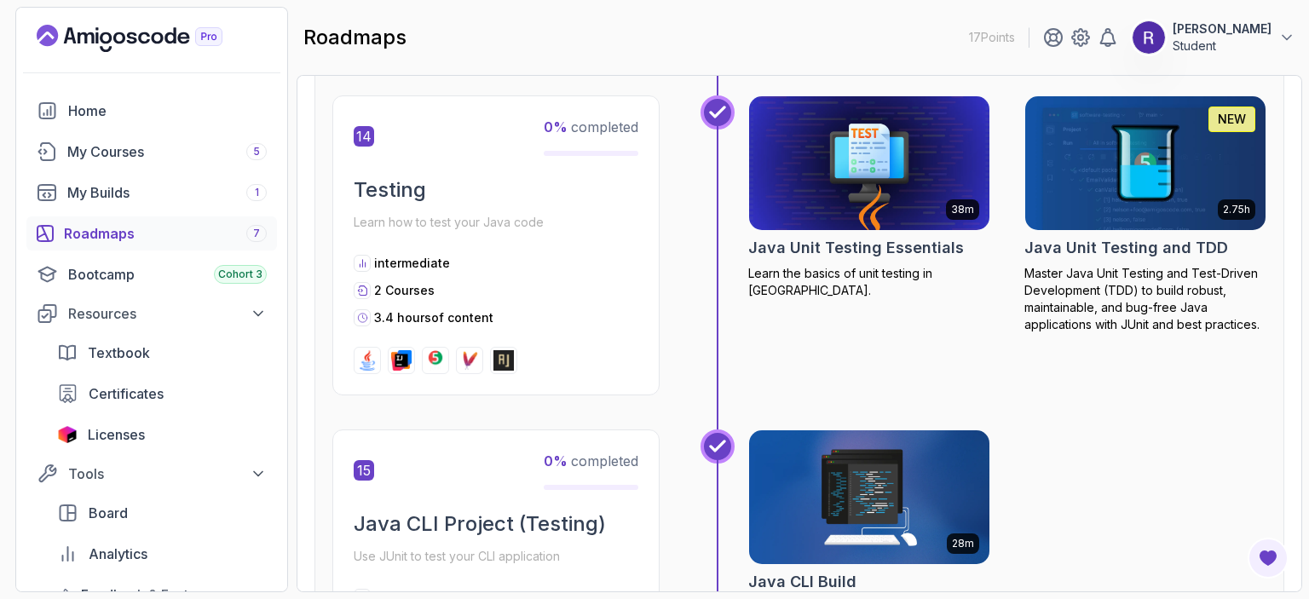
click at [907, 464] on img at bounding box center [869, 497] width 252 height 141
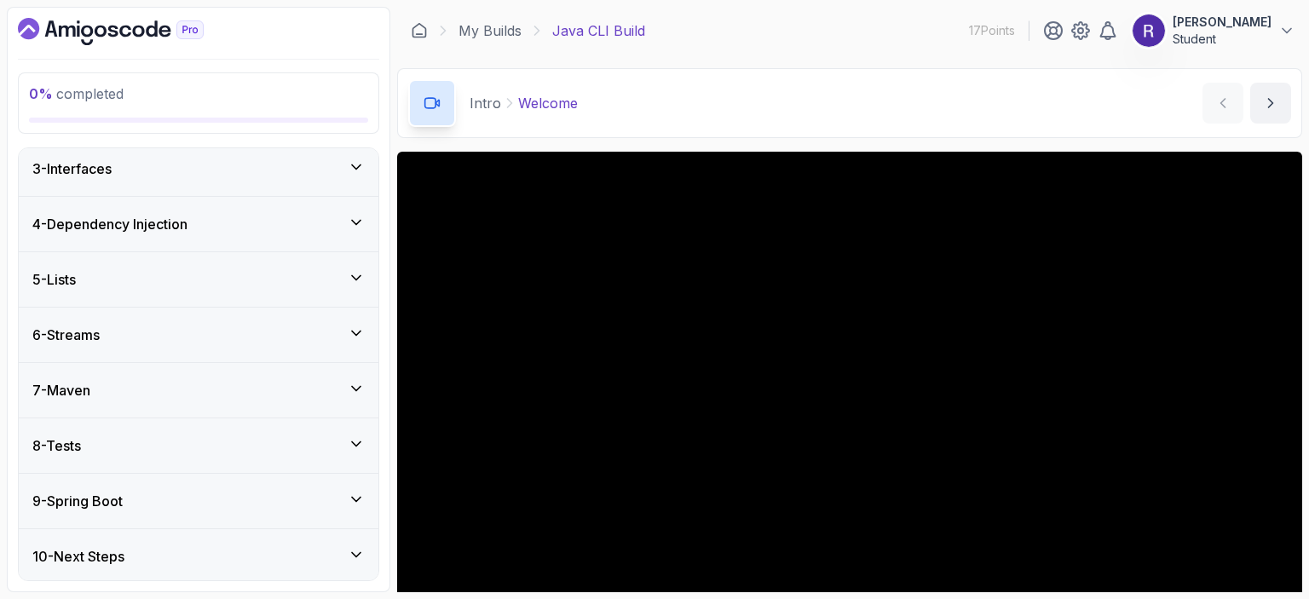
scroll to position [476, 0]
click at [351, 233] on div "4 - Dependency Injection" at bounding box center [199, 223] width 360 height 55
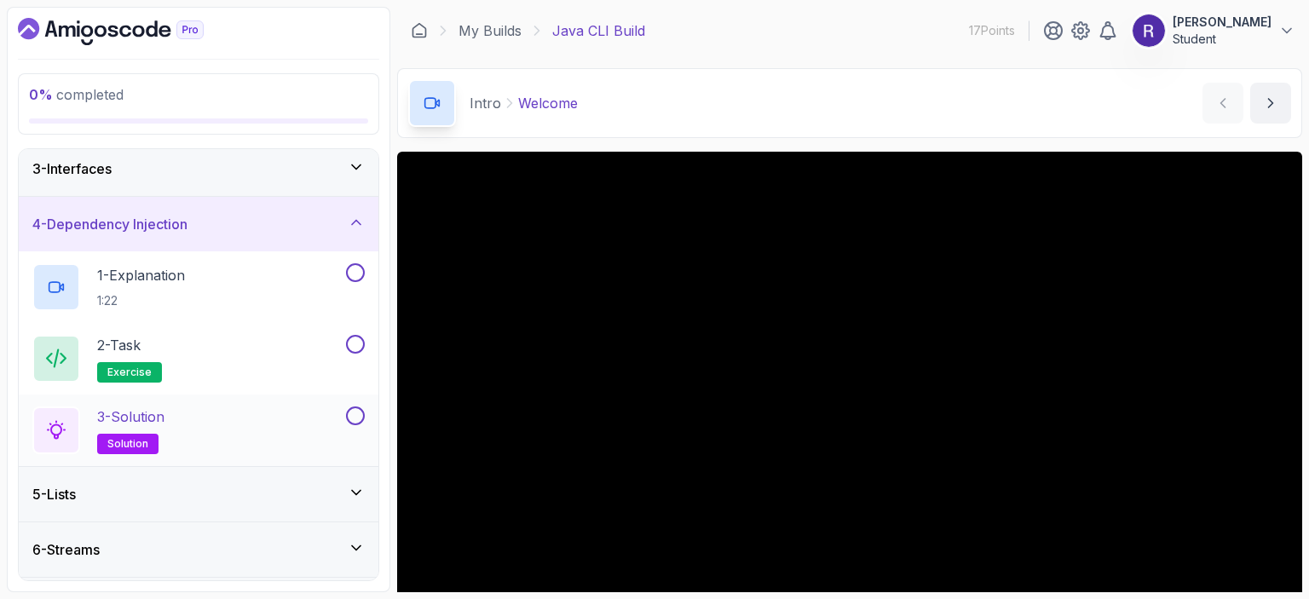
scroll to position [333, 0]
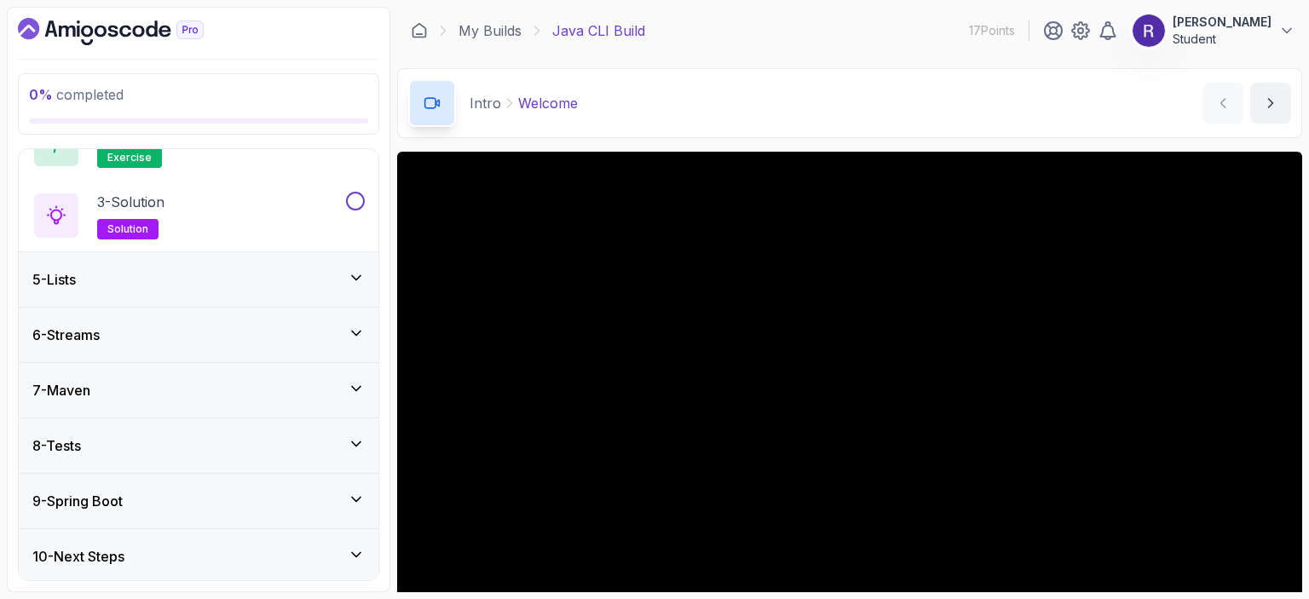
click at [290, 381] on div "7 - Maven" at bounding box center [198, 390] width 332 height 20
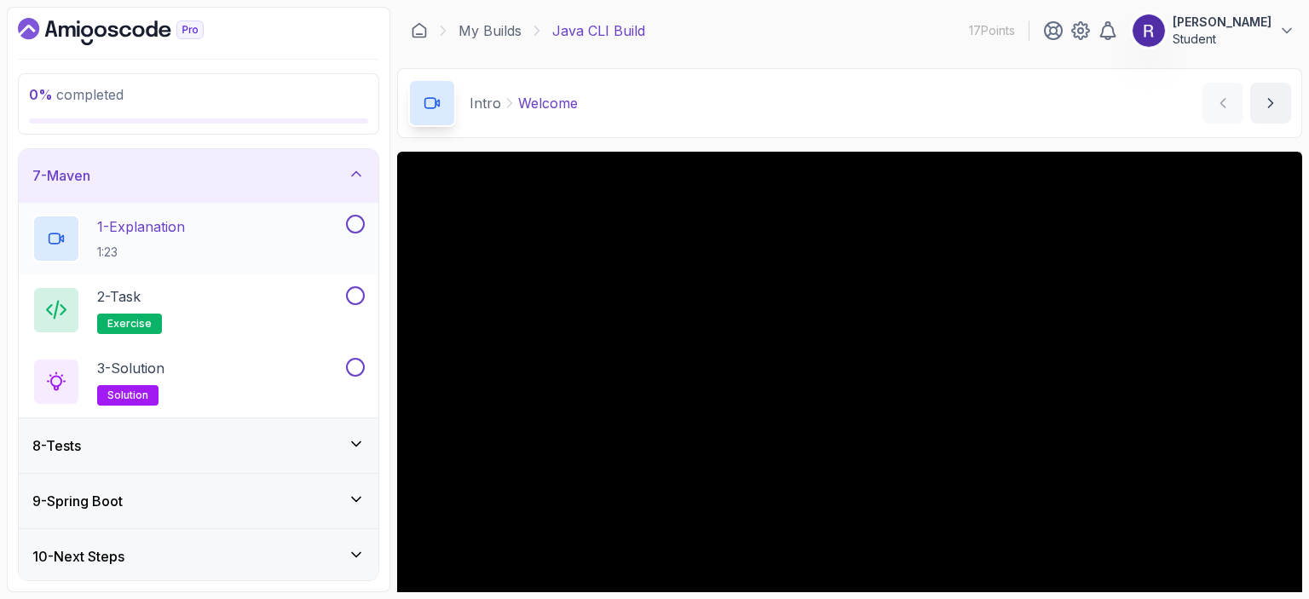
click at [290, 215] on div "1 - Explanation 1:23" at bounding box center [187, 239] width 310 height 48
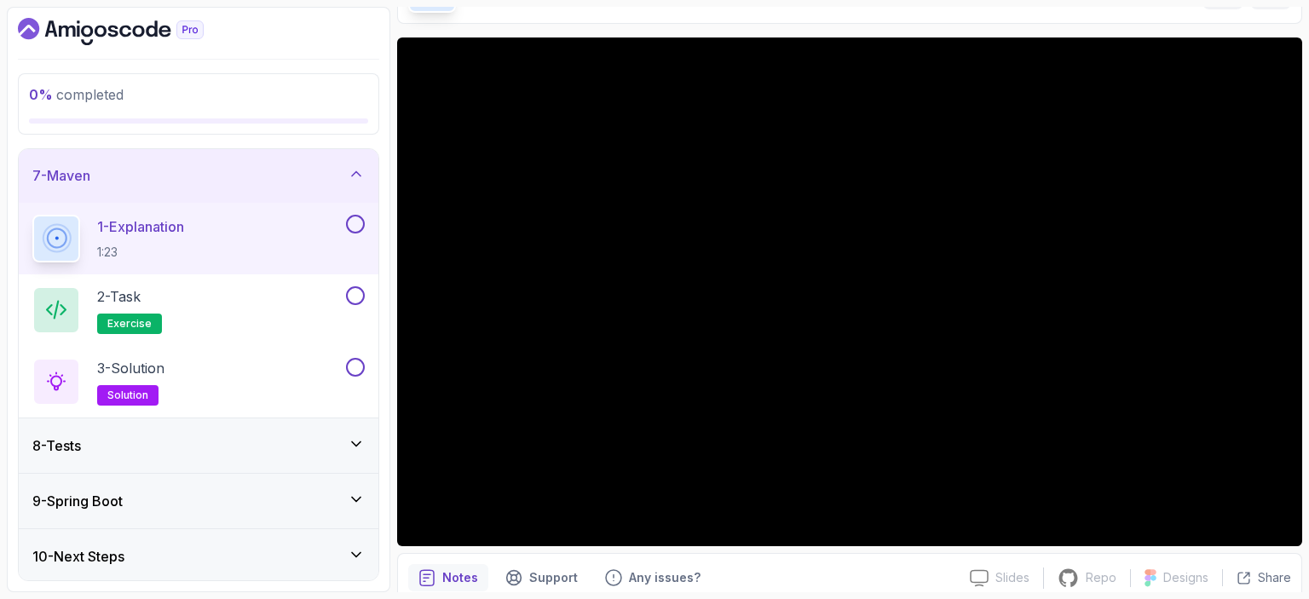
scroll to position [95, 0]
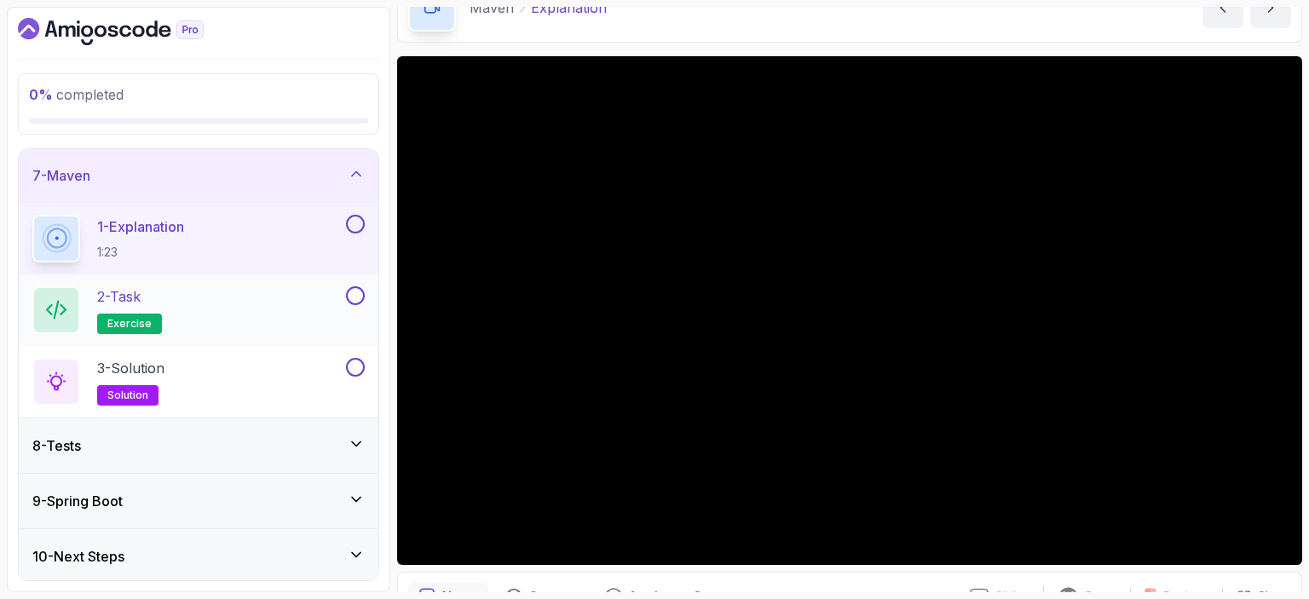
click at [131, 322] on span "exercise" at bounding box center [129, 324] width 44 height 14
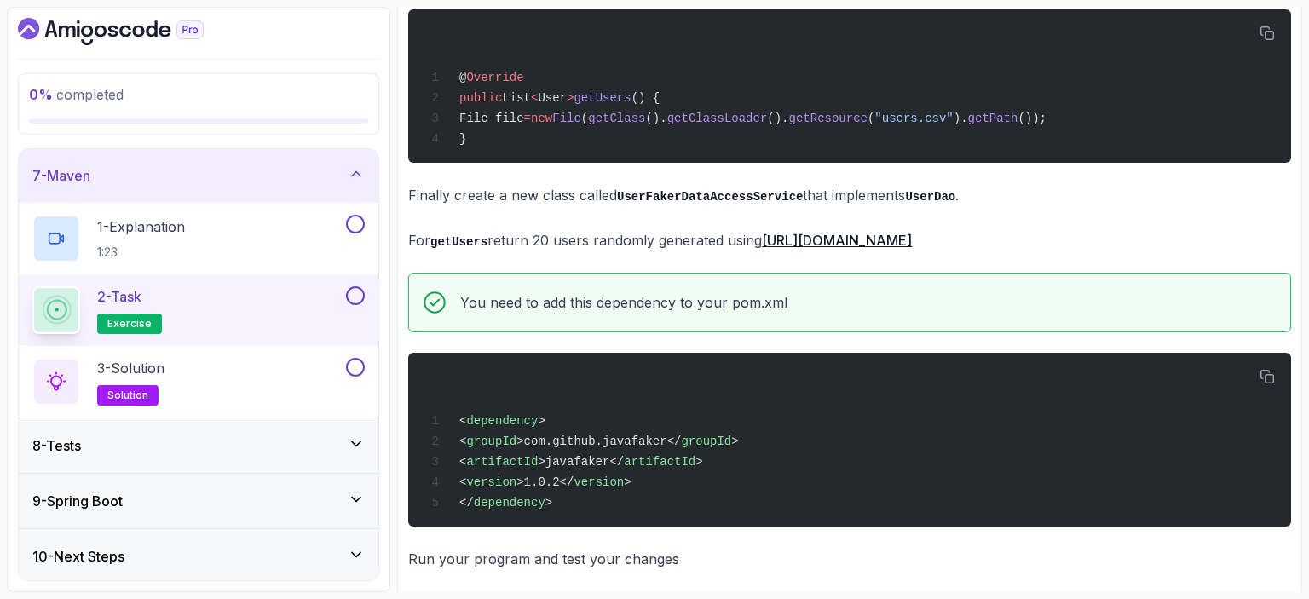
scroll to position [680, 0]
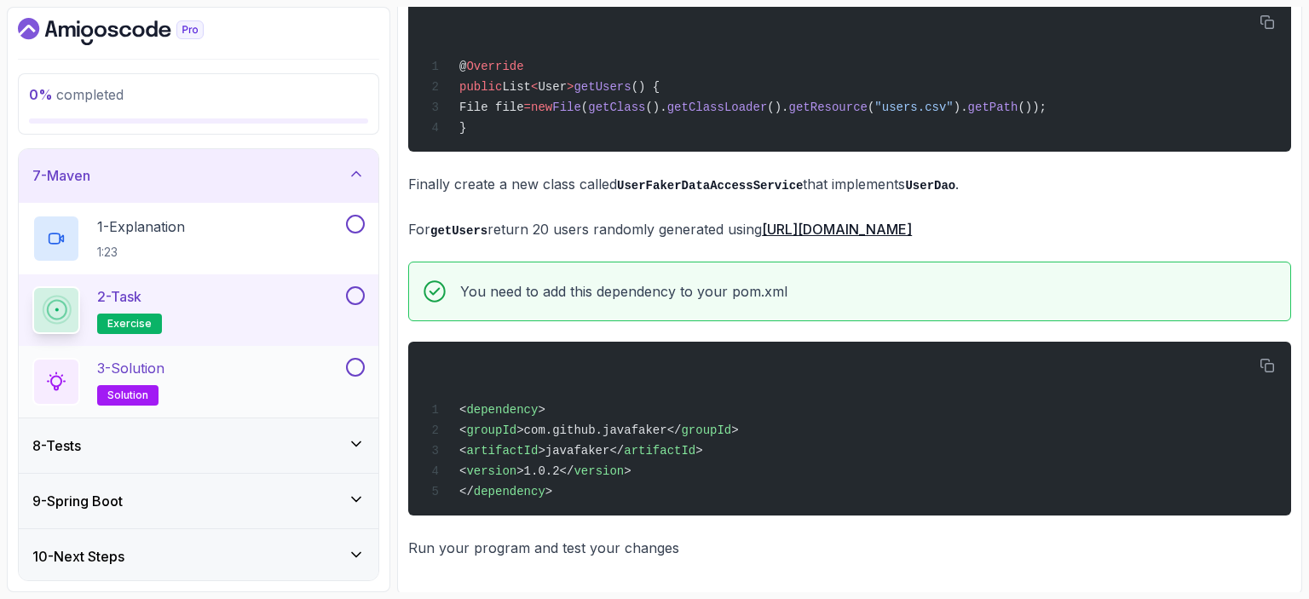
click at [123, 393] on span "solution" at bounding box center [127, 396] width 41 height 14
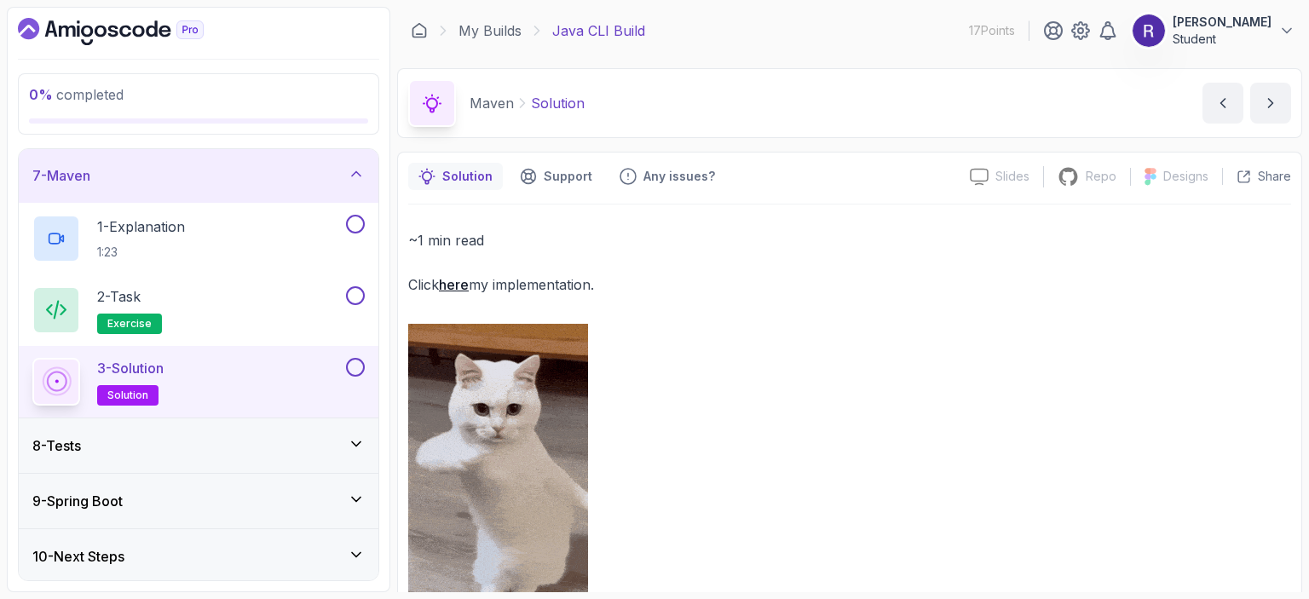
scroll to position [112, 0]
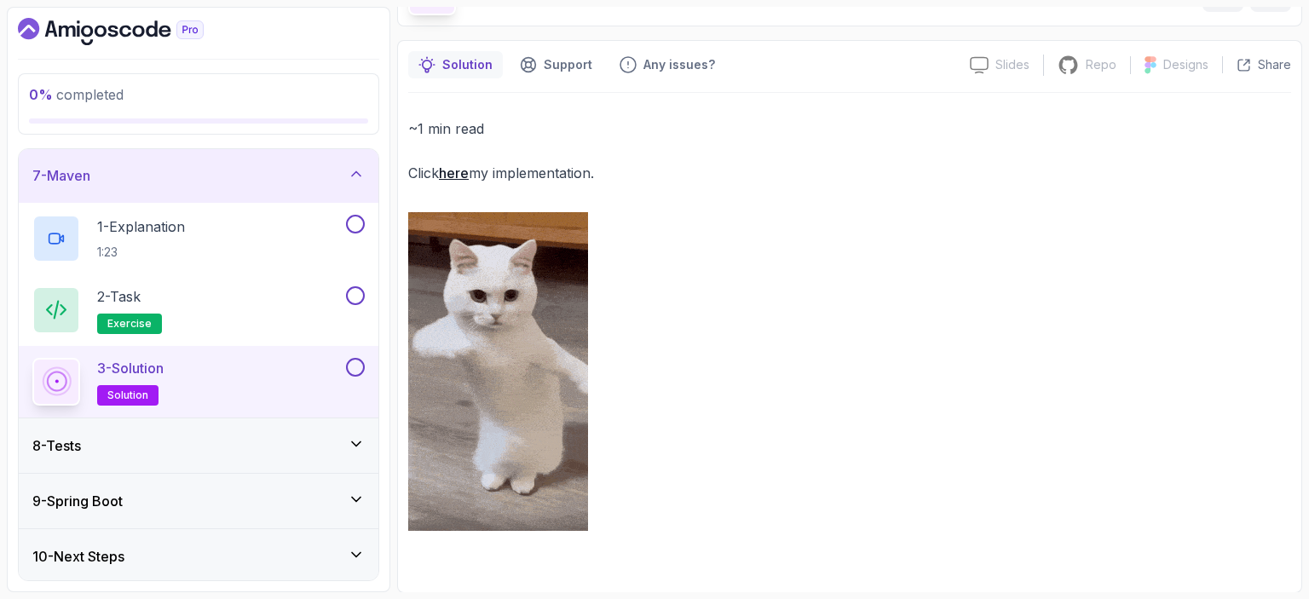
click at [457, 167] on link "here" at bounding box center [454, 172] width 30 height 17
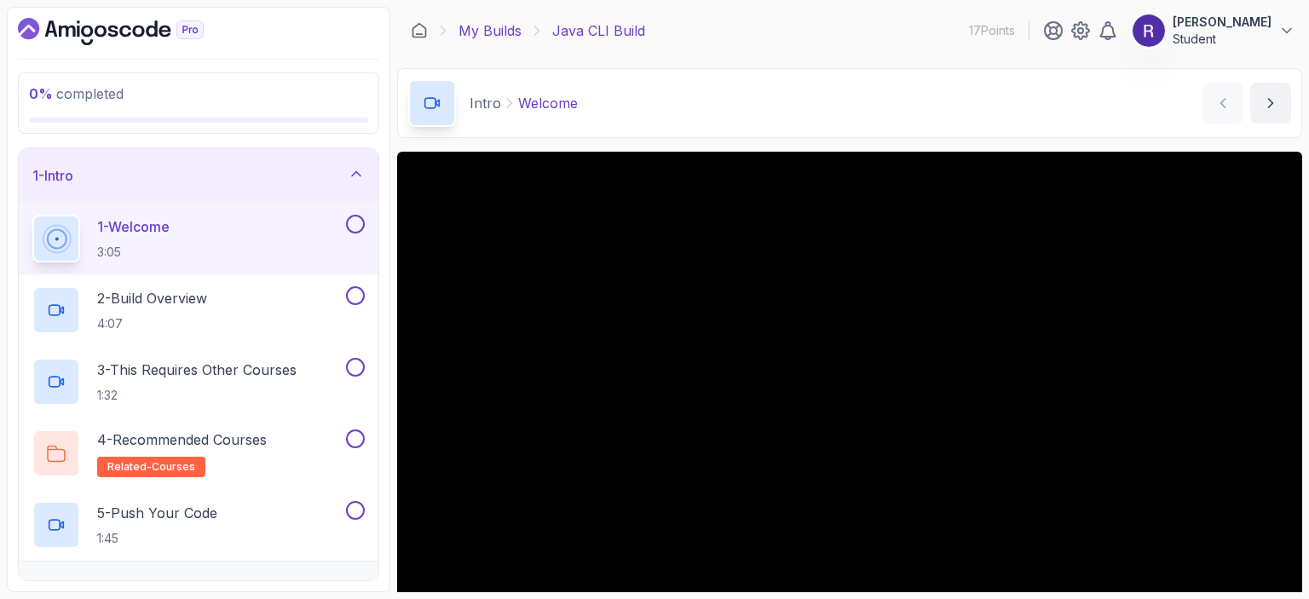
click at [481, 34] on link "My Builds" at bounding box center [490, 30] width 63 height 20
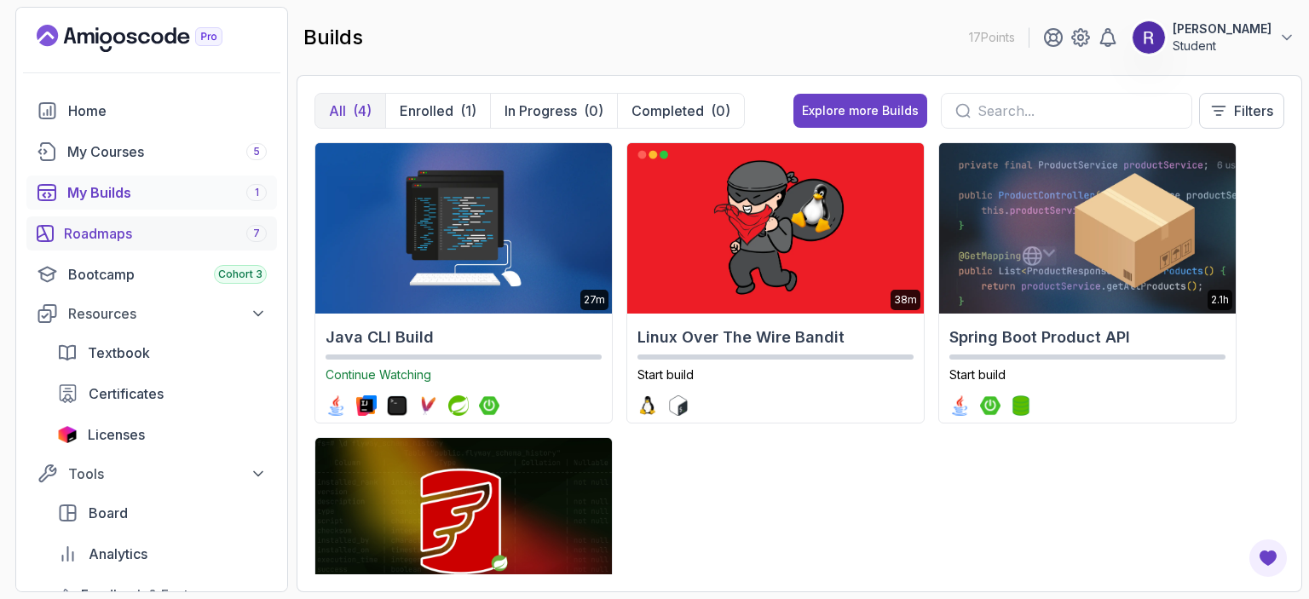
click at [159, 234] on div "Roadmaps 7" at bounding box center [165, 233] width 203 height 20
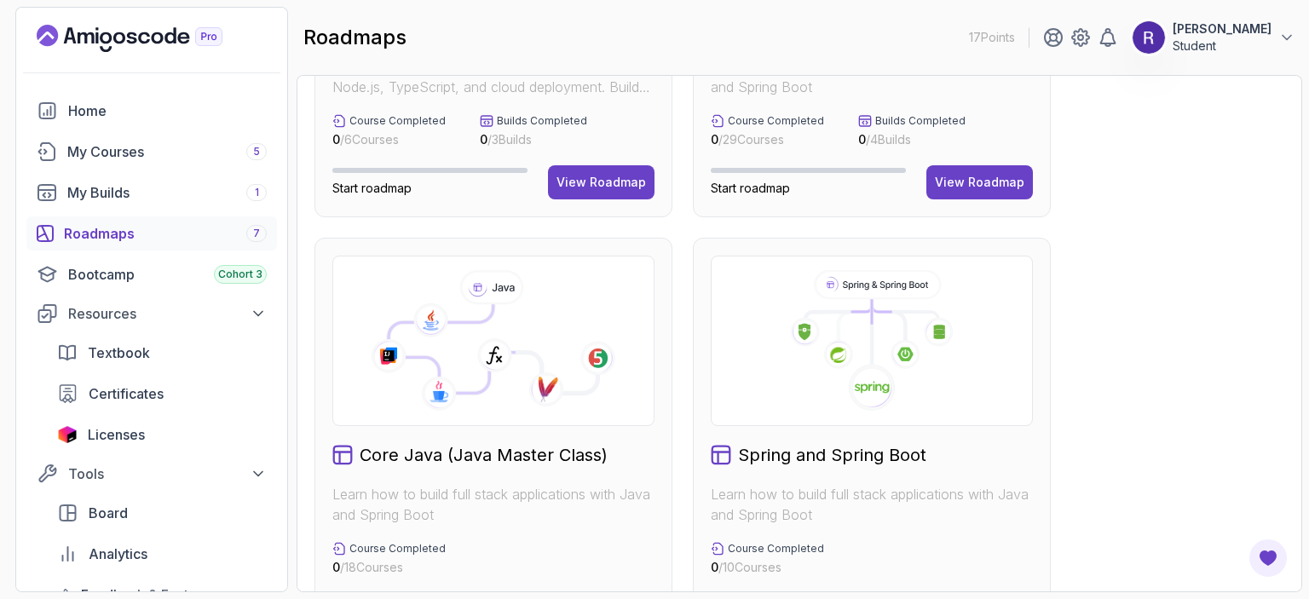
scroll to position [424, 0]
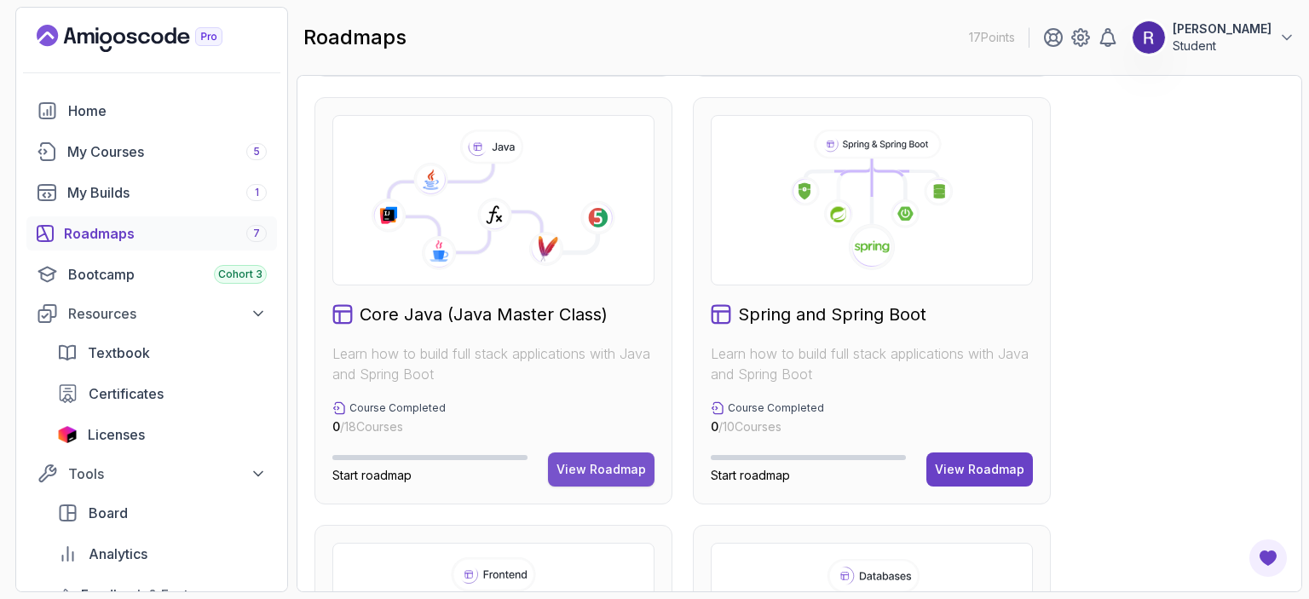
click at [584, 453] on button "View Roadmap" at bounding box center [601, 470] width 107 height 34
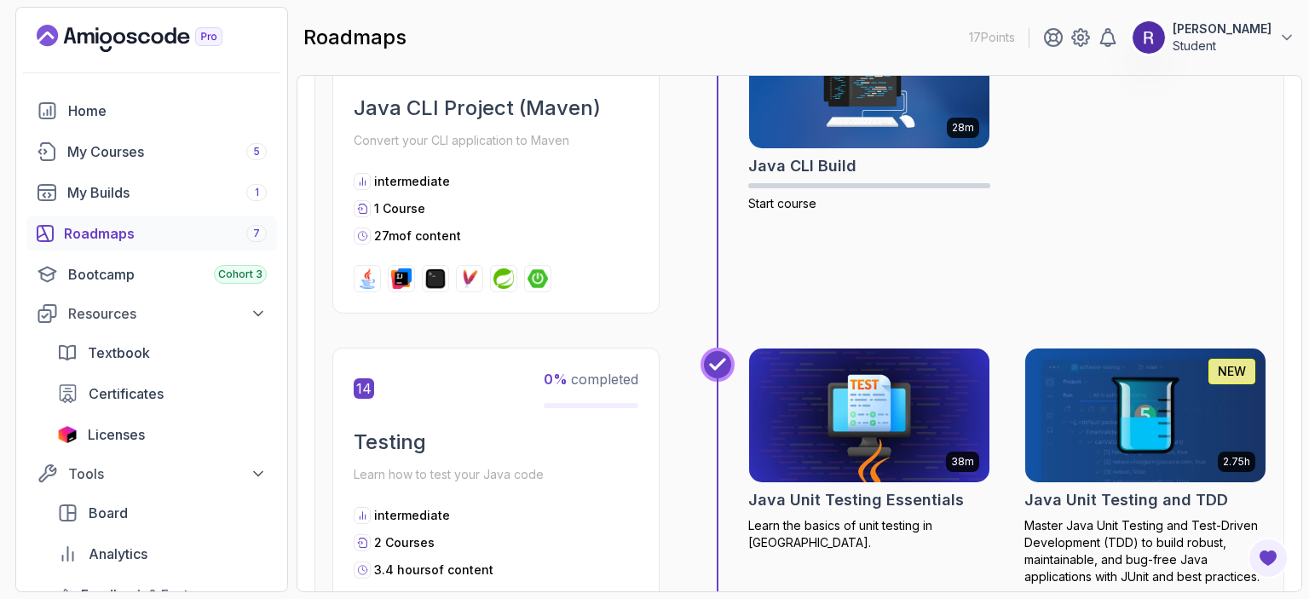
scroll to position [4781, 0]
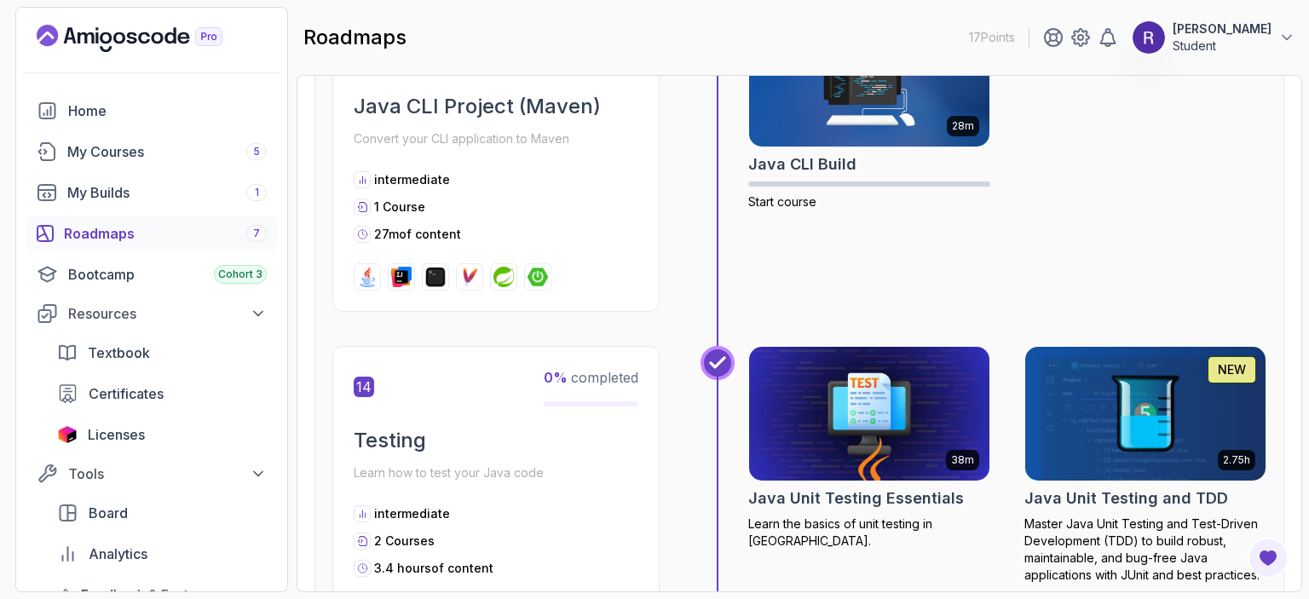
click at [855, 401] on img at bounding box center [869, 413] width 252 height 141
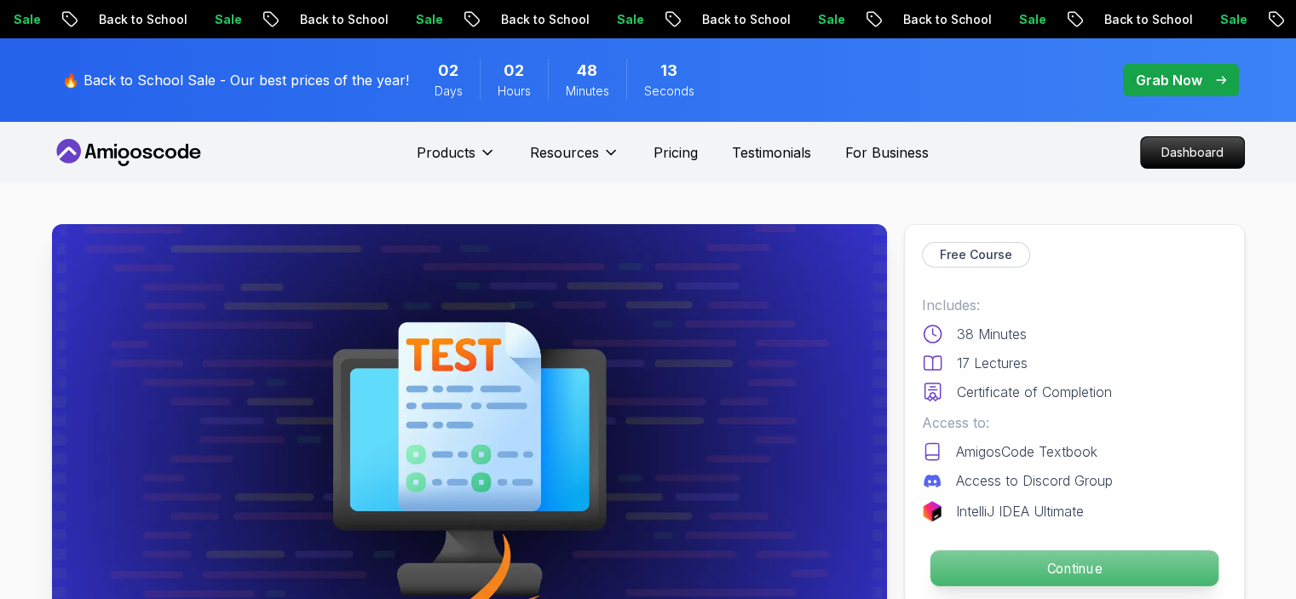
click at [1050, 560] on p "Continue" at bounding box center [1074, 569] width 288 height 36
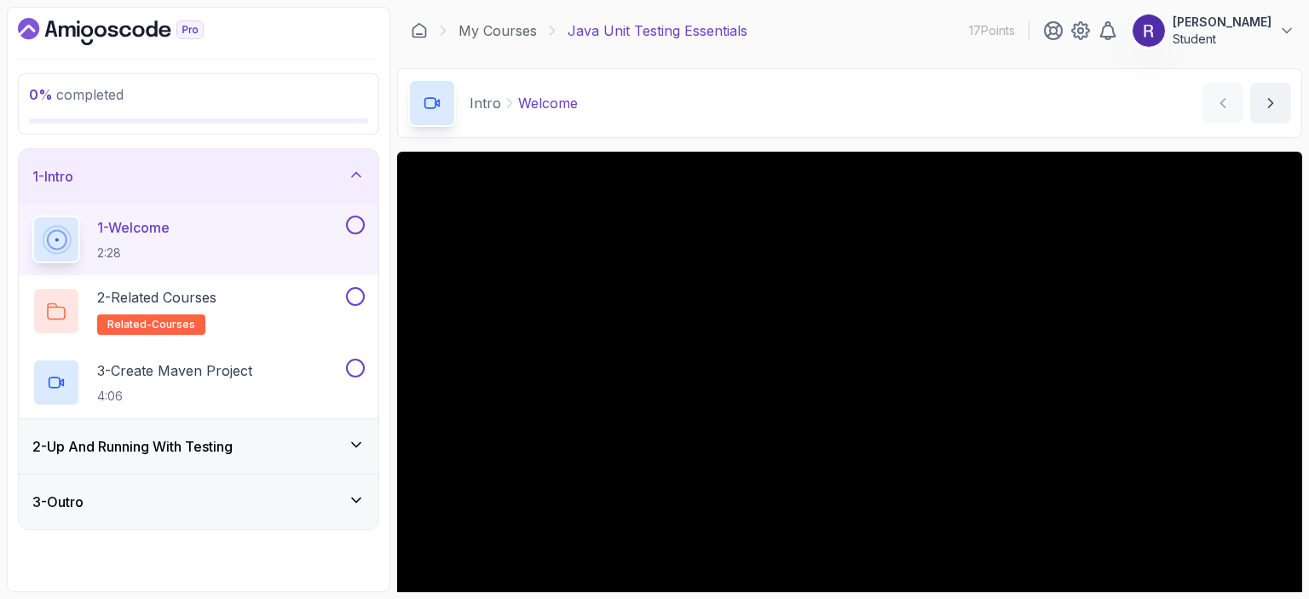
click at [333, 448] on div "2 - Up And Running With Testing" at bounding box center [198, 446] width 332 height 20
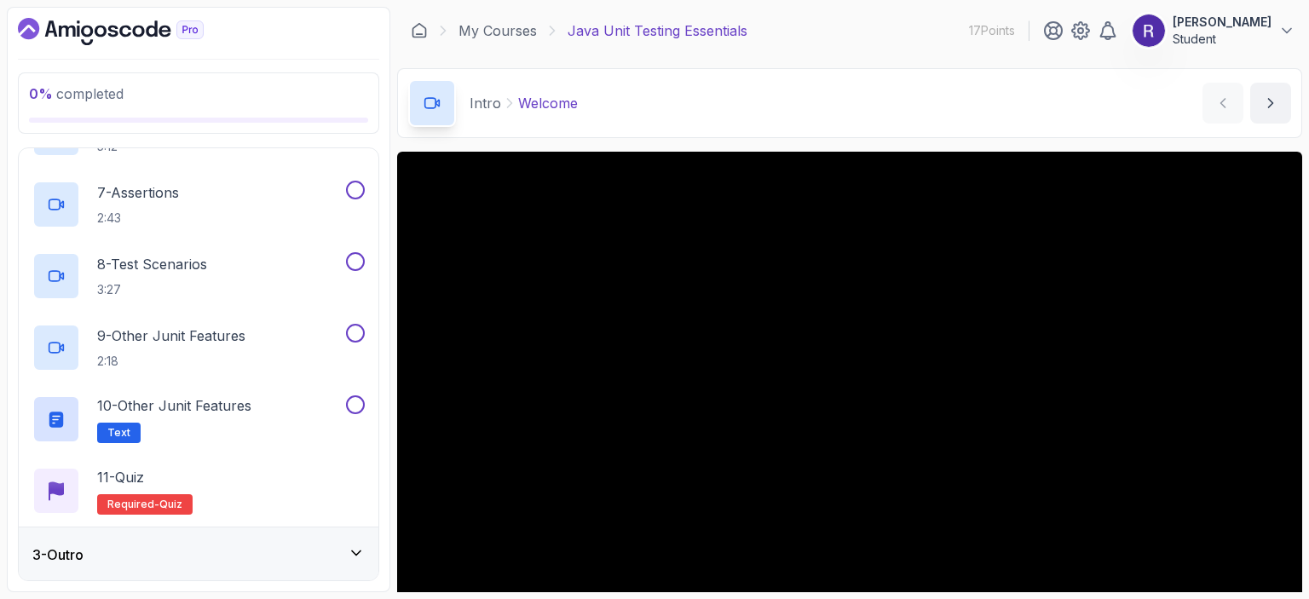
scroll to position [518, 0]
click at [275, 542] on div "3 - Outro" at bounding box center [199, 555] width 360 height 55
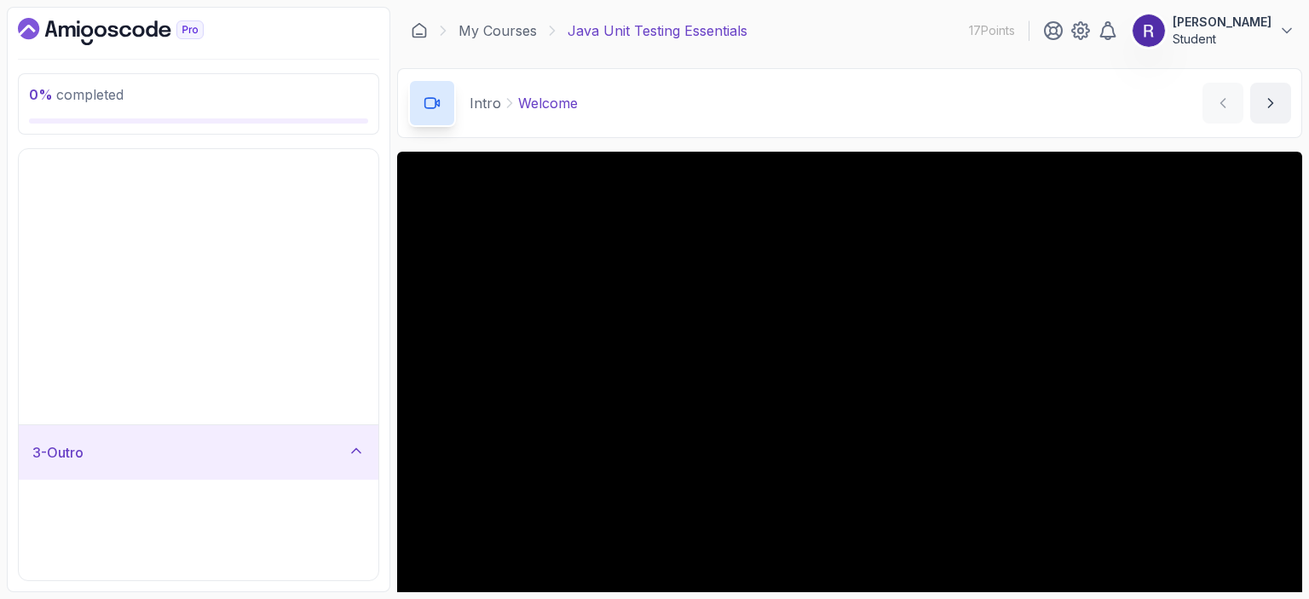
scroll to position [0, 0]
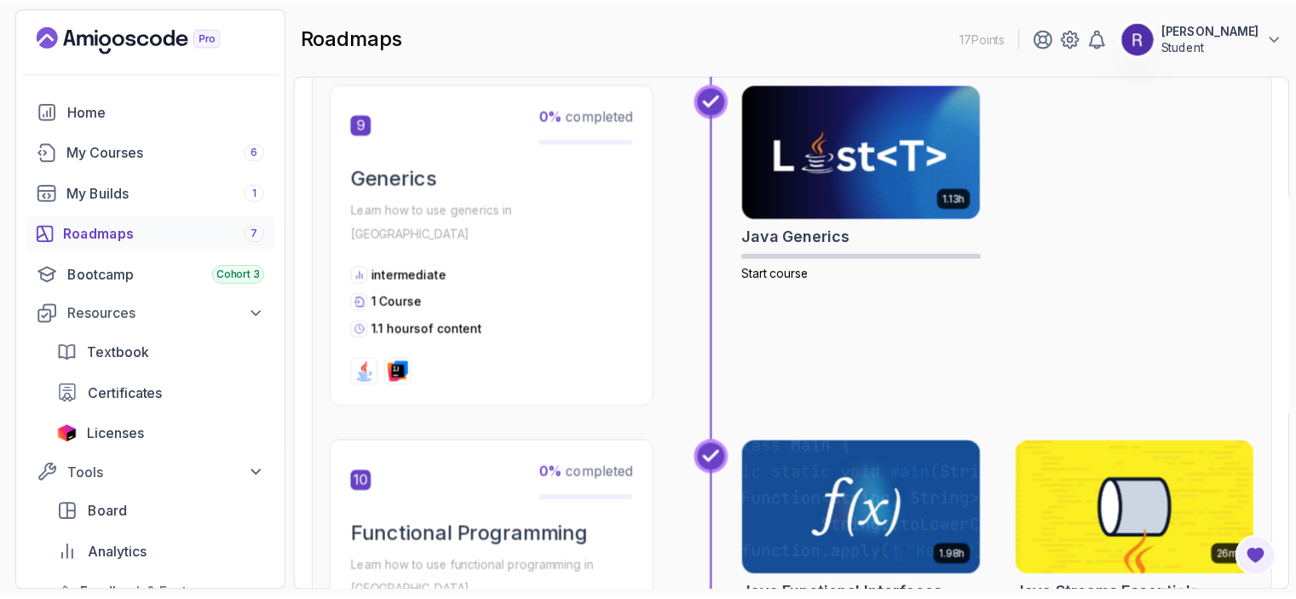
scroll to position [3154, 0]
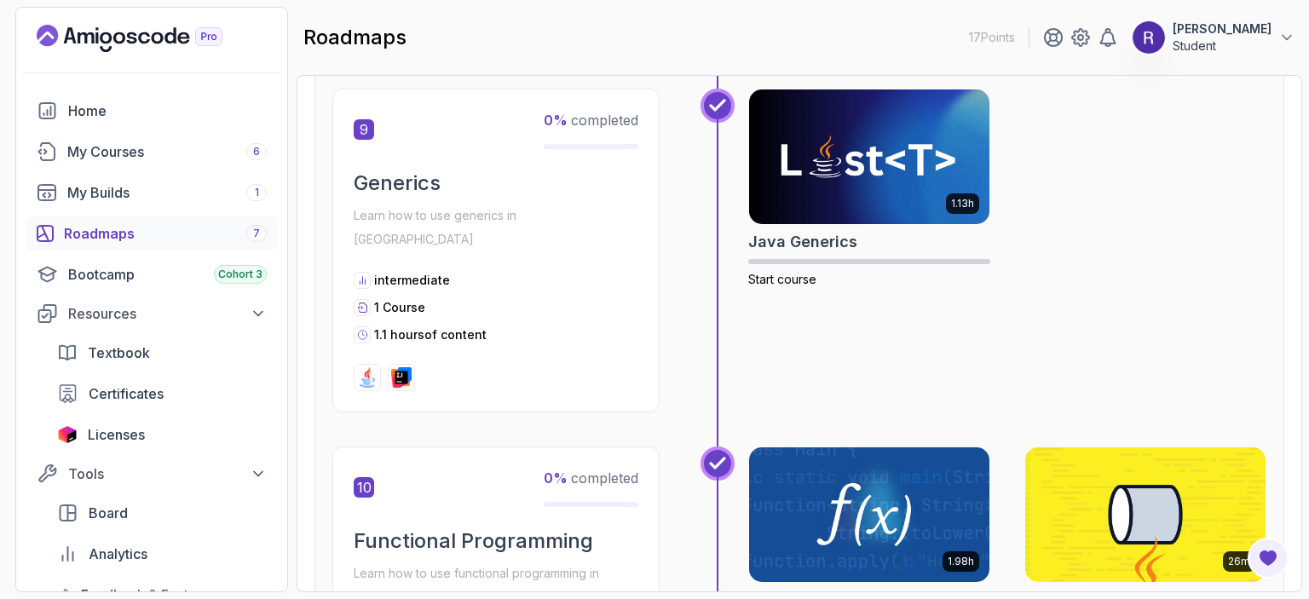
click at [888, 484] on img at bounding box center [869, 514] width 252 height 141
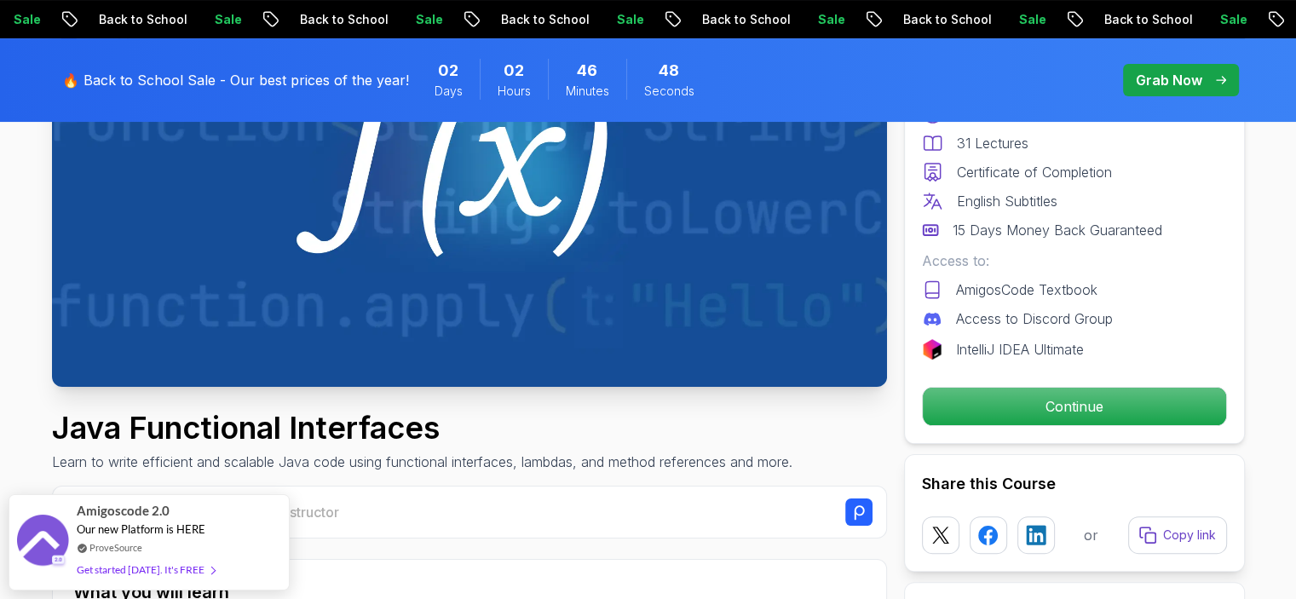
scroll to position [310, 0]
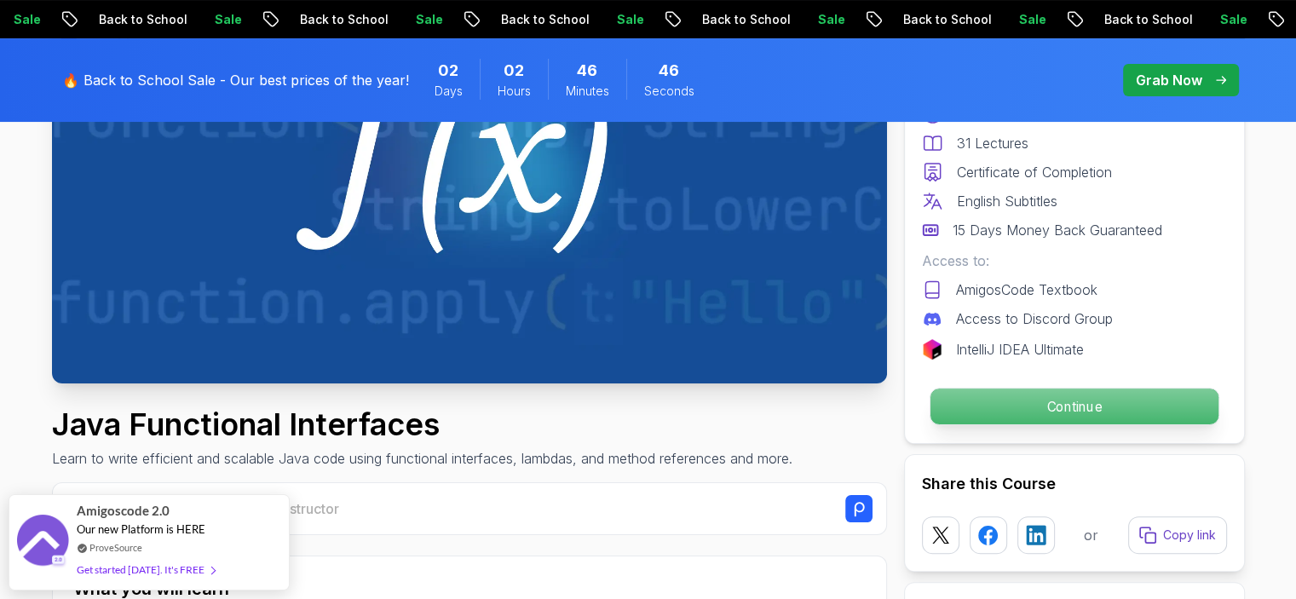
click at [1033, 396] on p "Continue" at bounding box center [1074, 407] width 288 height 36
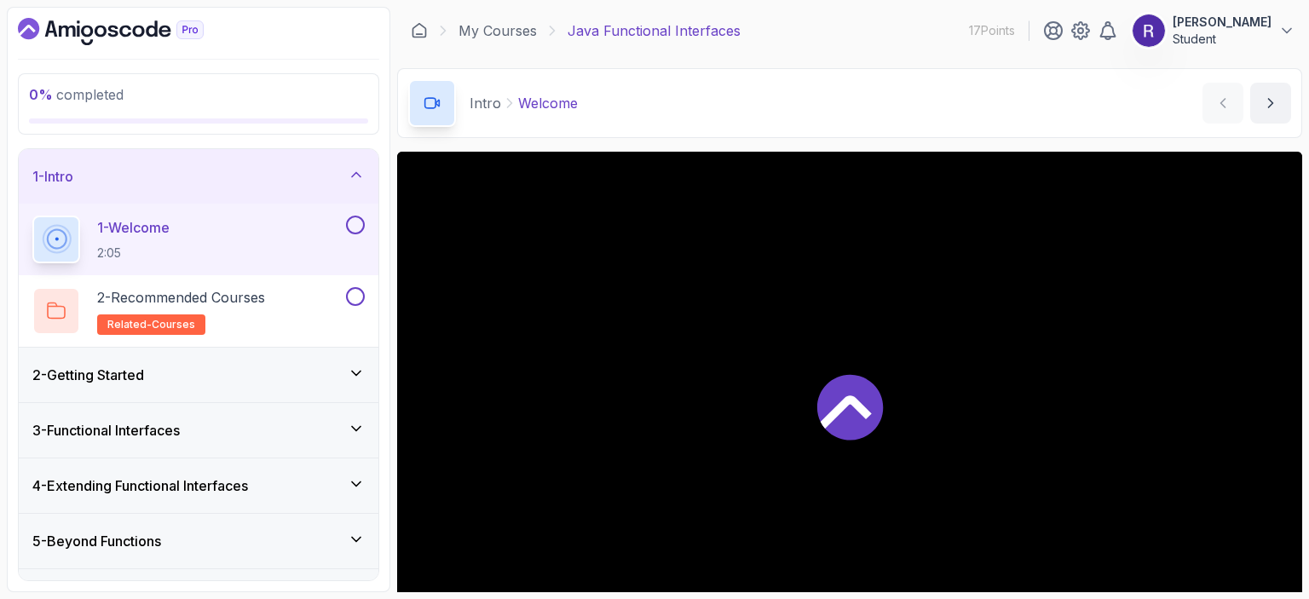
click at [348, 361] on div "2 - Getting Started" at bounding box center [199, 375] width 360 height 55
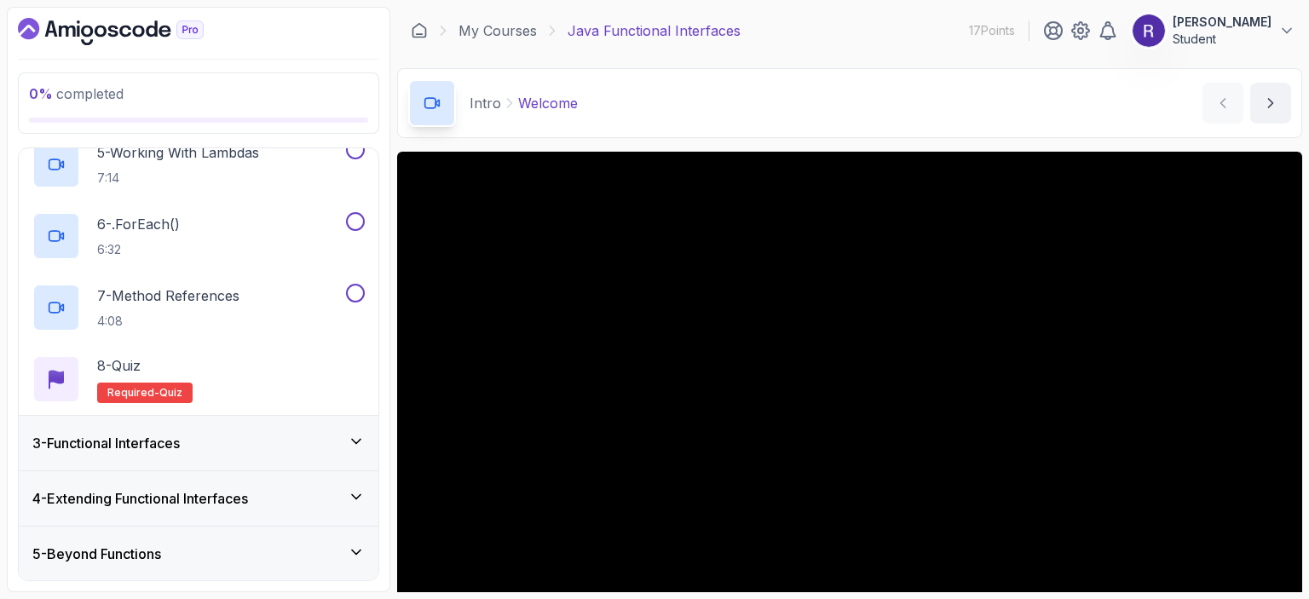
scroll to position [470, 0]
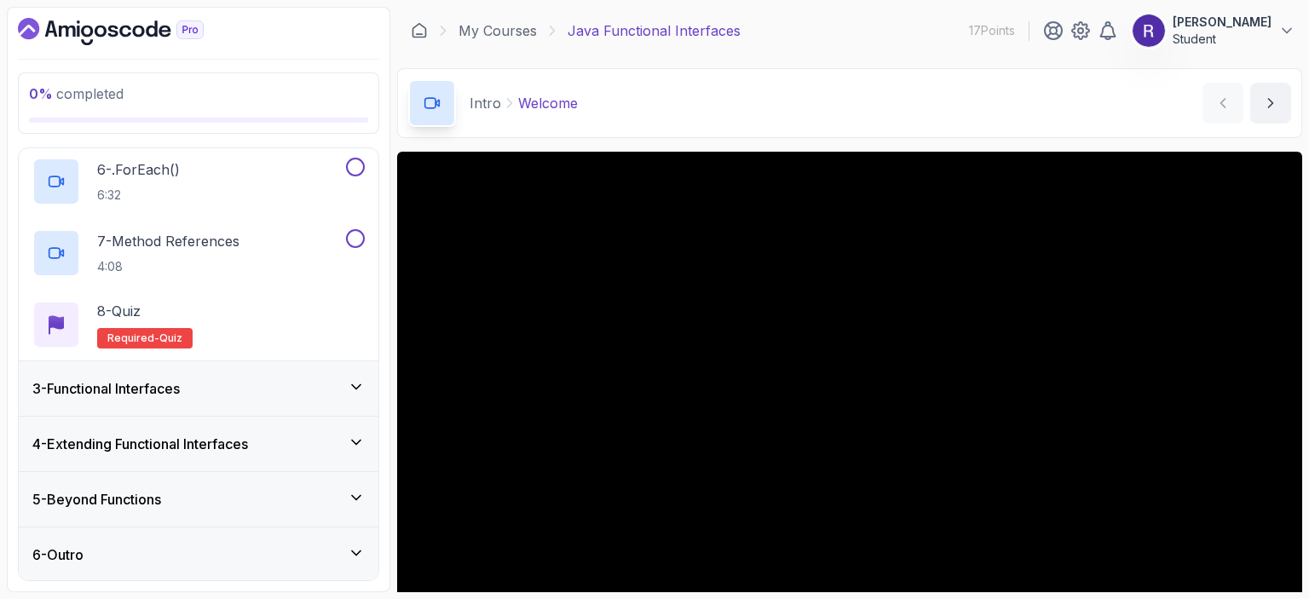
click at [290, 393] on div "3 - Functional Interfaces" at bounding box center [198, 388] width 332 height 20
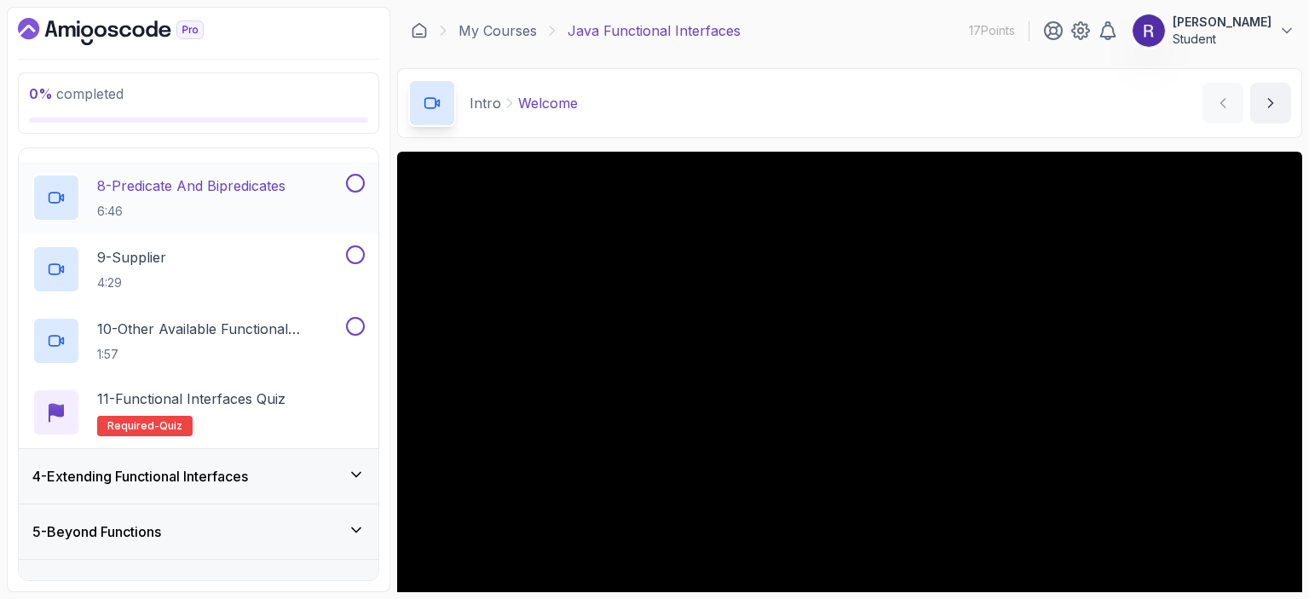
scroll to position [655, 0]
click at [248, 476] on h3 "4 - Extending Functional Interfaces" at bounding box center [140, 475] width 216 height 20
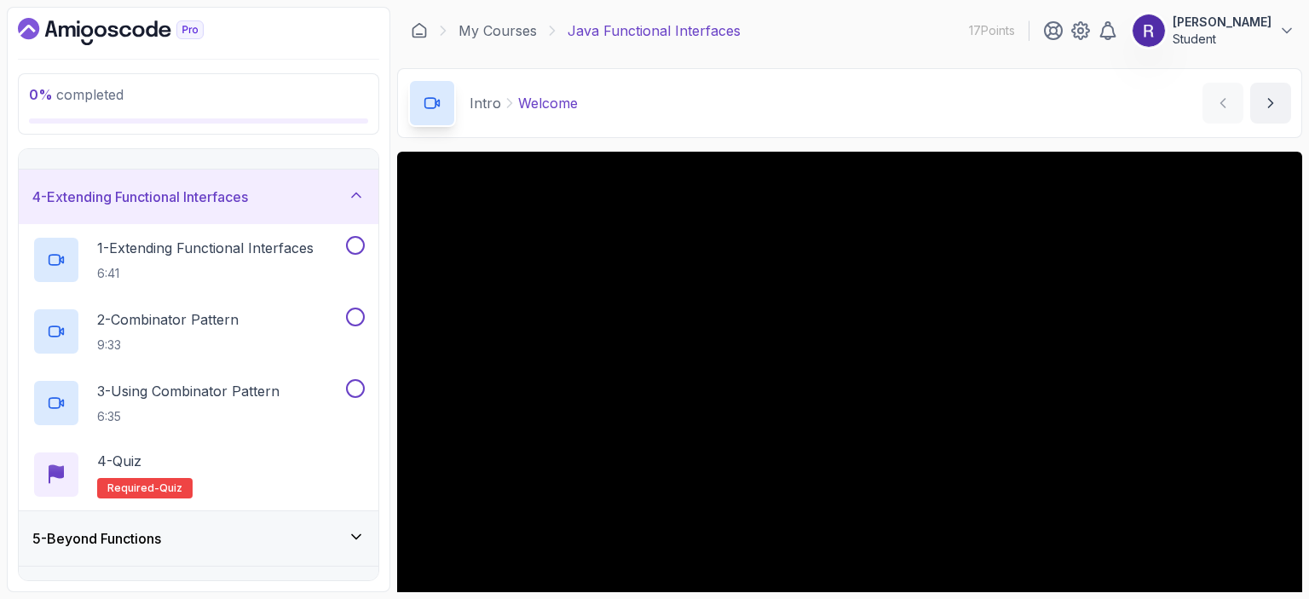
scroll to position [147, 0]
click at [264, 529] on div "5 - Beyond Functions" at bounding box center [198, 538] width 332 height 20
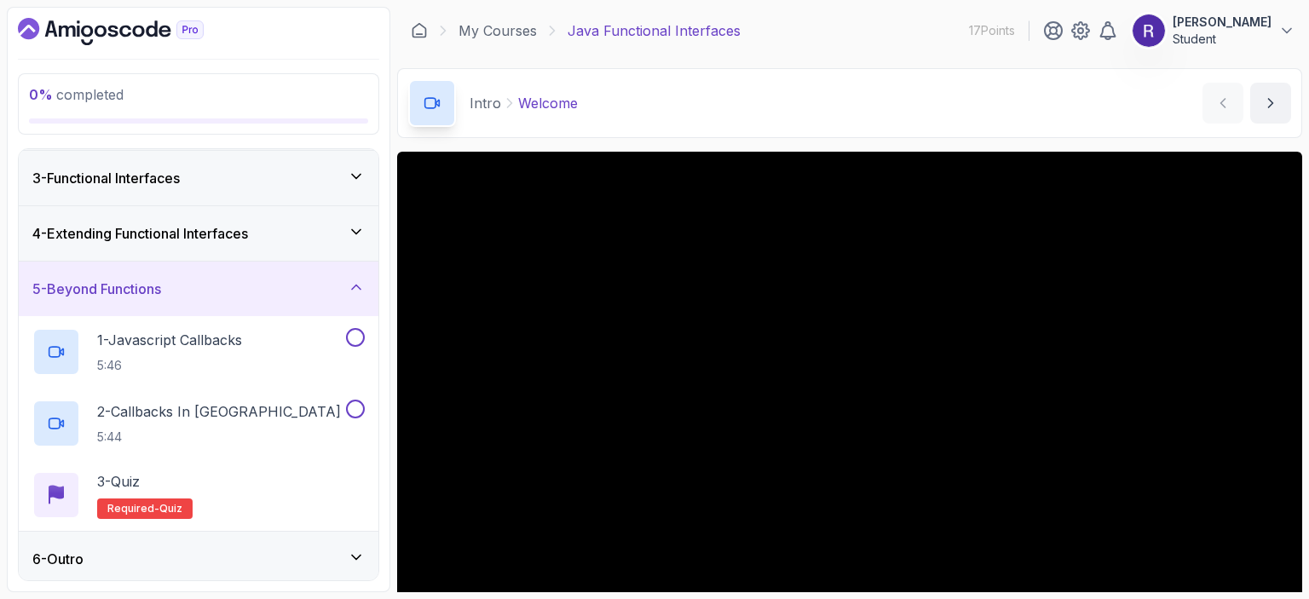
scroll to position [113, 0]
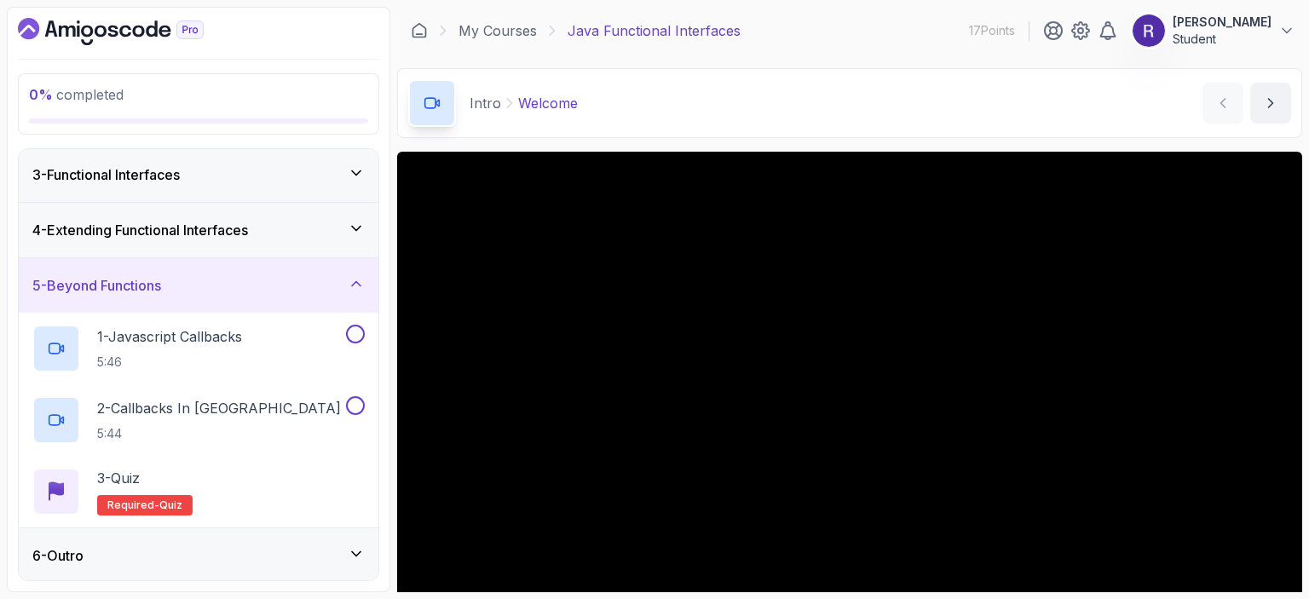
click at [300, 555] on div "6 - Outro" at bounding box center [198, 555] width 332 height 20
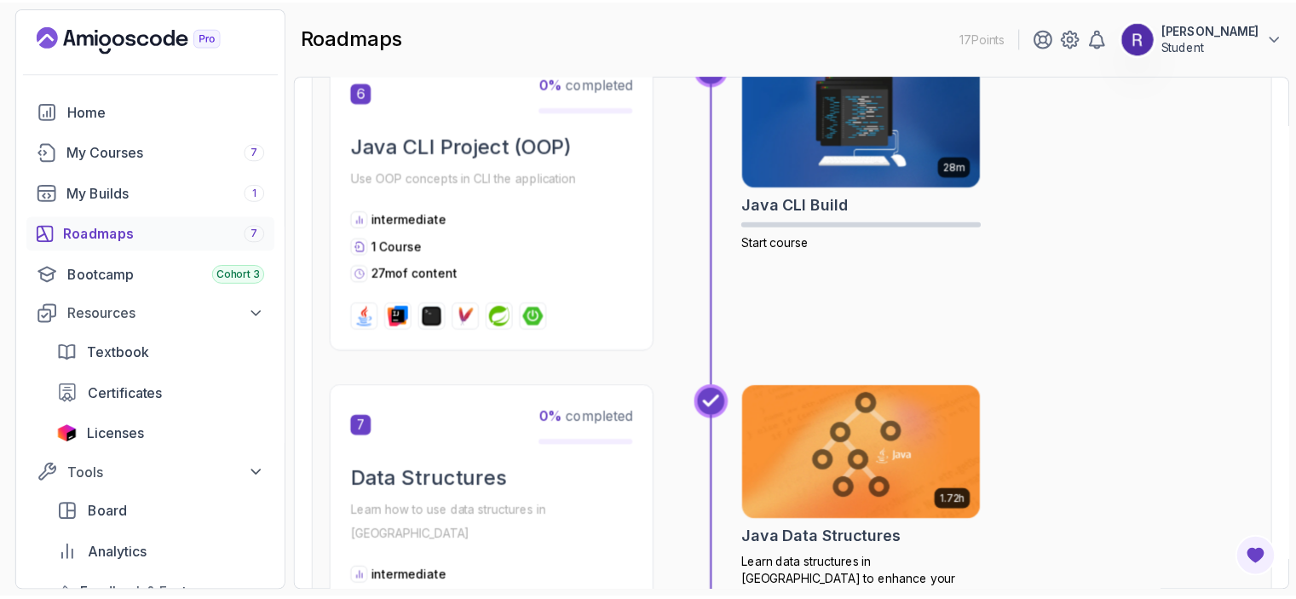
scroll to position [2140, 0]
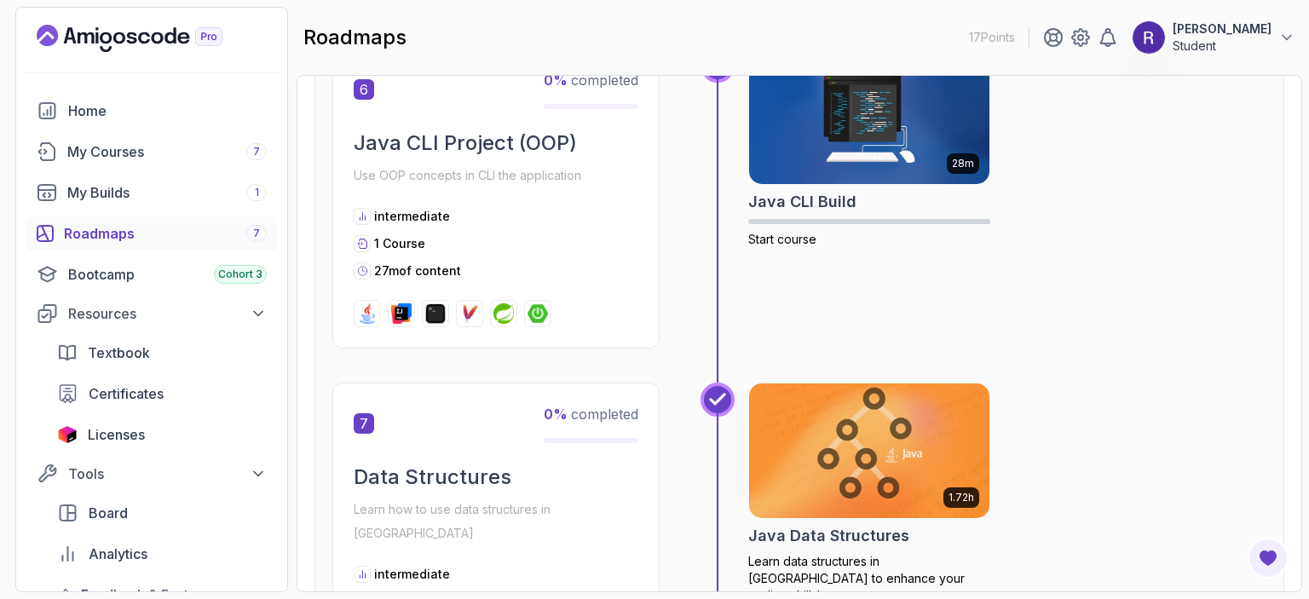
click at [900, 492] on img at bounding box center [869, 450] width 252 height 141
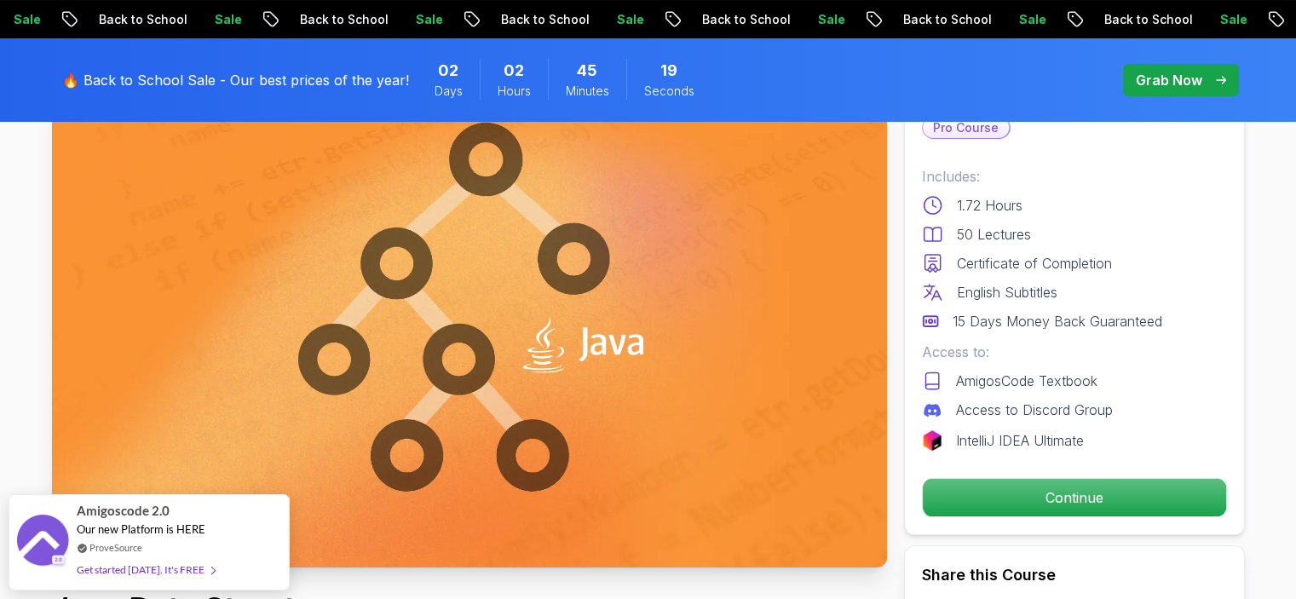
scroll to position [128, 0]
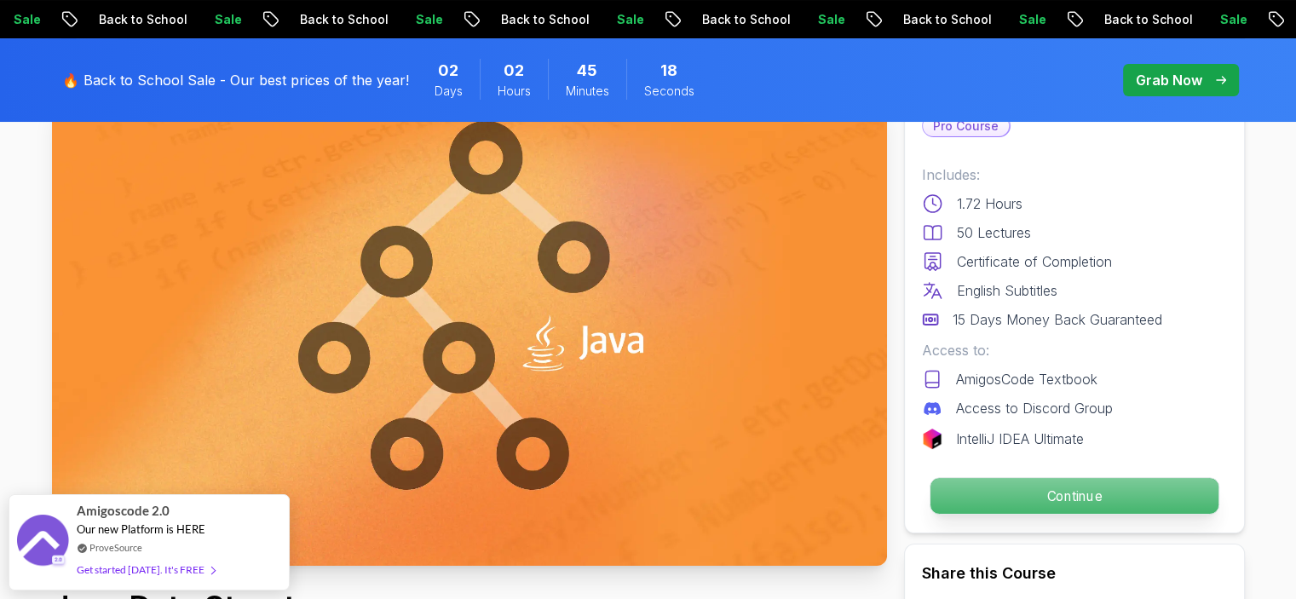
click at [965, 490] on p "Continue" at bounding box center [1074, 496] width 288 height 36
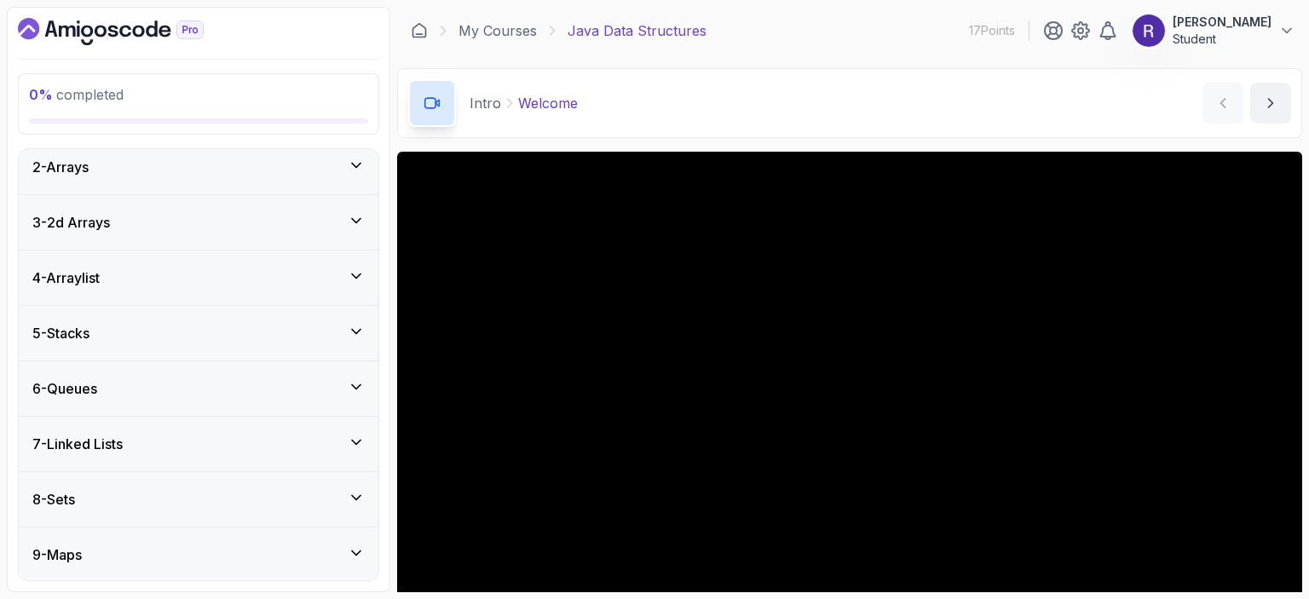
scroll to position [353, 0]
click at [281, 277] on div "4 - Arraylist" at bounding box center [198, 276] width 332 height 20
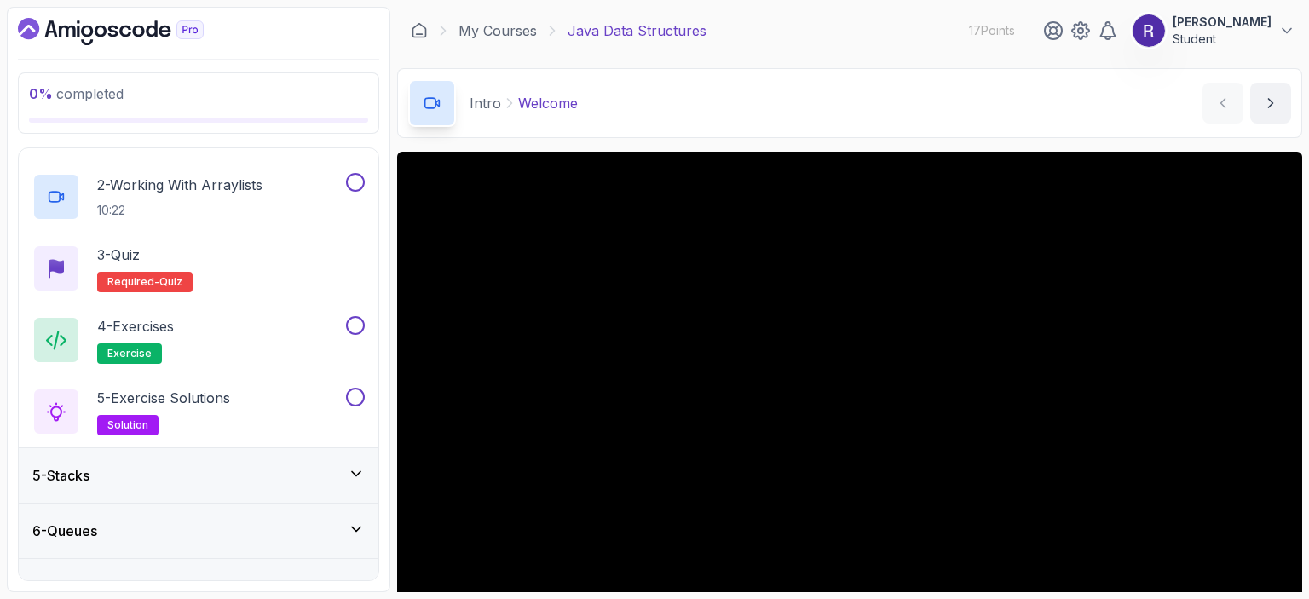
scroll to position [280, 0]
click at [213, 475] on div "5 - Stacks" at bounding box center [198, 475] width 332 height 20
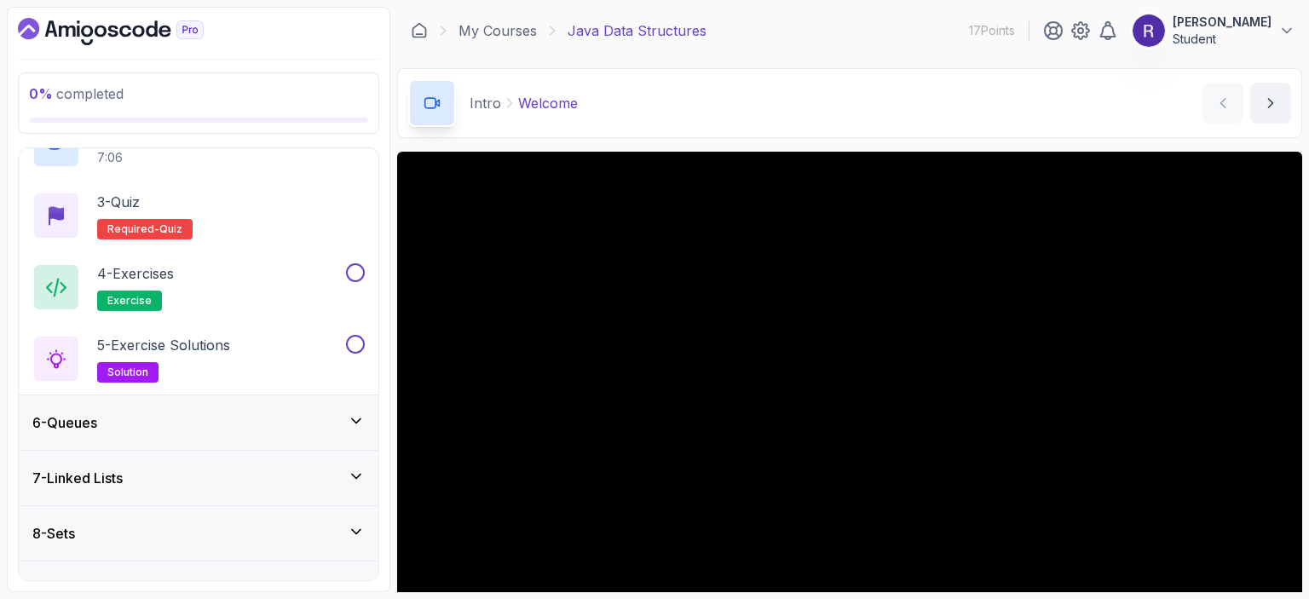
scroll to position [476, 0]
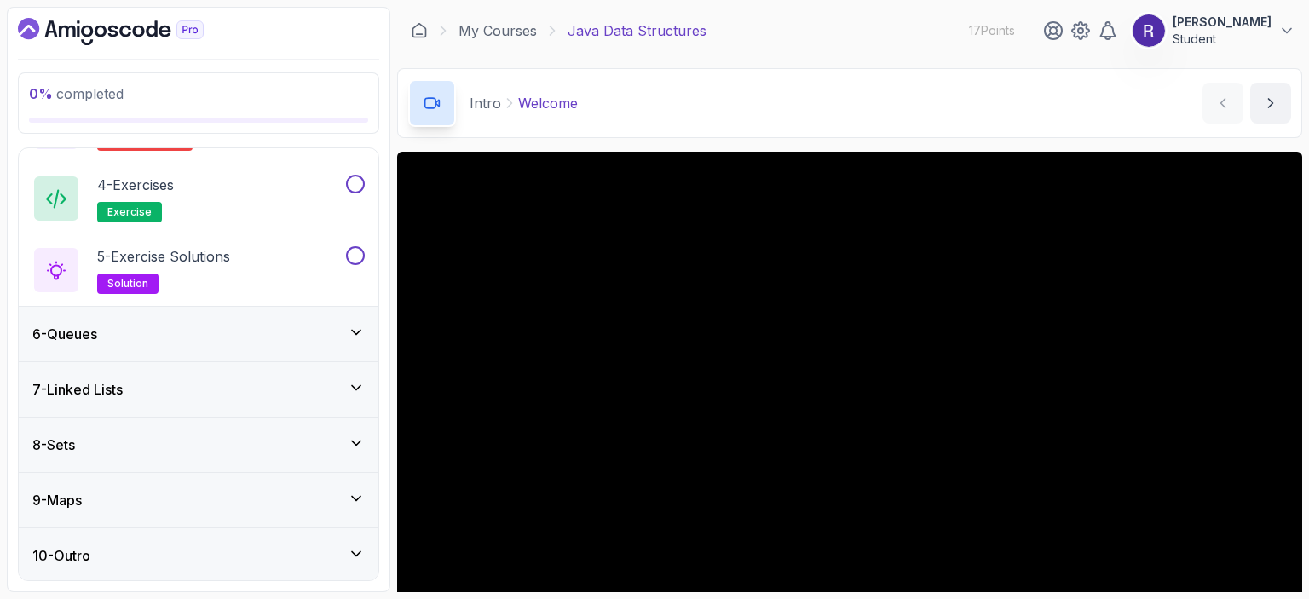
click at [232, 382] on div "7 - Linked Lists" at bounding box center [198, 389] width 332 height 20
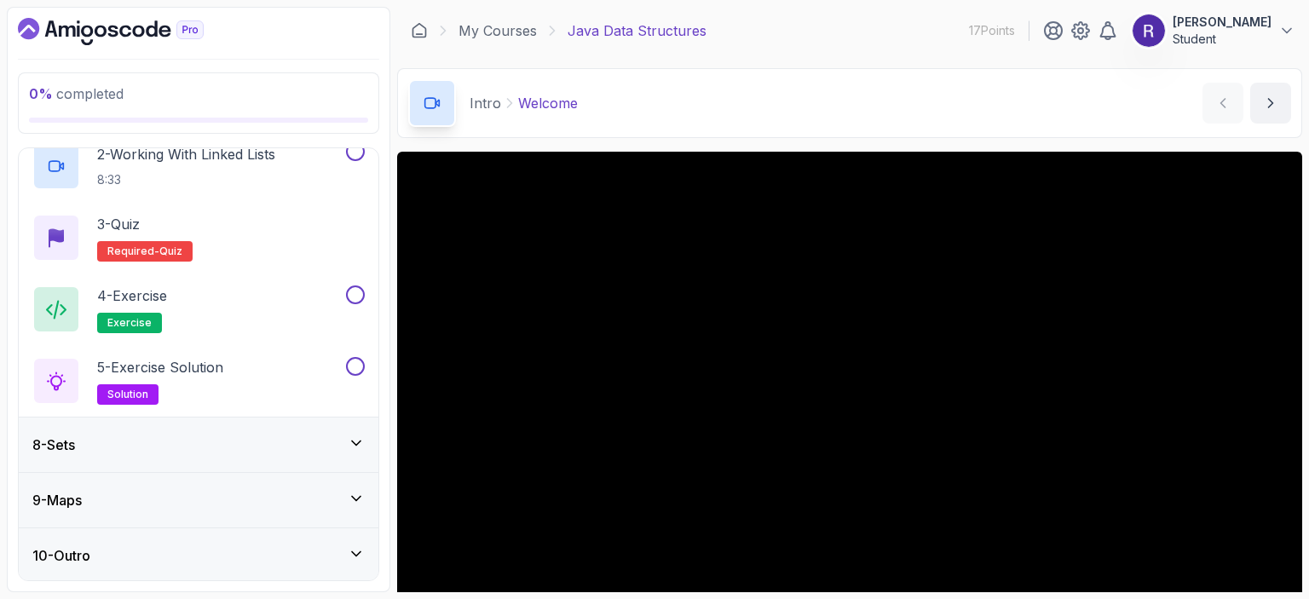
click at [166, 432] on div "8 - Sets" at bounding box center [199, 445] width 360 height 55
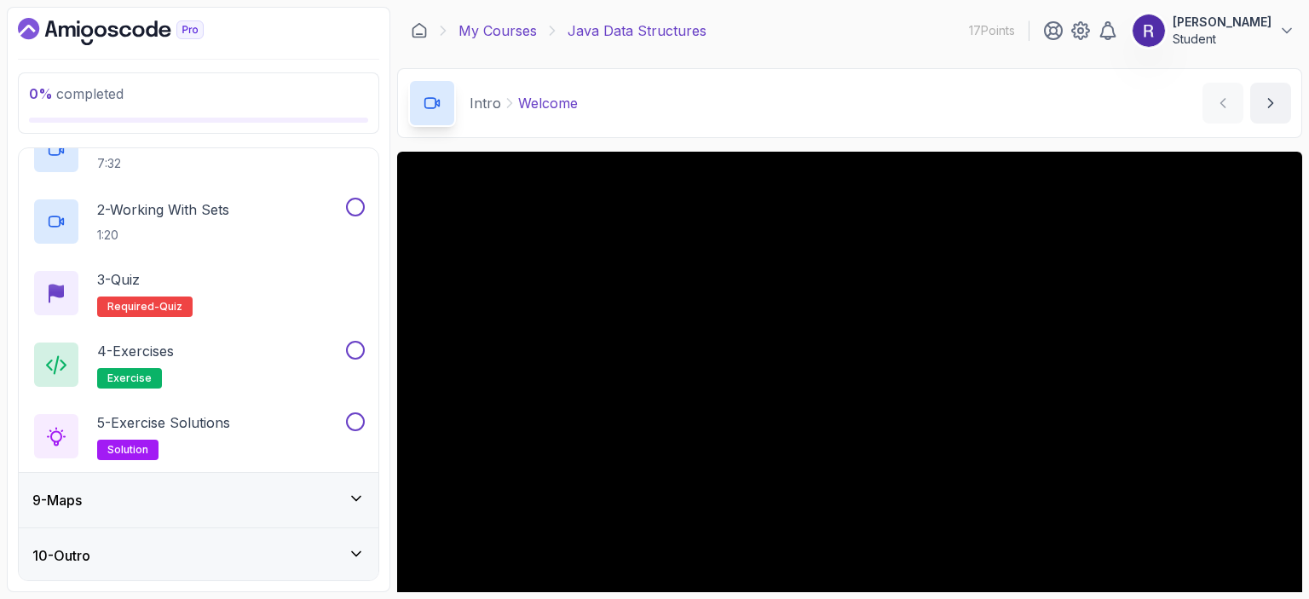
click at [517, 36] on link "My Courses" at bounding box center [498, 30] width 78 height 20
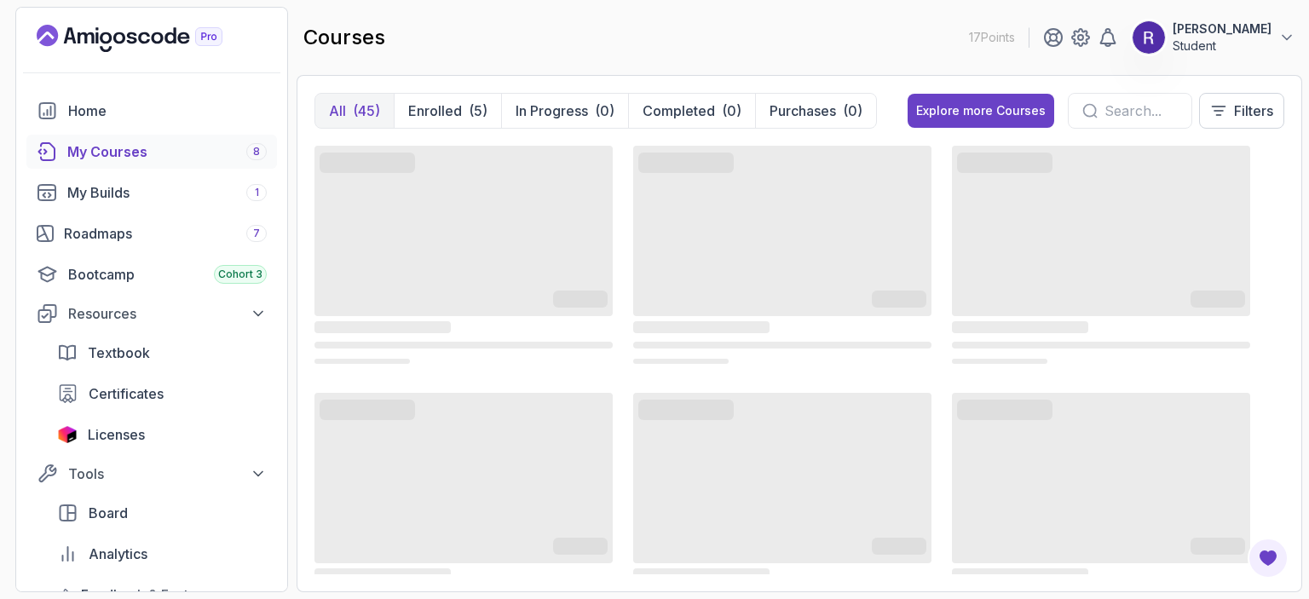
click at [1120, 111] on input "text" at bounding box center [1141, 111] width 73 height 20
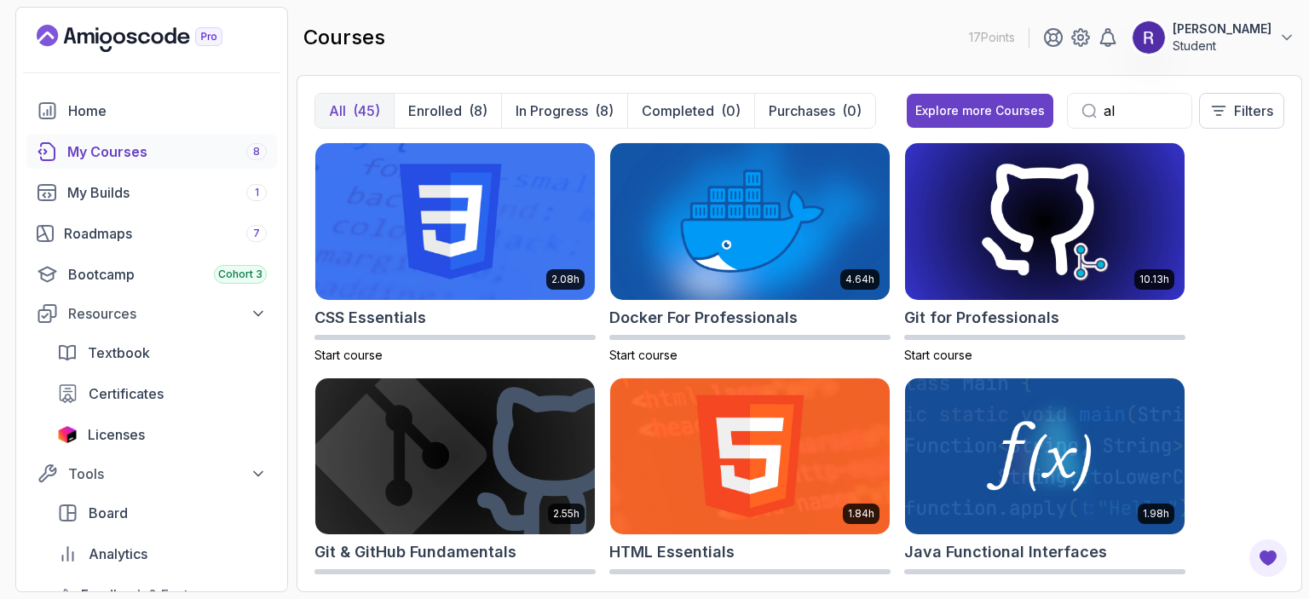
type input "a"
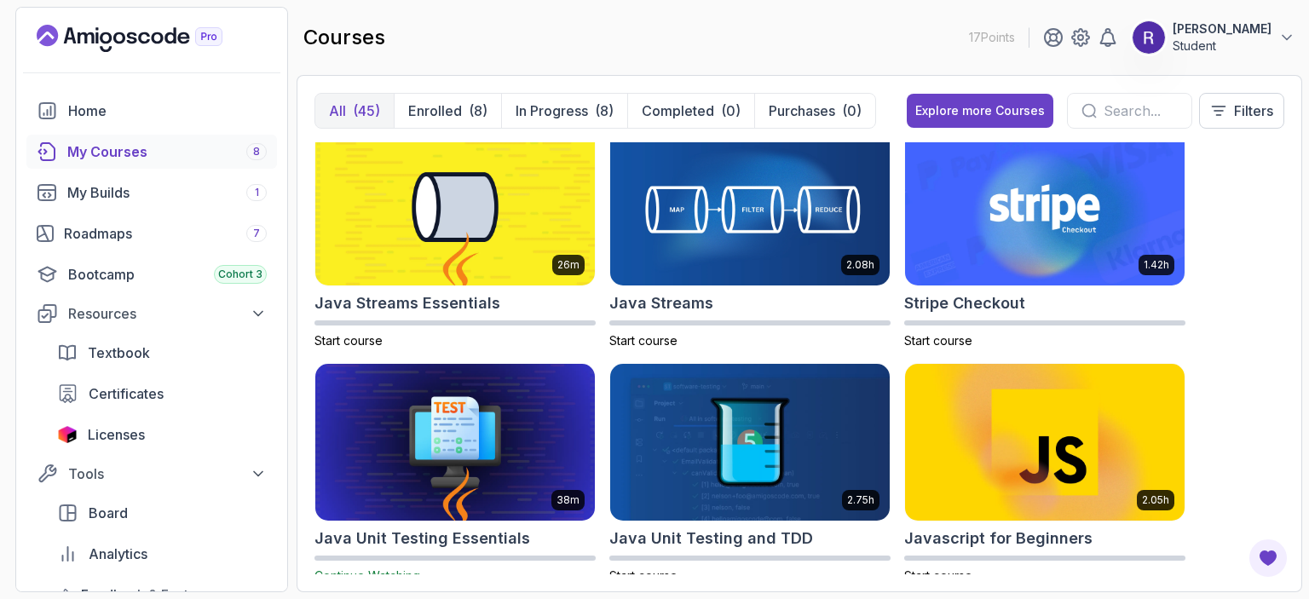
scroll to position [1660, 0]
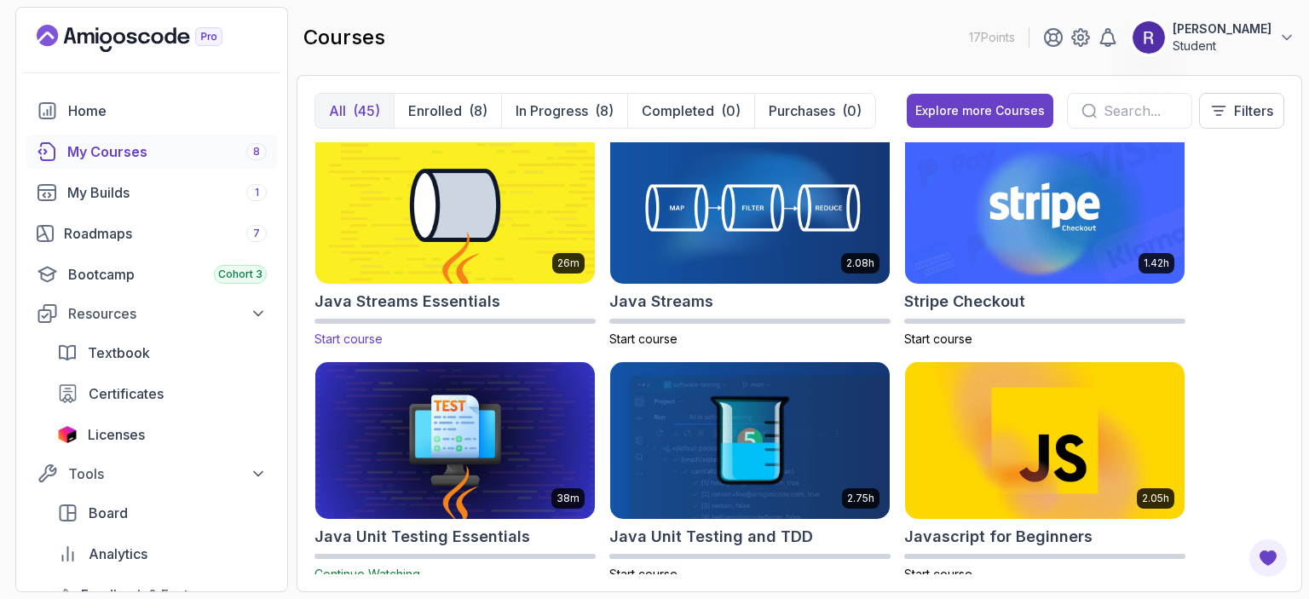
click at [484, 216] on img at bounding box center [455, 206] width 293 height 164
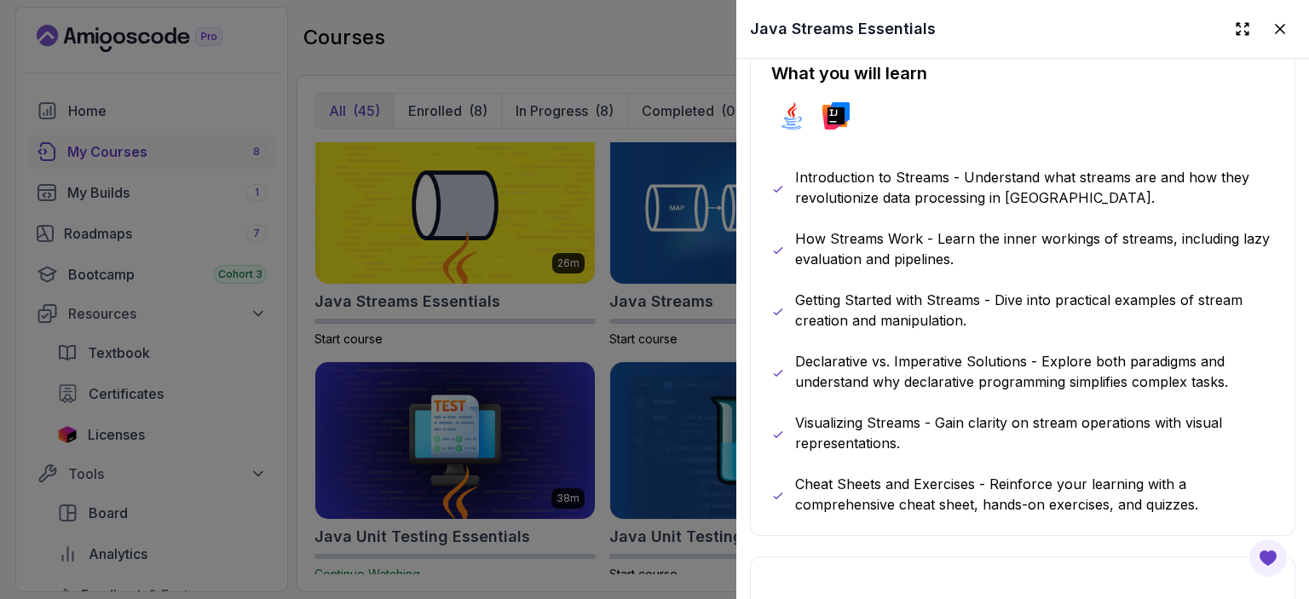
scroll to position [878, 0]
click at [616, 378] on div at bounding box center [654, 299] width 1309 height 599
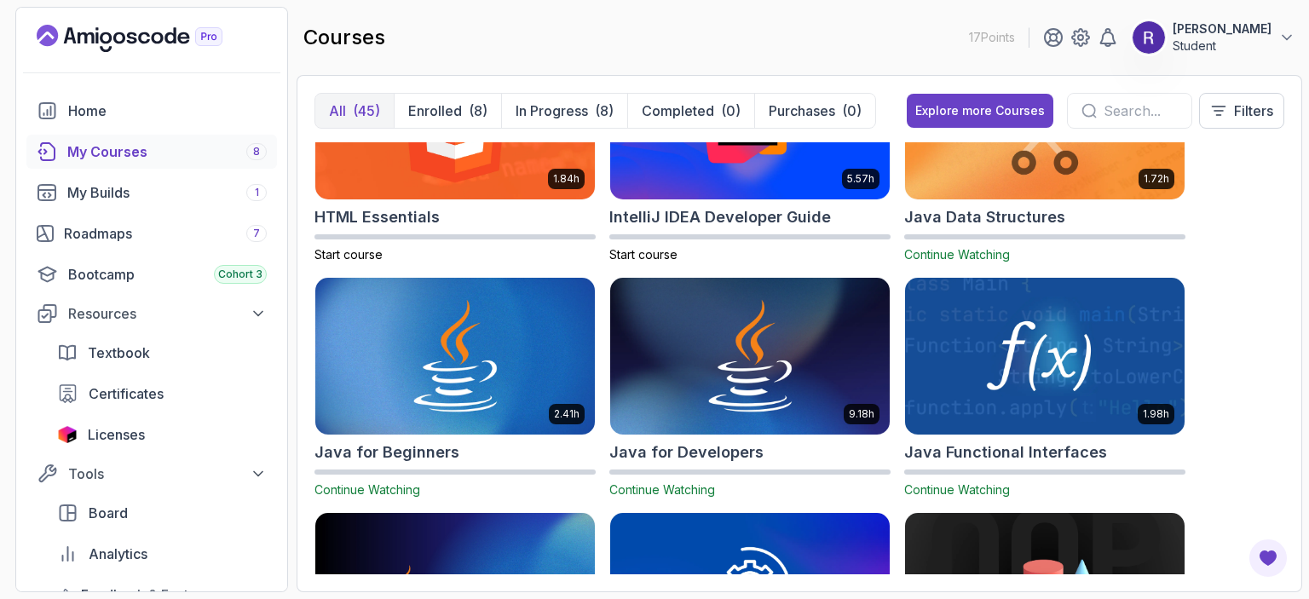
scroll to position [1040, 0]
click at [373, 111] on div "(45)" at bounding box center [366, 111] width 27 height 20
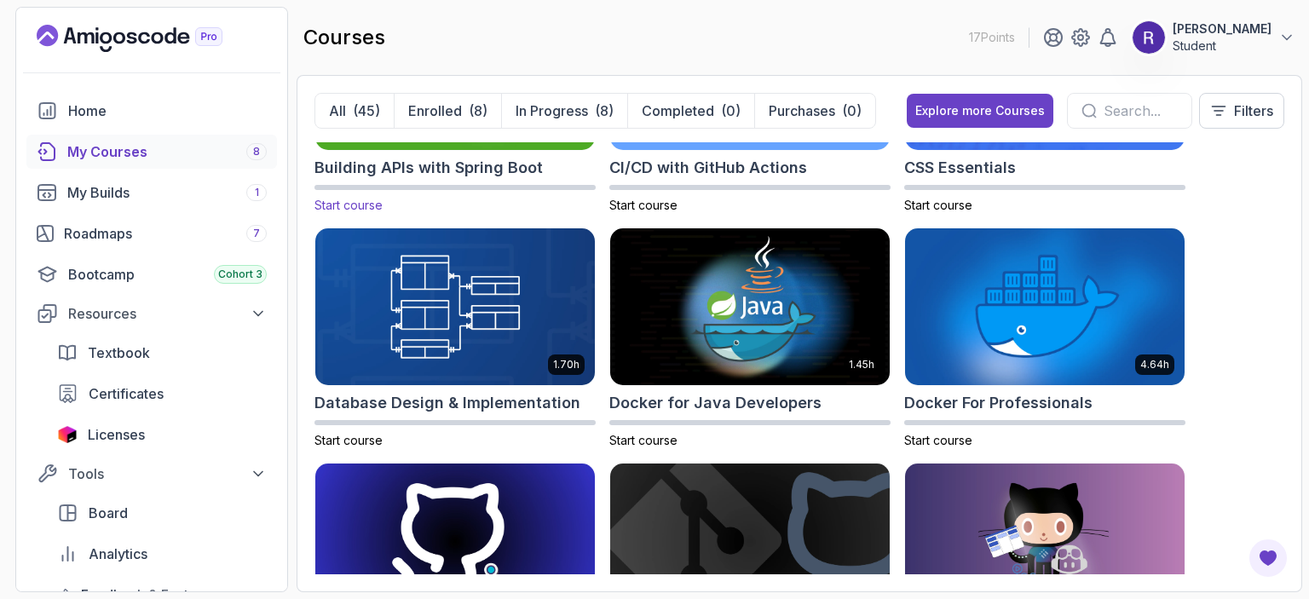
scroll to position [389, 0]
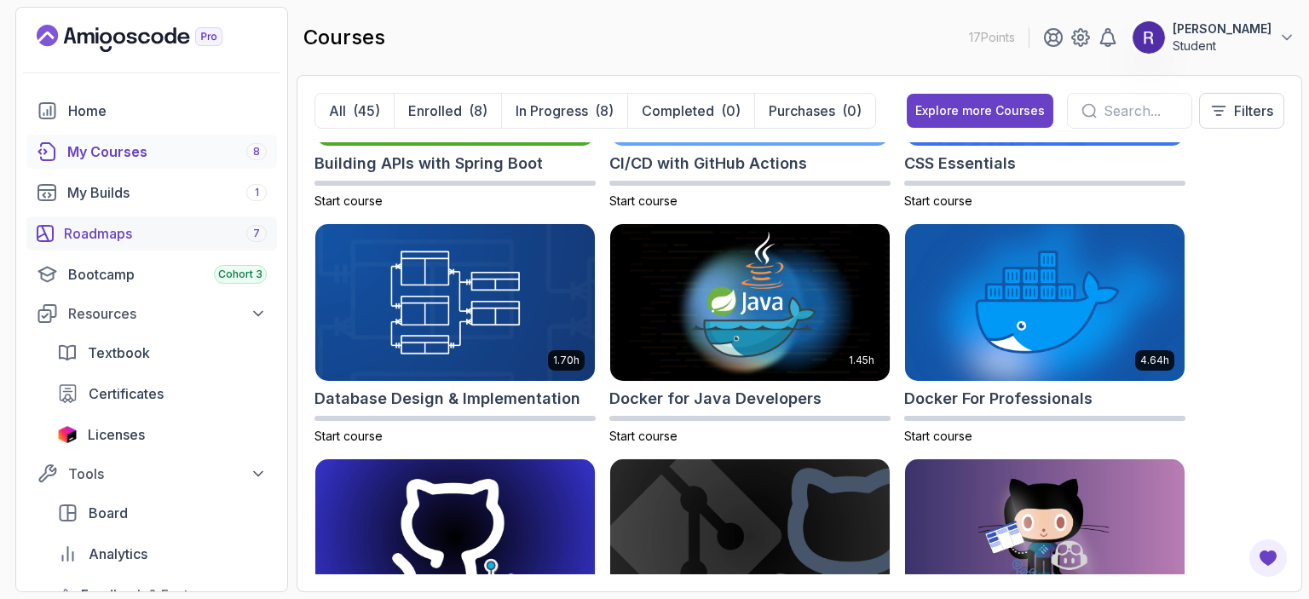
click at [174, 235] on div "Roadmaps 7" at bounding box center [165, 233] width 203 height 20
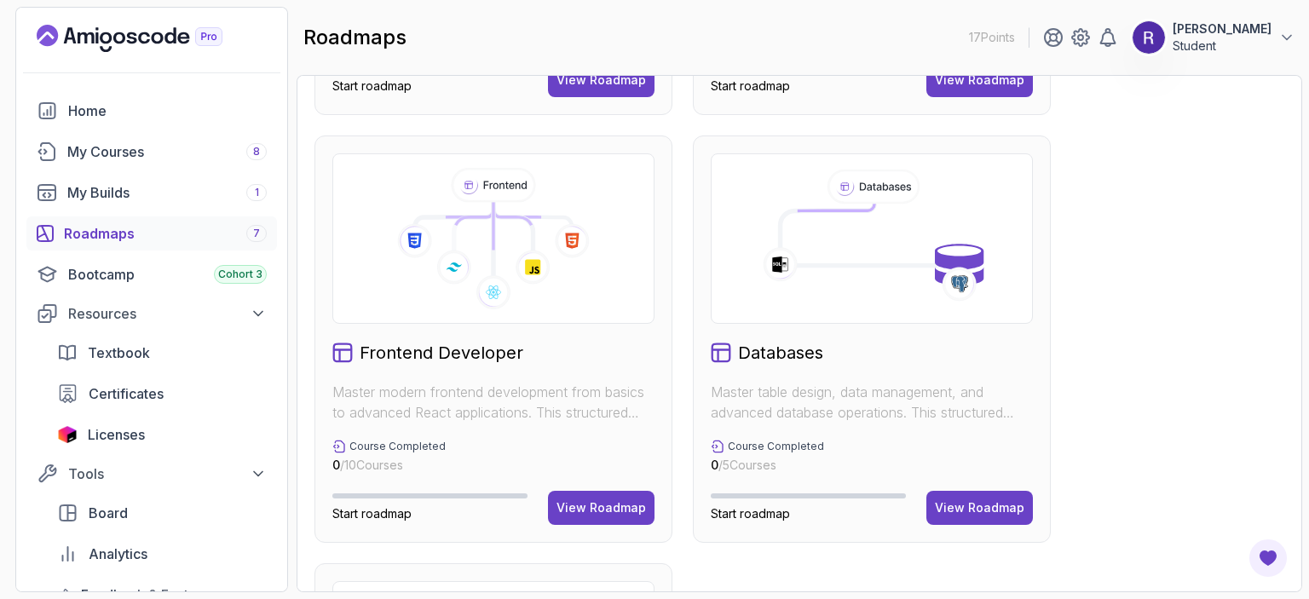
scroll to position [814, 0]
click at [975, 505] on div "View Roadmap" at bounding box center [979, 507] width 89 height 17
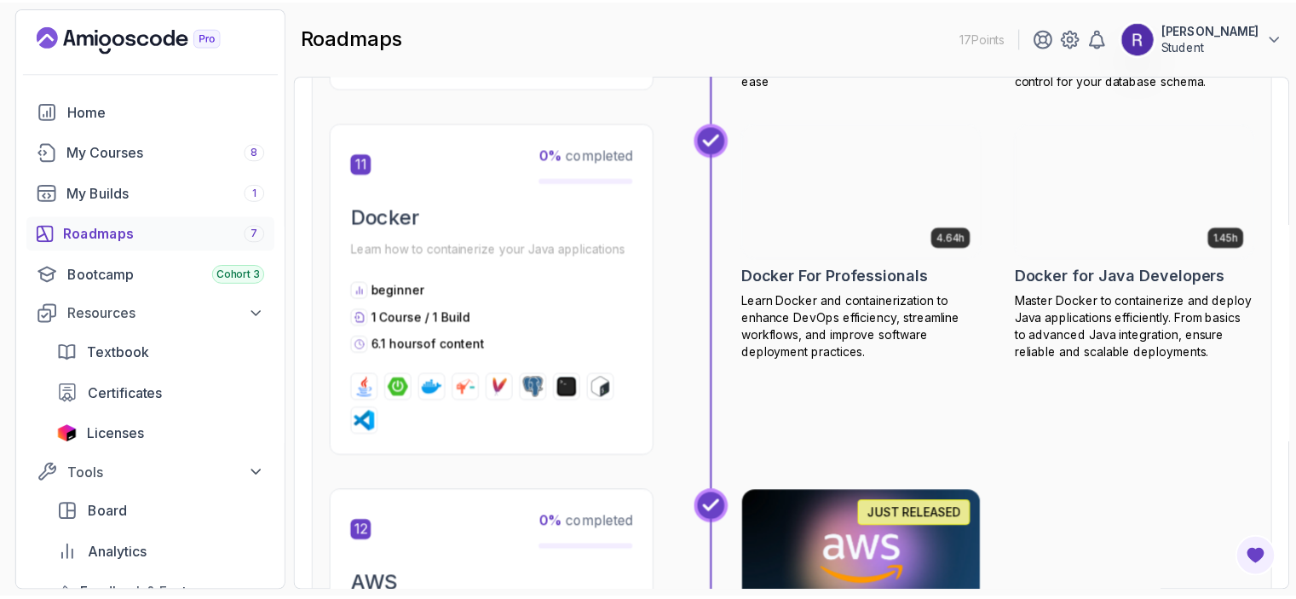
scroll to position [4431, 0]
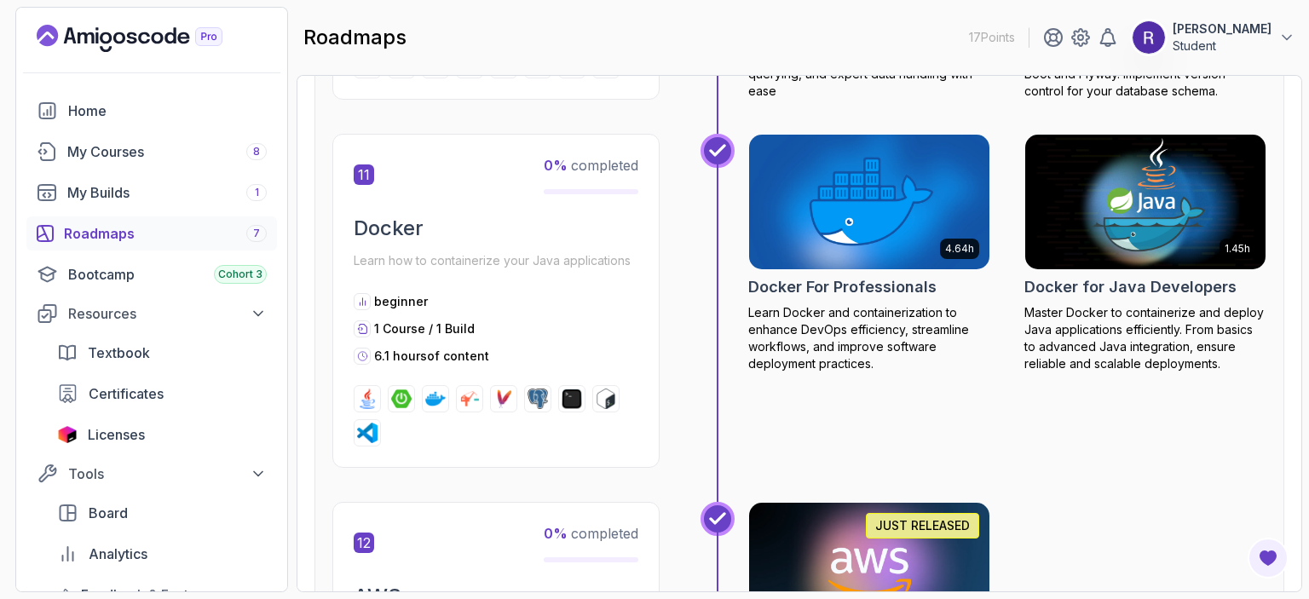
click at [1159, 217] on img at bounding box center [1145, 201] width 252 height 141
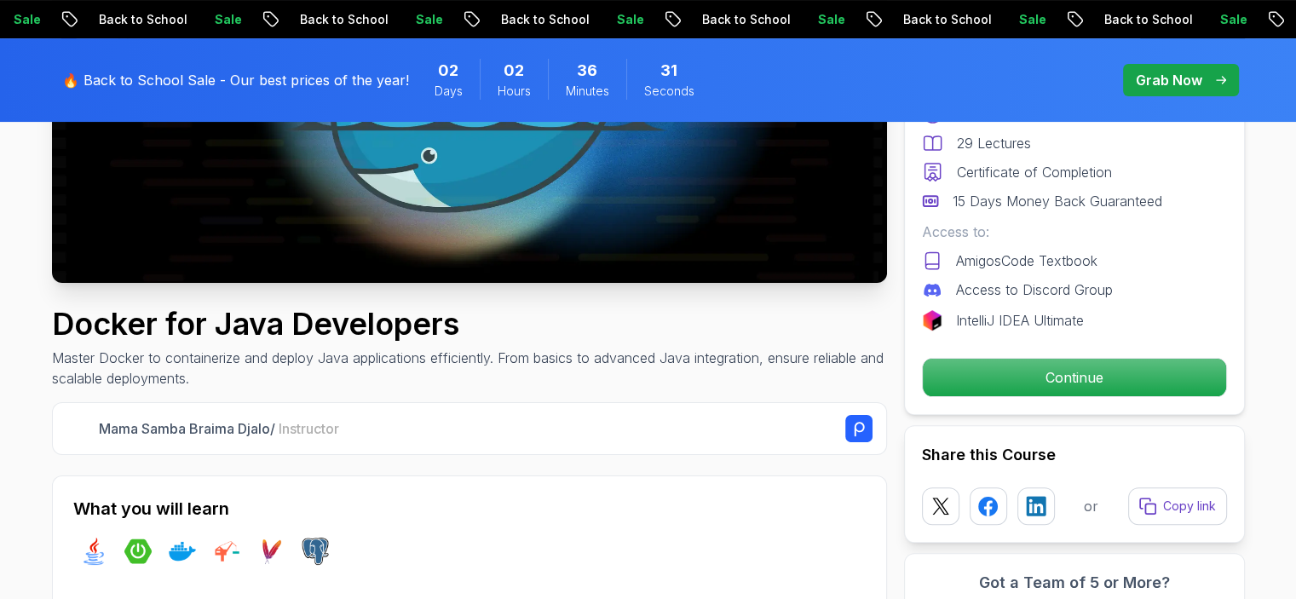
scroll to position [346, 0]
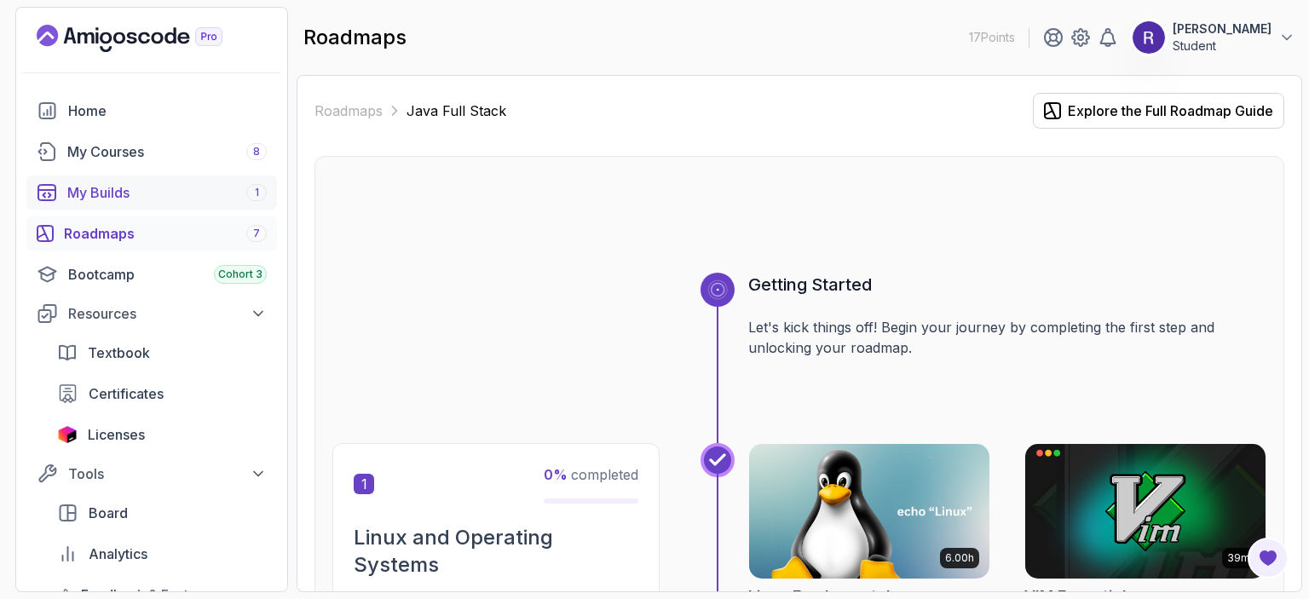
click at [131, 197] on div "My Builds 1" at bounding box center [166, 192] width 199 height 20
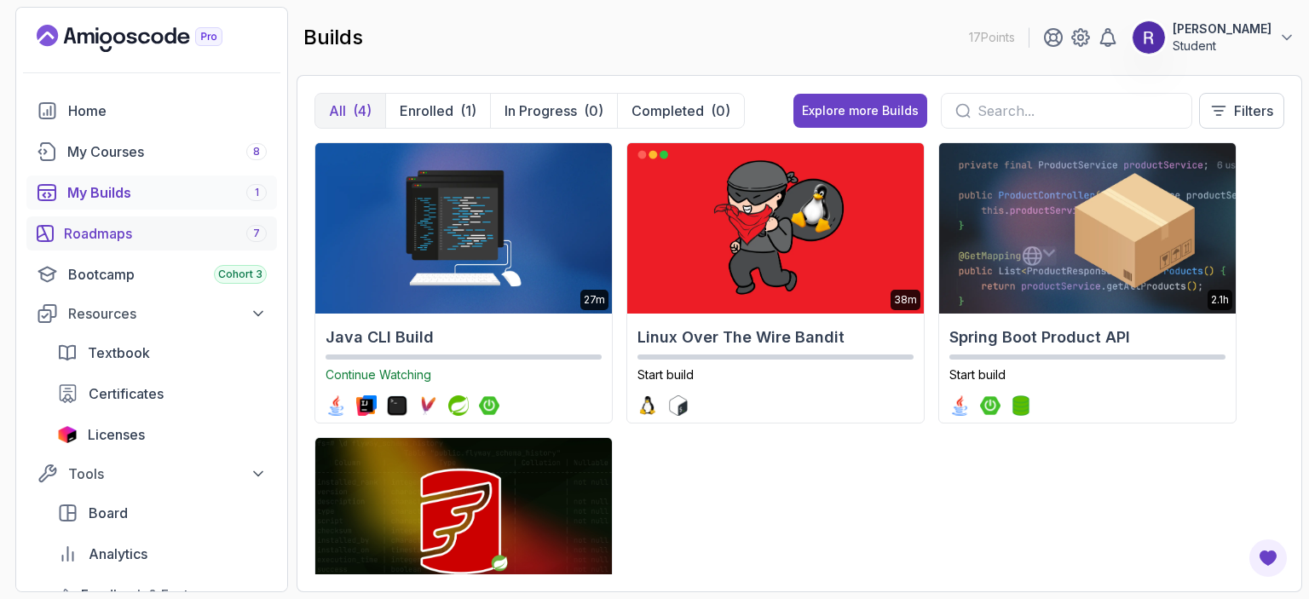
click at [144, 241] on div "Roadmaps 7" at bounding box center [165, 233] width 203 height 20
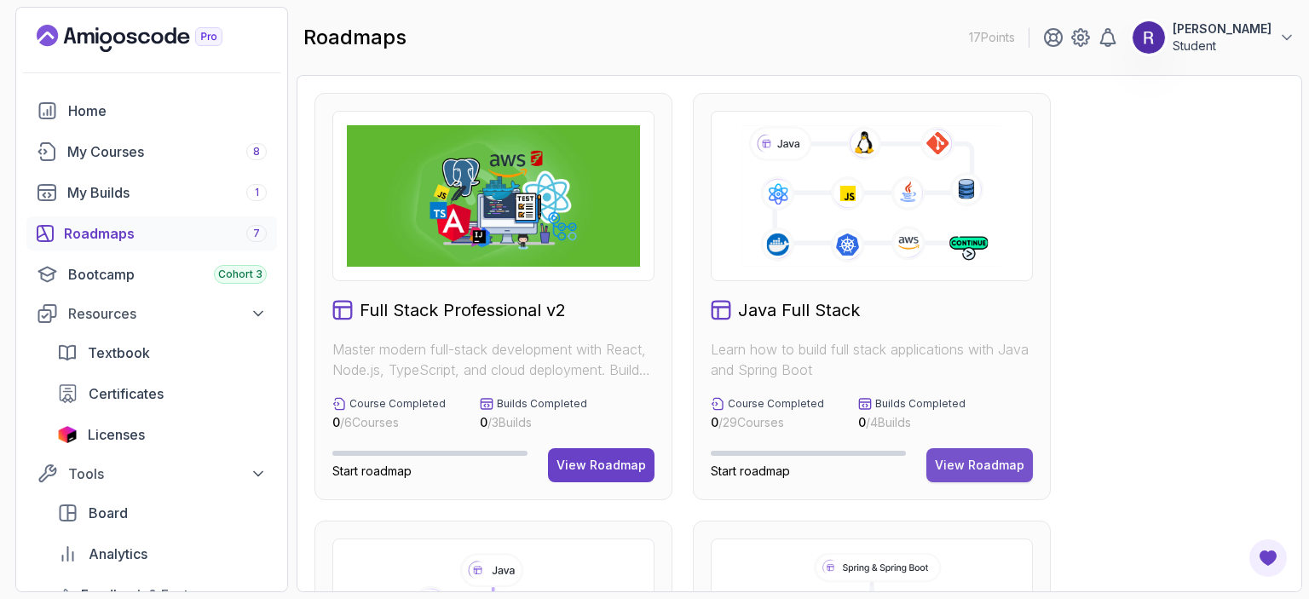
click at [980, 466] on div "View Roadmap" at bounding box center [979, 465] width 89 height 17
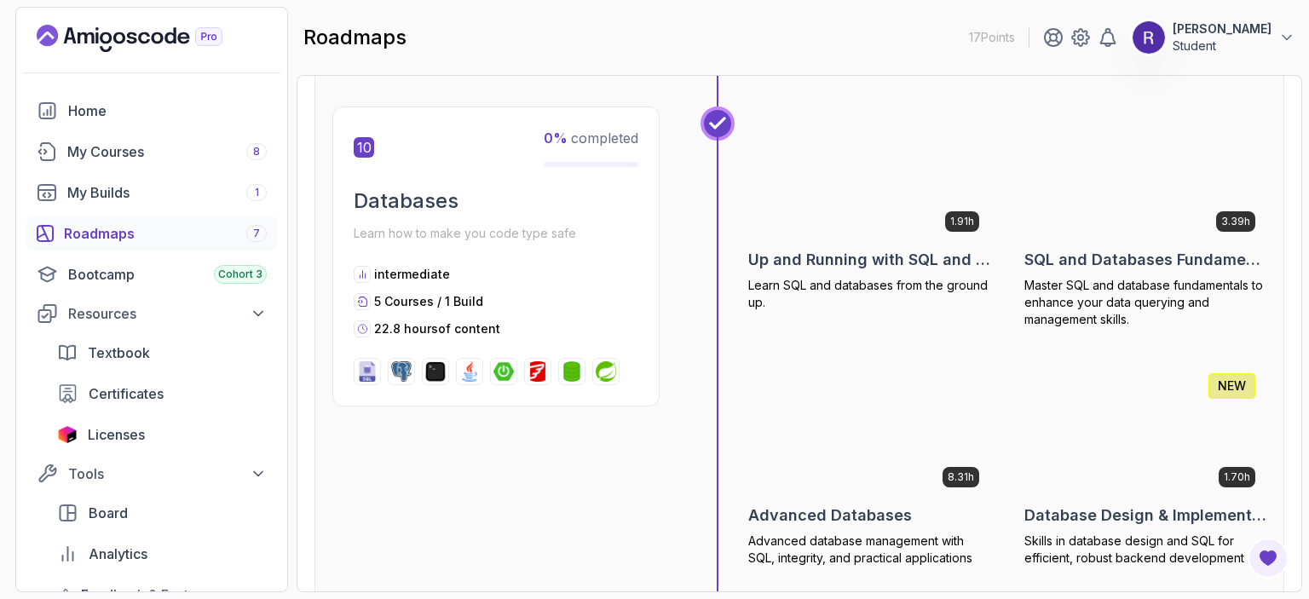
scroll to position [3713, 0]
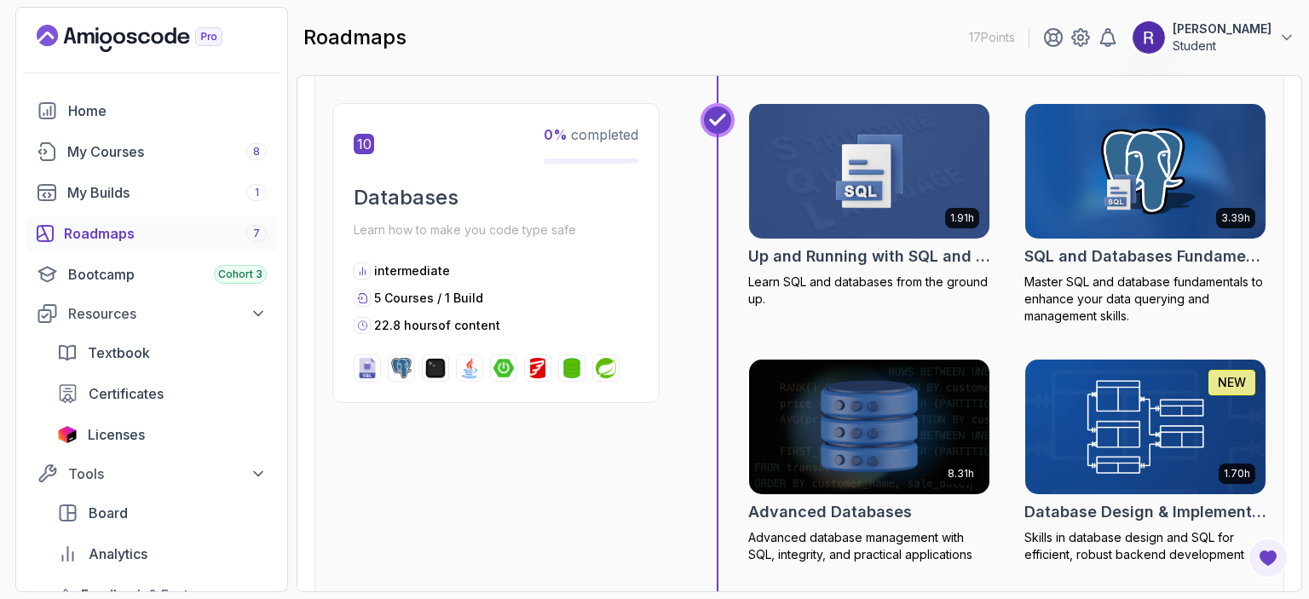
click at [1094, 436] on img at bounding box center [1145, 426] width 252 height 141
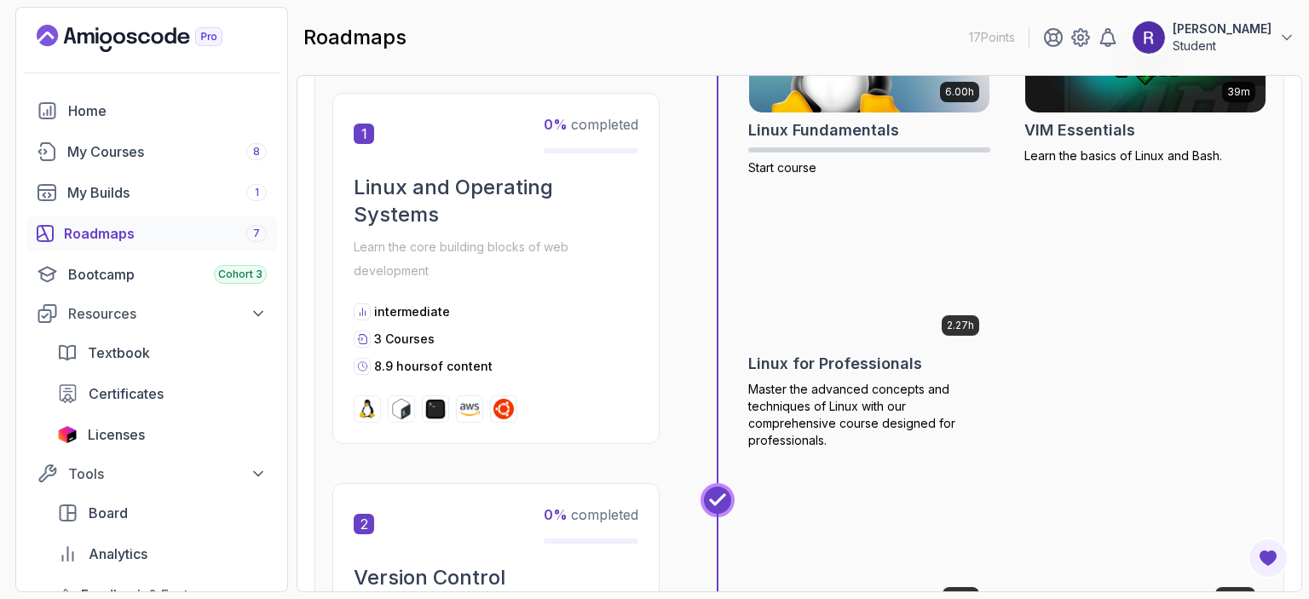
scroll to position [476, 0]
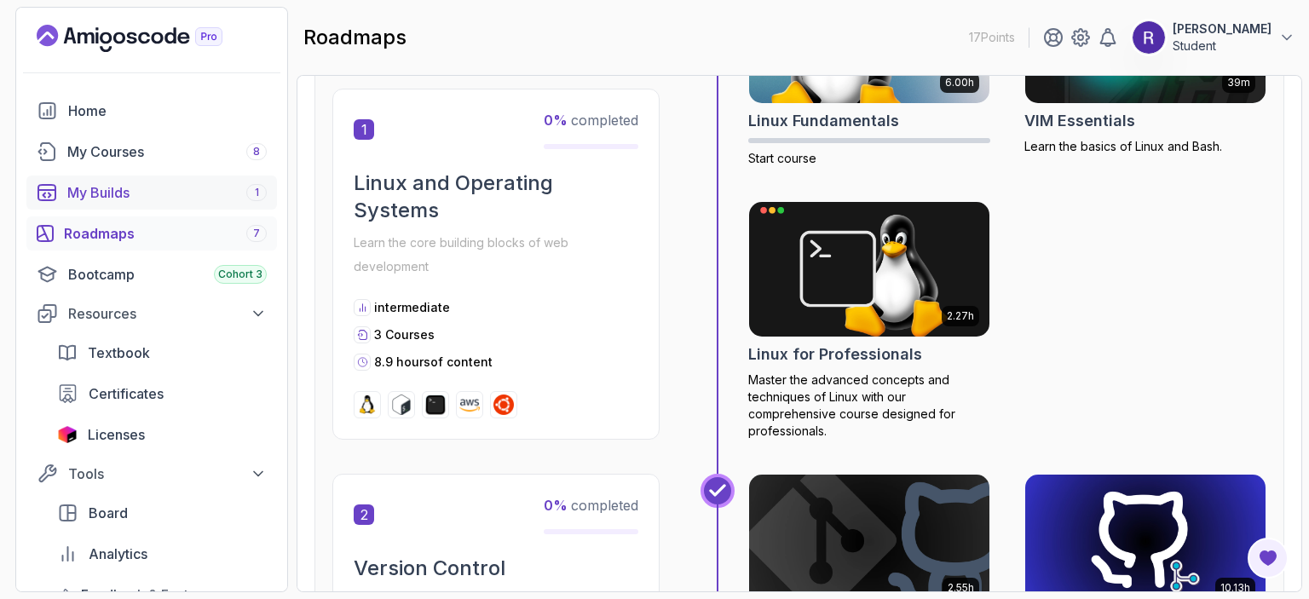
click at [171, 195] on div "My Builds 1" at bounding box center [166, 192] width 199 height 20
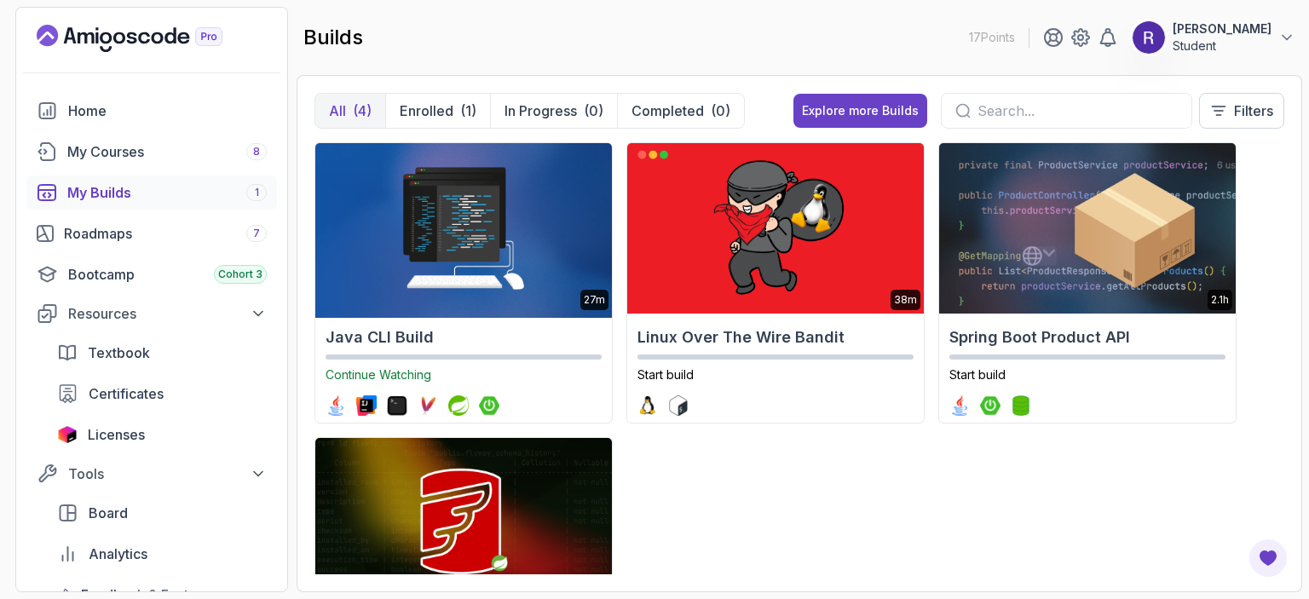
click at [499, 275] on img at bounding box center [463, 228] width 311 height 179
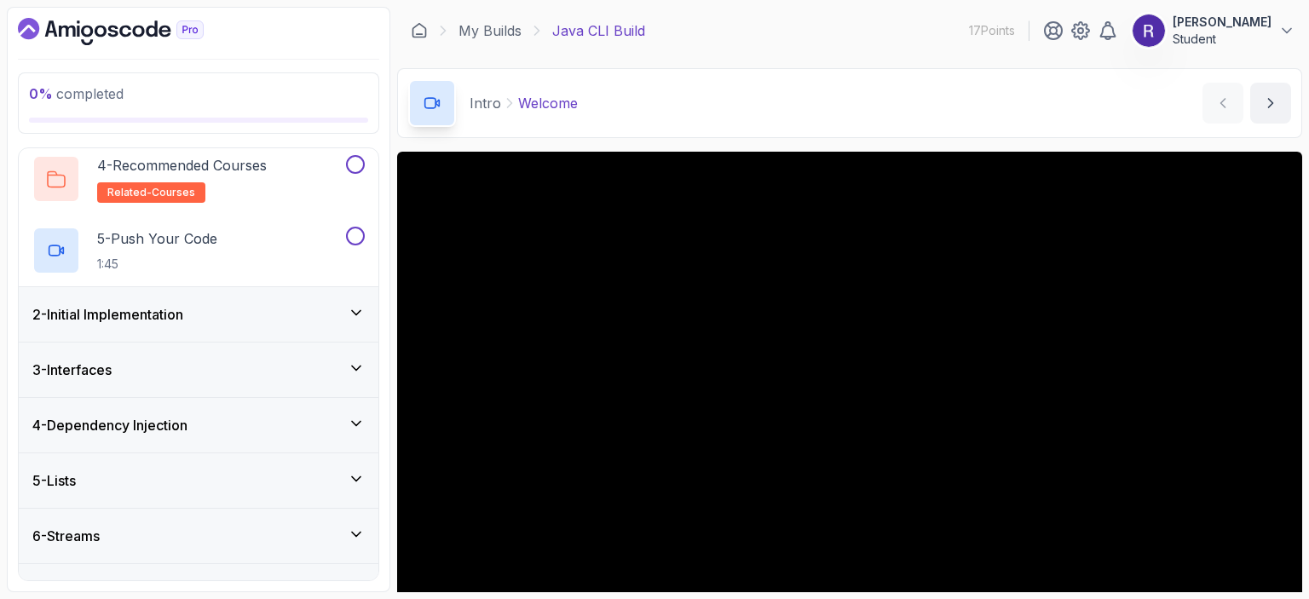
scroll to position [281, 0]
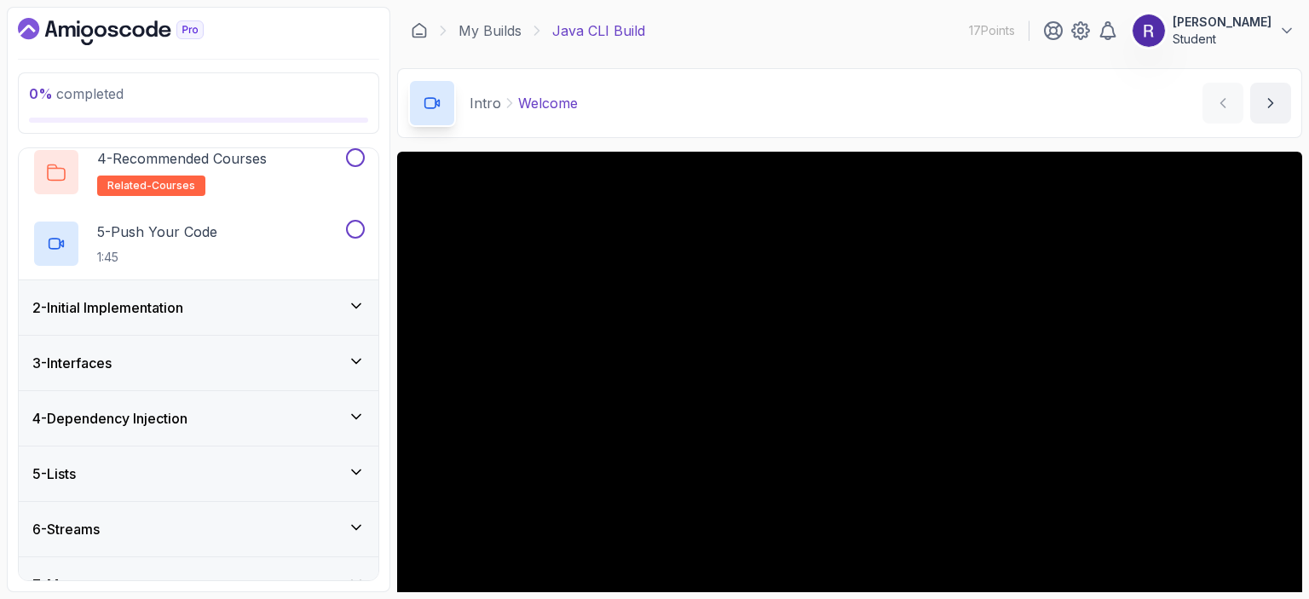
click at [260, 319] on div "2 - Initial Implementation" at bounding box center [199, 307] width 360 height 55
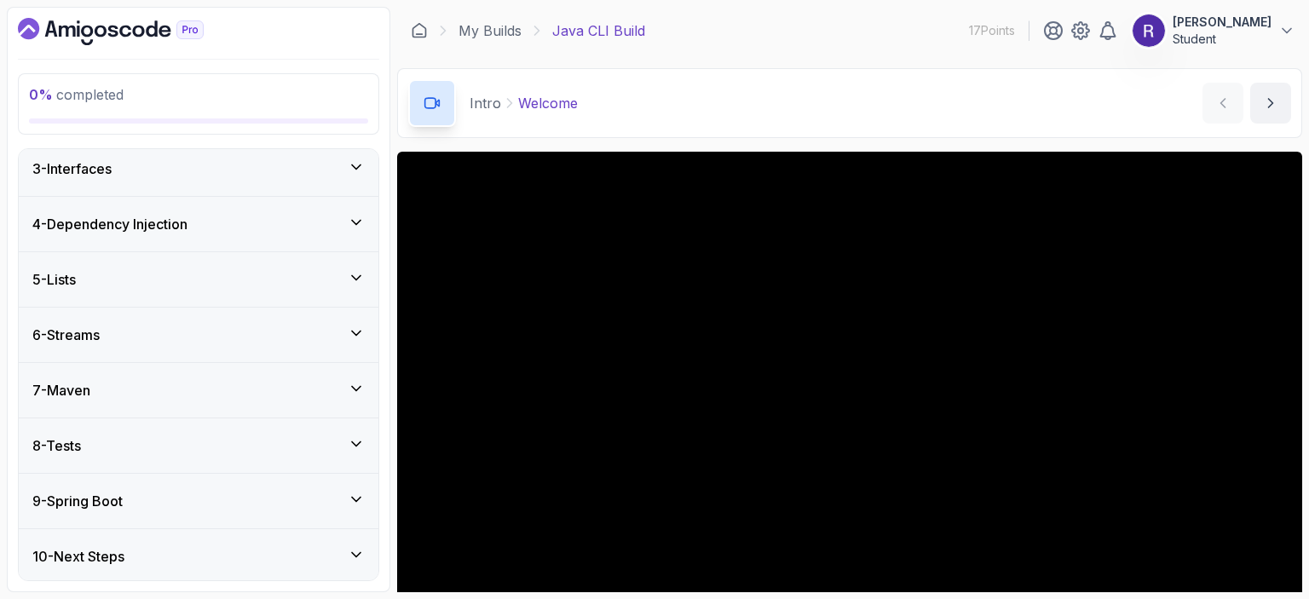
scroll to position [162, 0]
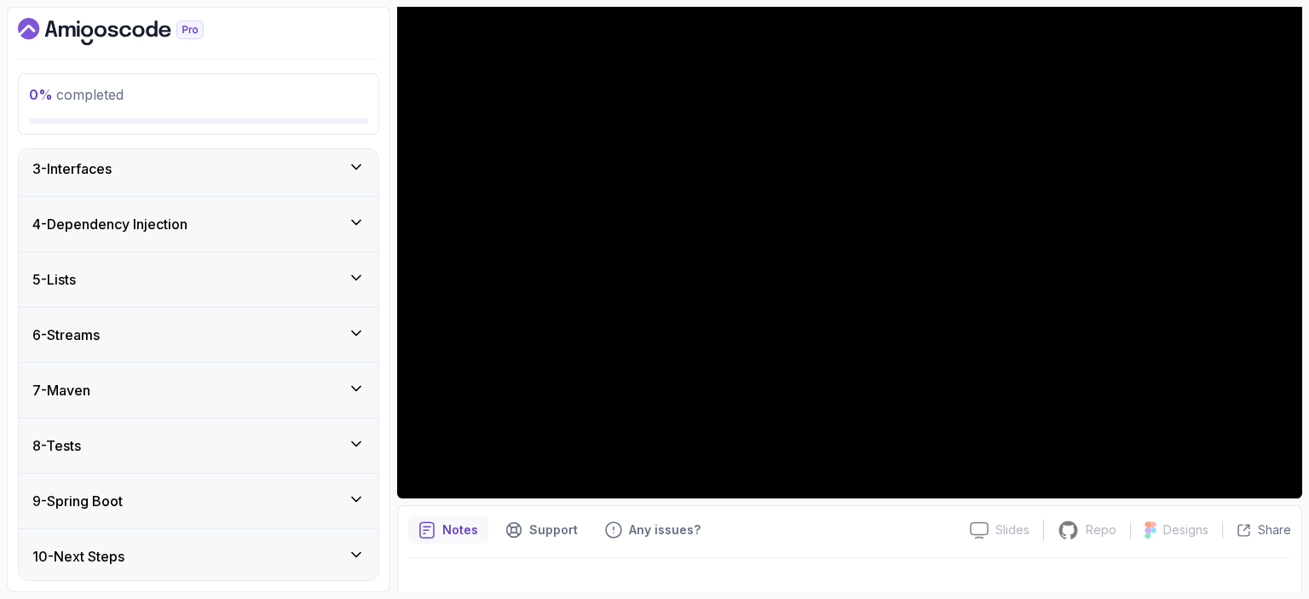
click at [344, 554] on div "10 - Next Steps" at bounding box center [198, 556] width 332 height 20
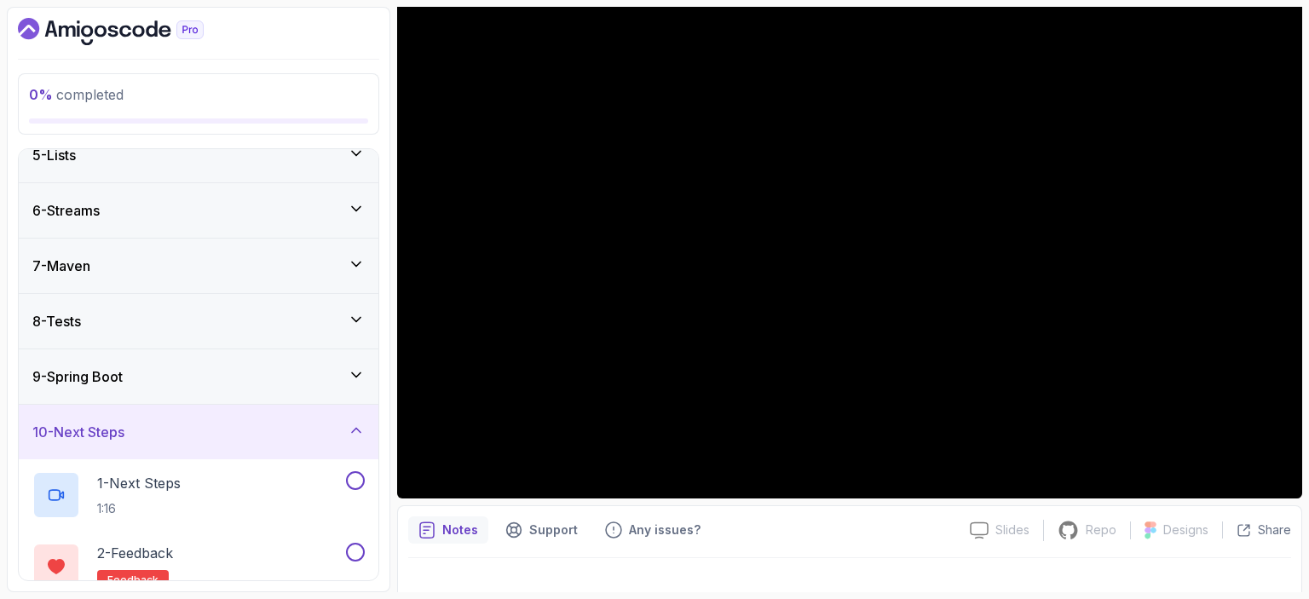
scroll to position [333, 0]
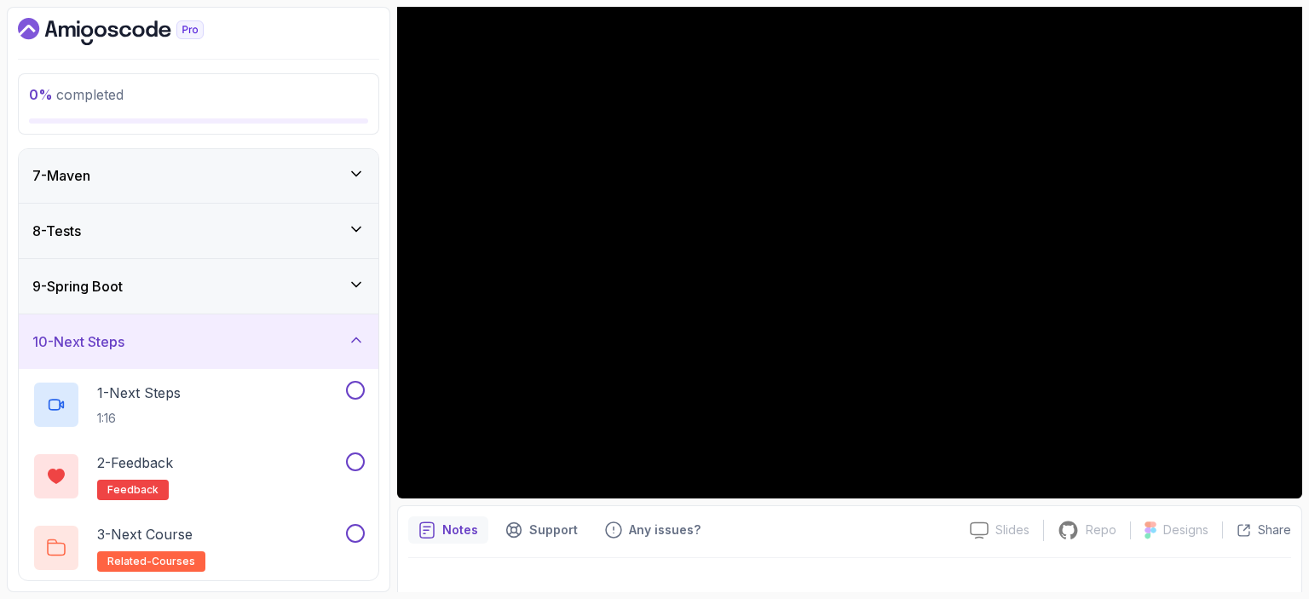
click at [361, 332] on icon at bounding box center [356, 340] width 17 height 17
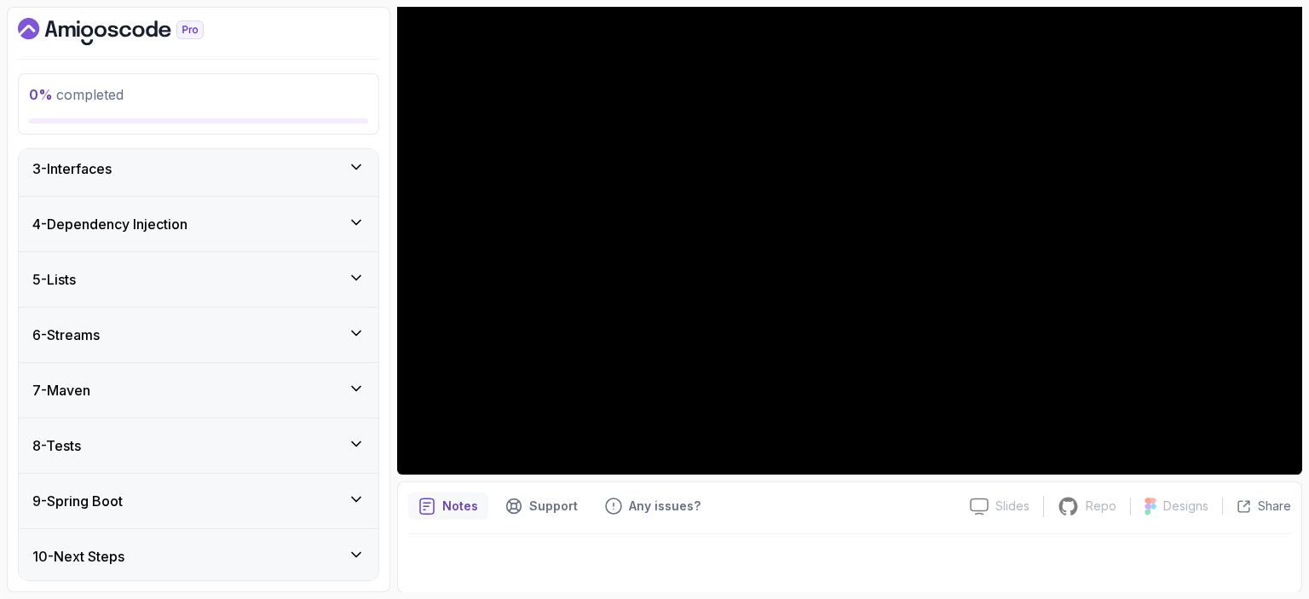
scroll to position [0, 0]
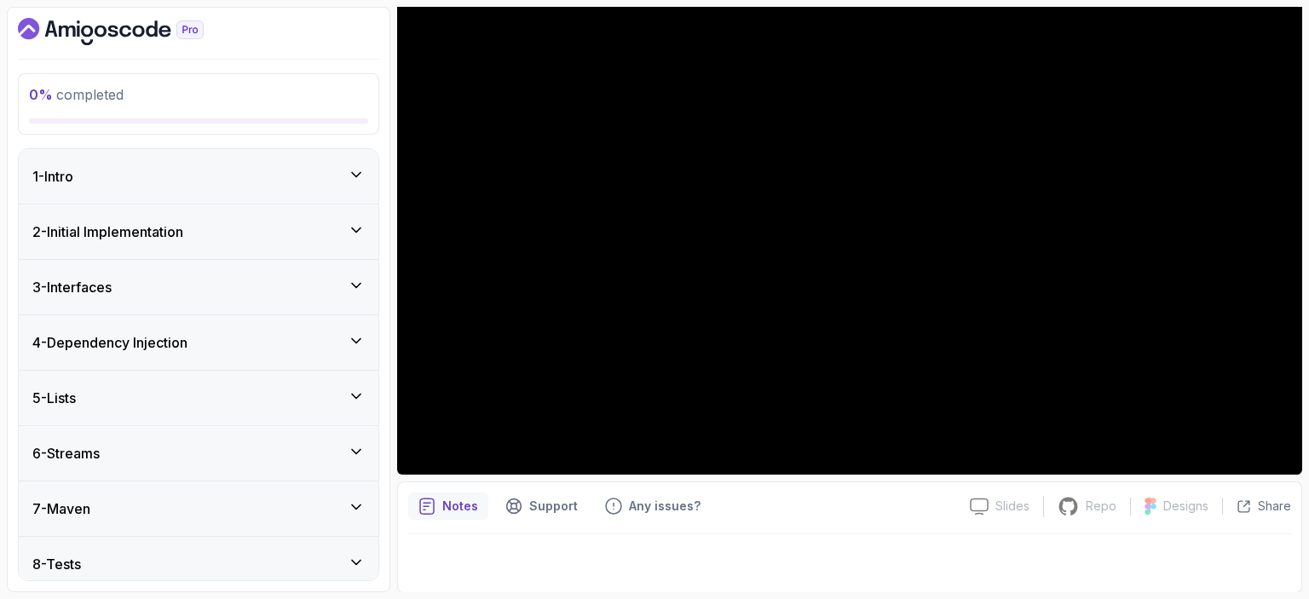
click at [345, 173] on div "1 - Intro" at bounding box center [198, 176] width 332 height 20
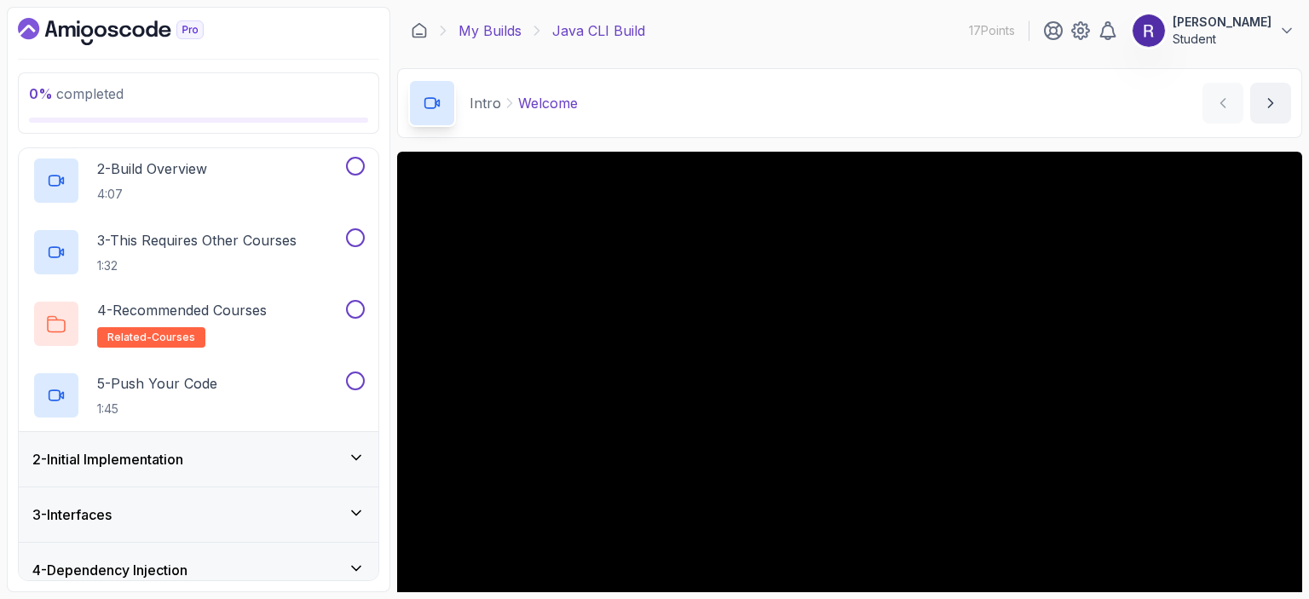
click at [475, 26] on link "My Builds" at bounding box center [490, 30] width 63 height 20
